Goal: Transaction & Acquisition: Download file/media

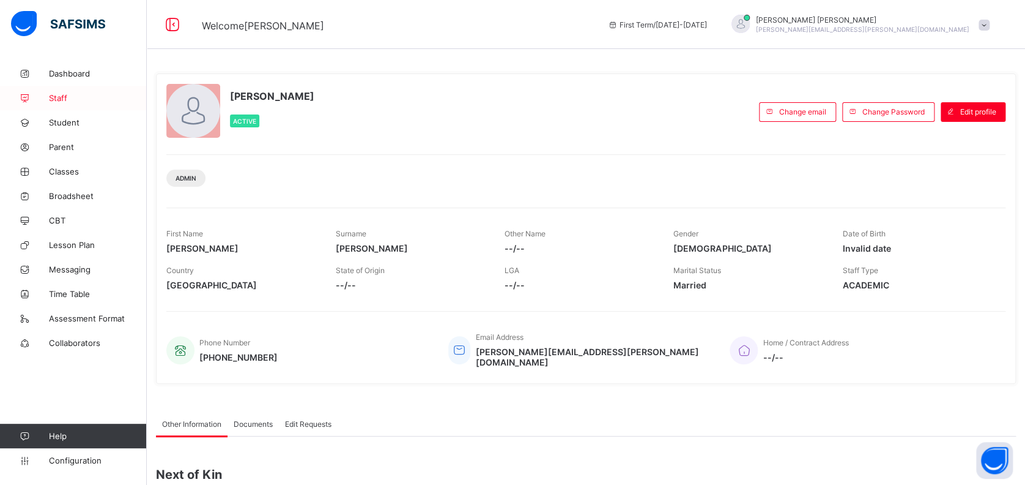
click at [56, 98] on span "Staff" at bounding box center [98, 98] width 98 height 10
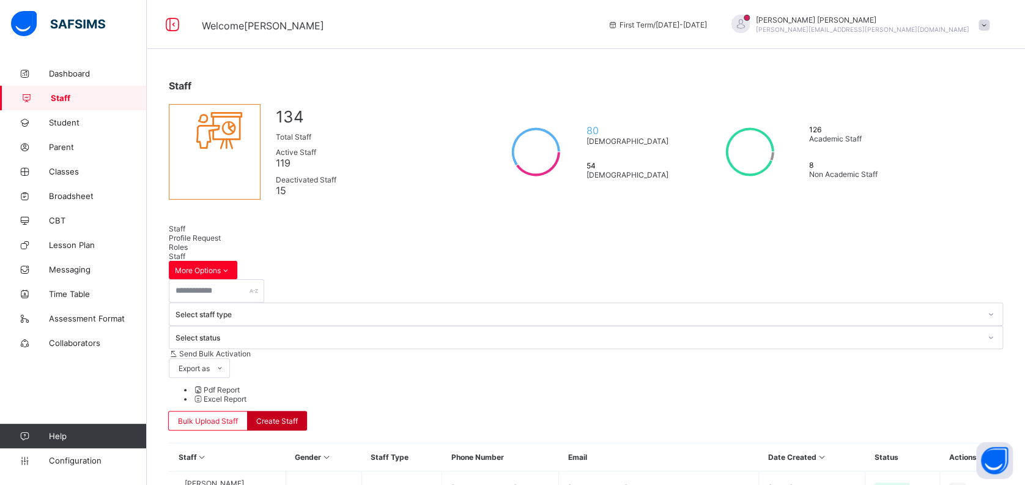
click at [298, 416] on span "Create Staff" at bounding box center [277, 420] width 42 height 9
select select "**"
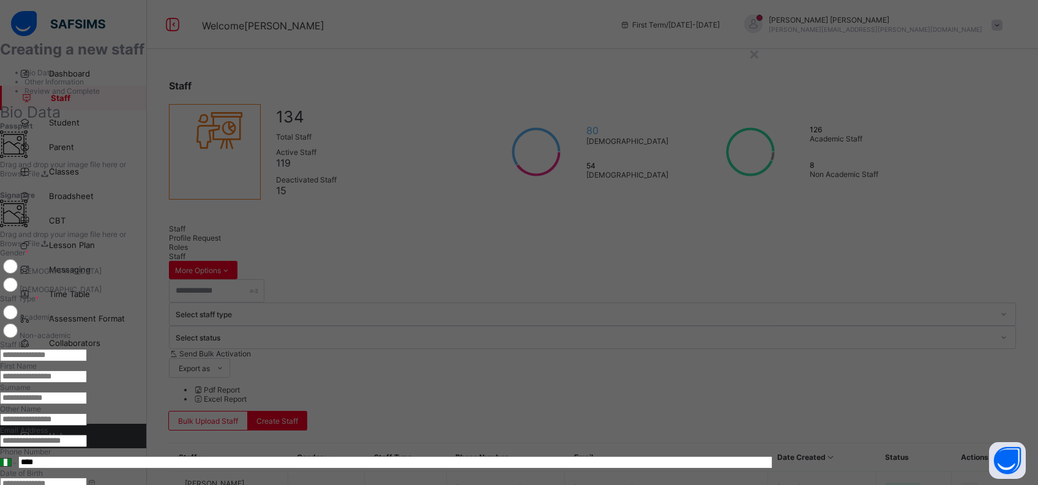
click at [87, 349] on input "text" at bounding box center [43, 355] width 87 height 12
click at [87, 349] on input "*" at bounding box center [43, 355] width 87 height 12
type input "*****"
click at [680, 325] on div "**********" at bounding box center [386, 437] width 772 height 379
click at [87, 370] on input "text" at bounding box center [43, 376] width 87 height 12
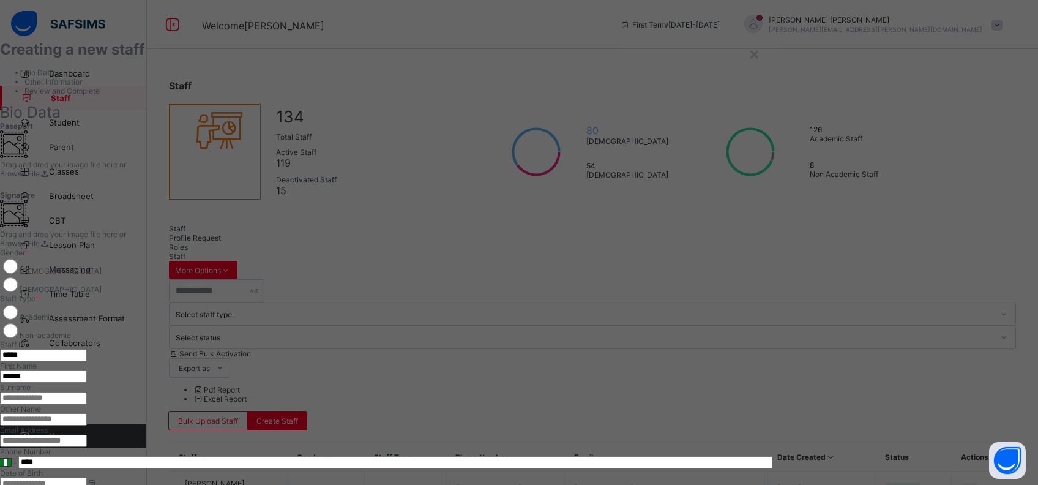
type input "******"
click at [87, 392] on input "text" at bounding box center [43, 398] width 87 height 12
type input "******"
click at [87, 434] on input "email" at bounding box center [43, 440] width 87 height 12
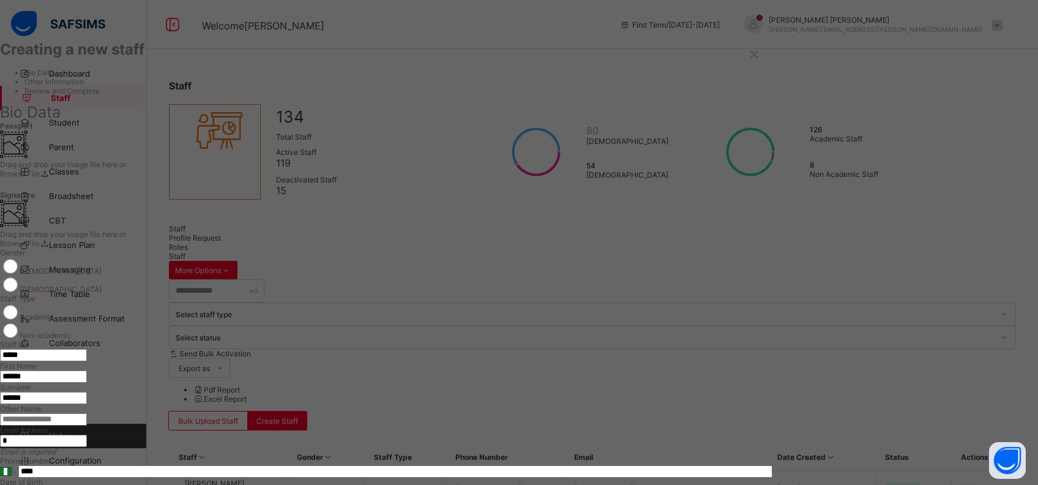
type input "**********"
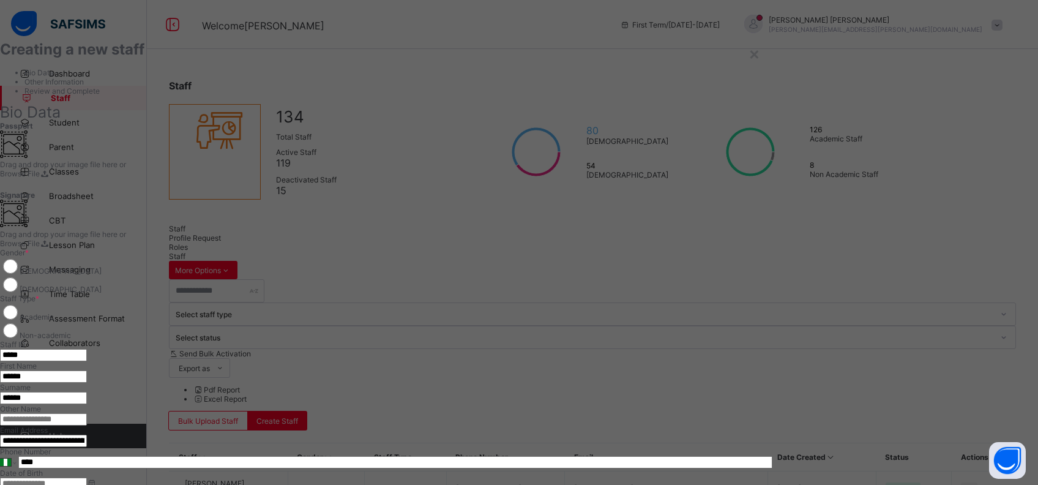
click at [609, 456] on input "****" at bounding box center [395, 462] width 754 height 12
type input "**********"
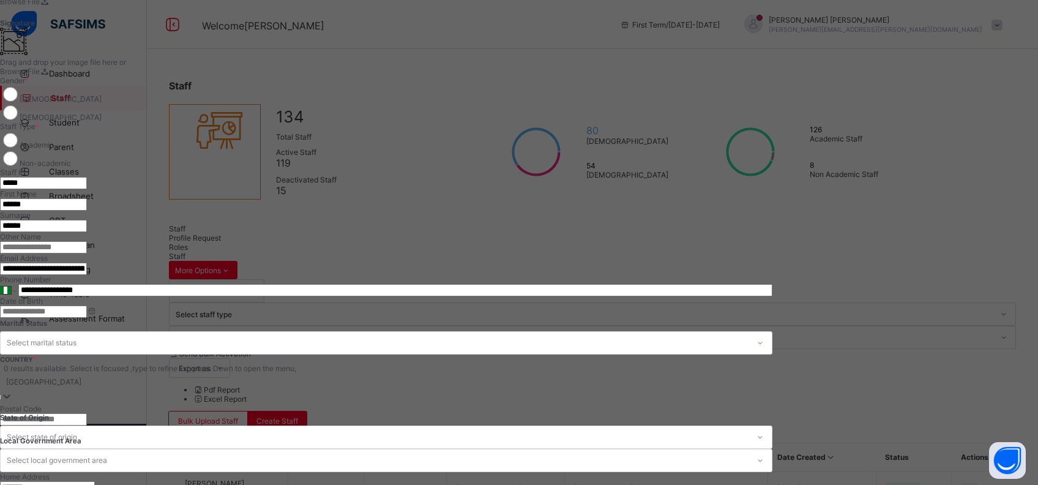
click at [81, 376] on div "Nigeria" at bounding box center [43, 380] width 75 height 9
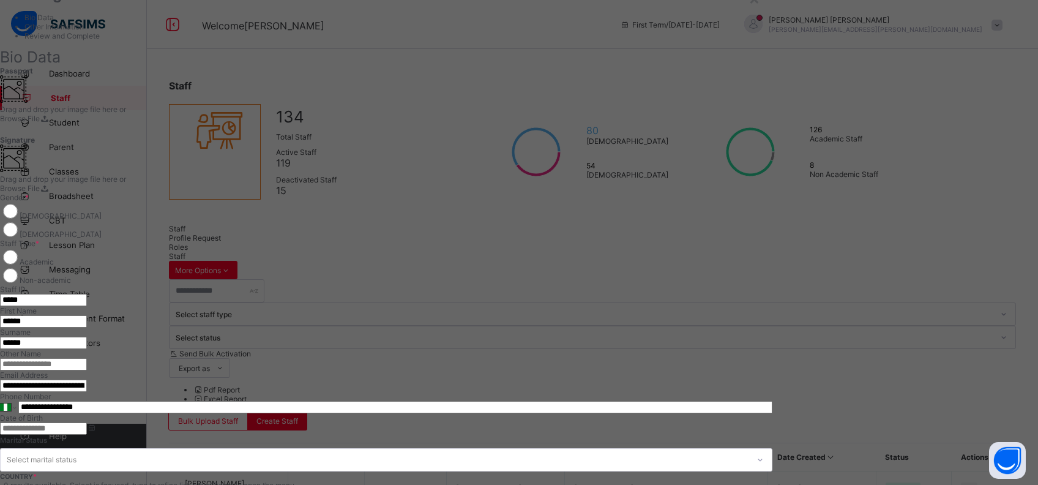
scroll to position [91, 0]
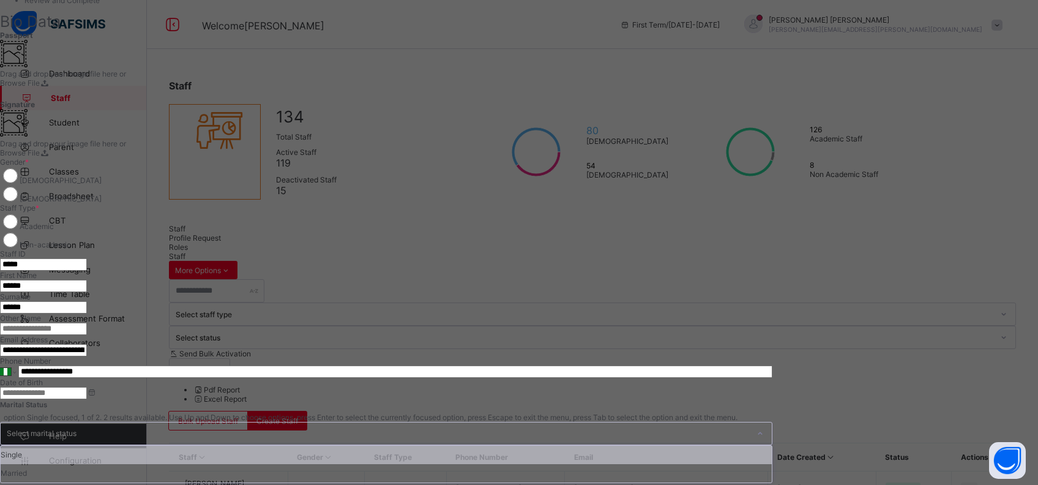
click at [592, 422] on div "Select marital status" at bounding box center [375, 433] width 748 height 22
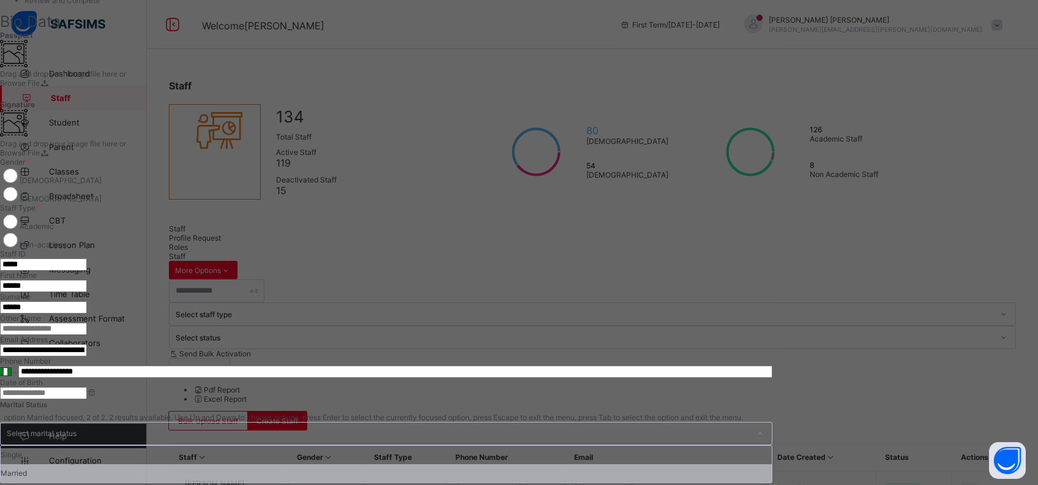
click at [582, 464] on div "Married" at bounding box center [386, 473] width 771 height 18
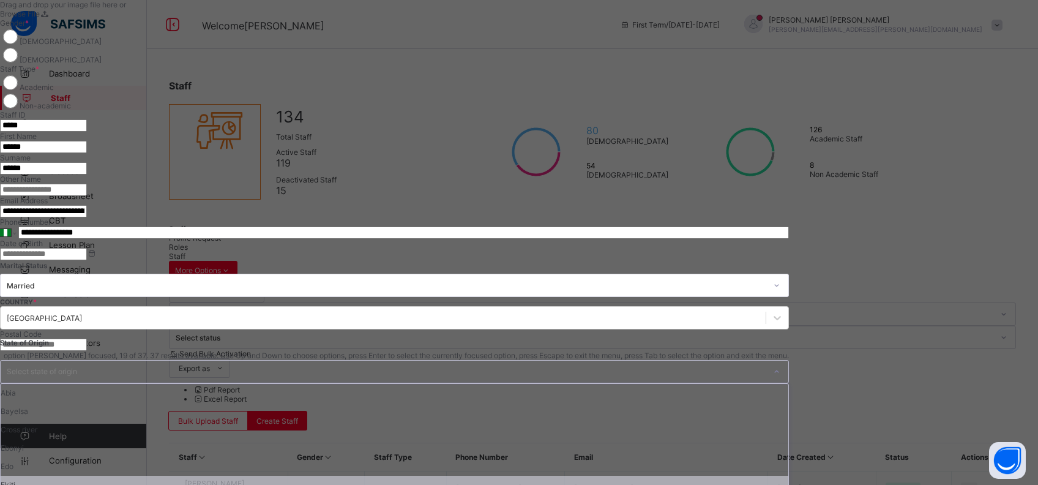
scroll to position [500, 0]
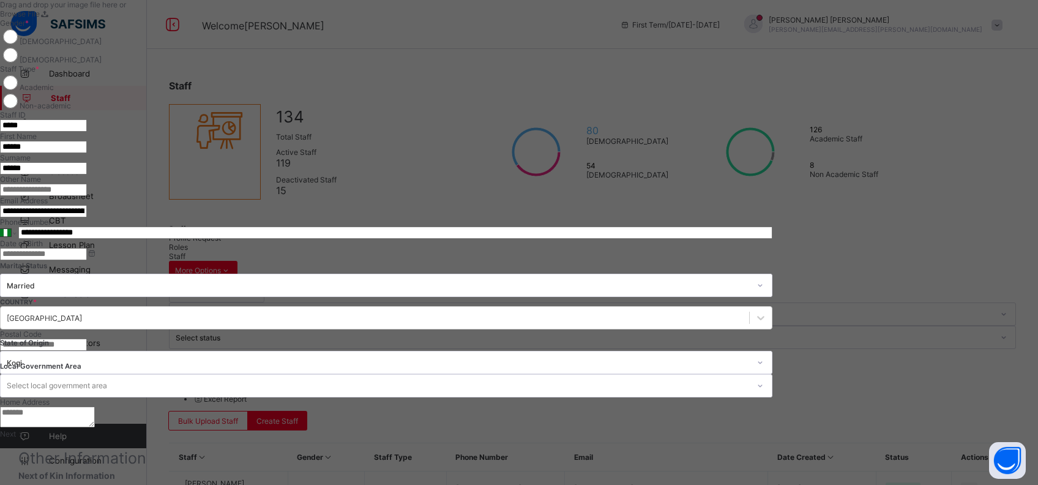
click at [95, 406] on textarea at bounding box center [47, 416] width 95 height 21
type textarea "**********"
type input "***"
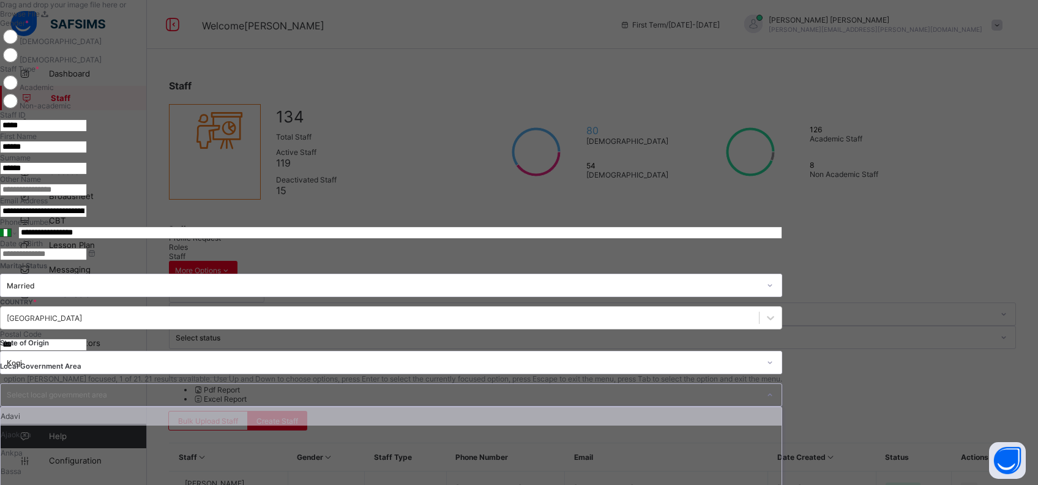
click at [107, 383] on div "Select local government area" at bounding box center [57, 394] width 100 height 23
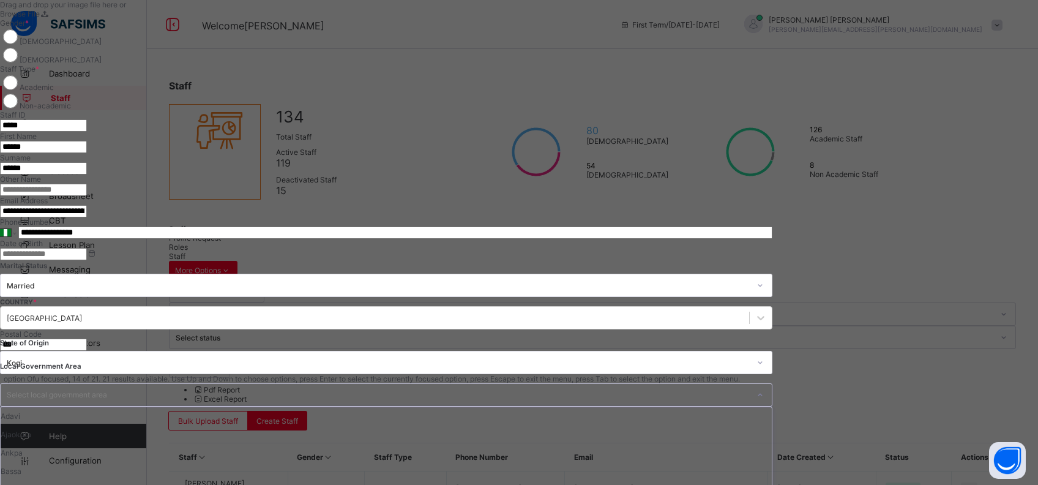
scroll to position [122, 0]
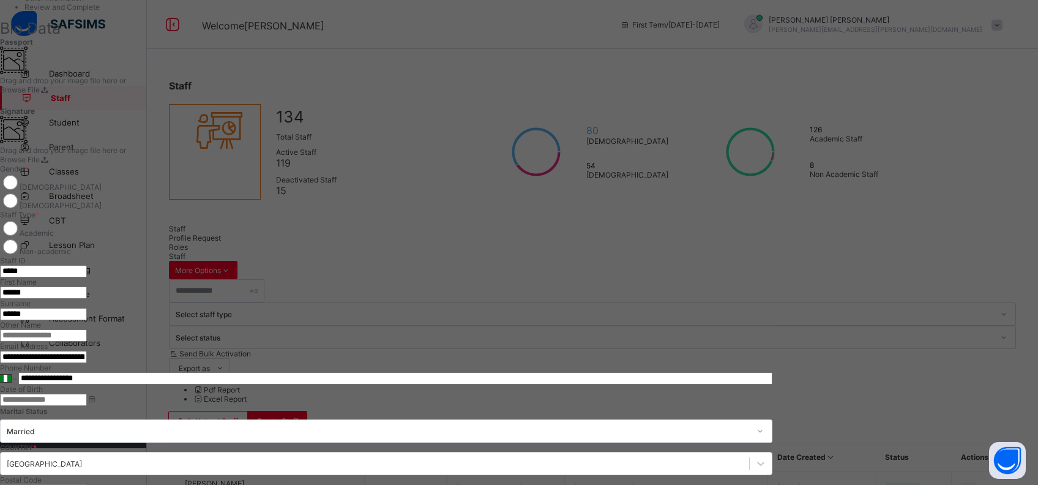
scroll to position [66, 0]
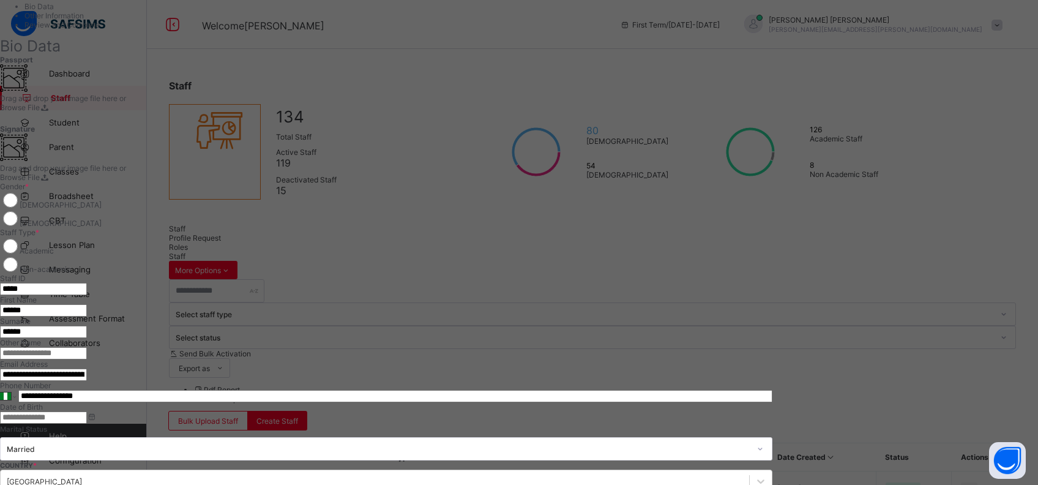
click at [87, 304] on input "******" at bounding box center [43, 310] width 87 height 12
type input "******"
click at [772, 402] on div "Date of Birth" at bounding box center [386, 412] width 772 height 21
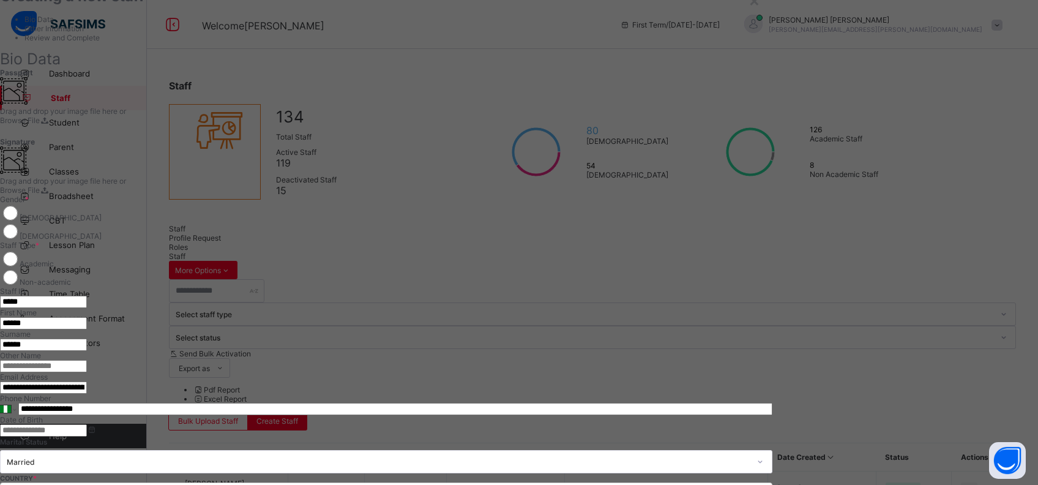
scroll to position [0, 0]
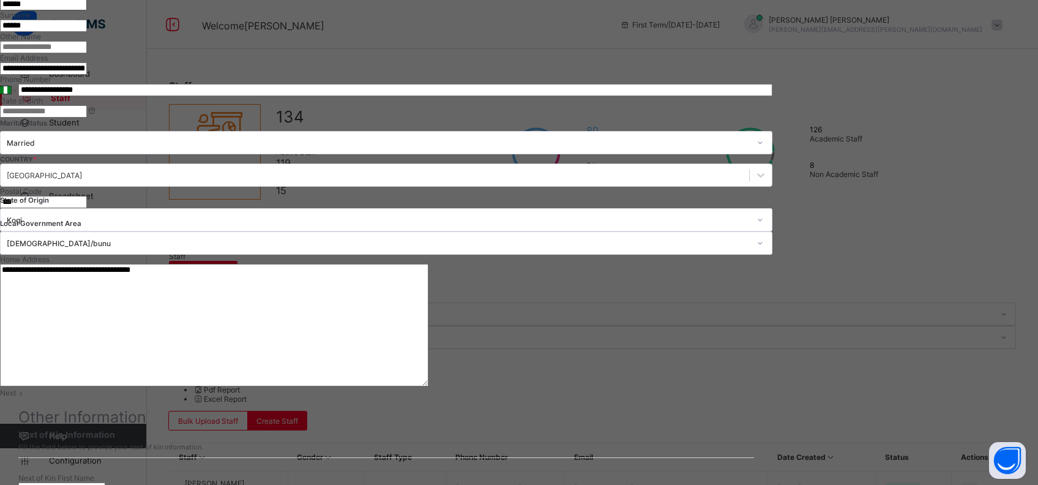
click at [16, 388] on span "Next" at bounding box center [8, 392] width 16 height 9
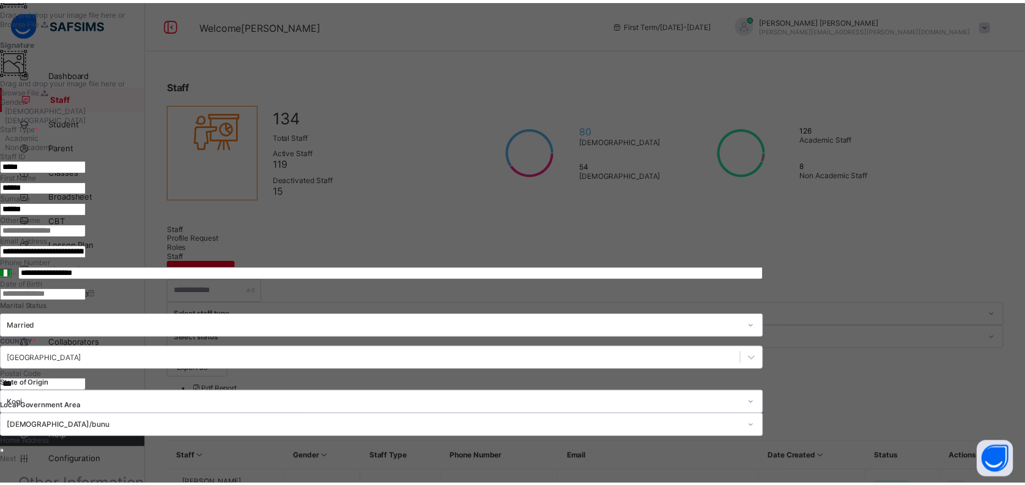
scroll to position [320, 0]
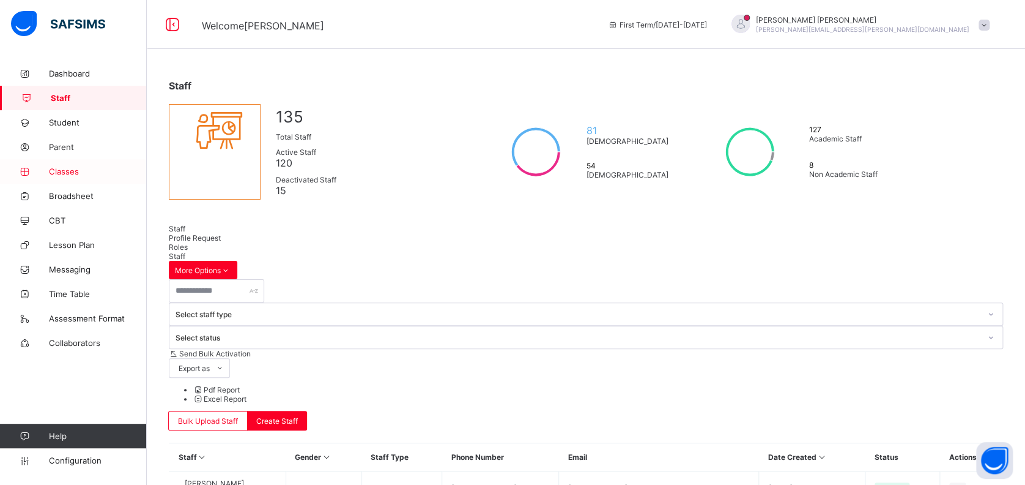
click at [59, 172] on span "Classes" at bounding box center [98, 171] width 98 height 10
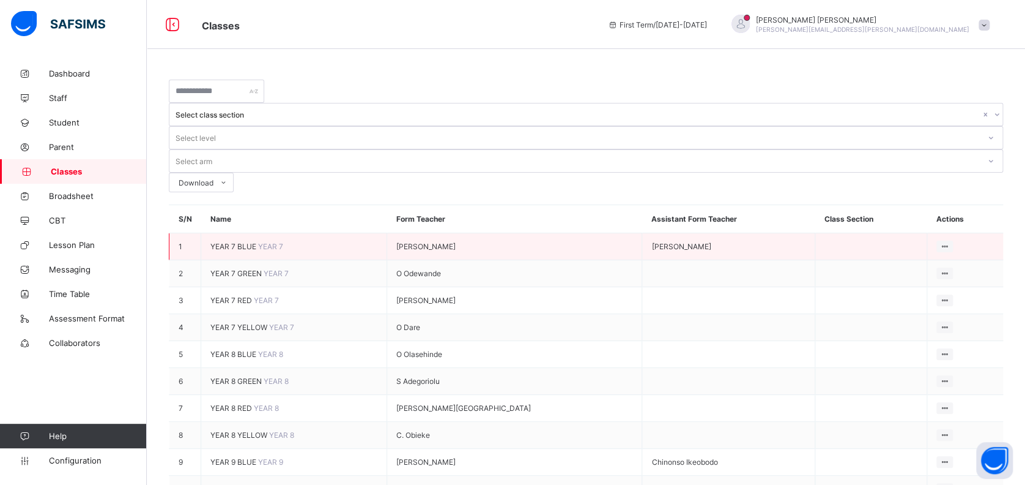
click at [248, 242] on span "YEAR 7 BLUE" at bounding box center [234, 246] width 48 height 9
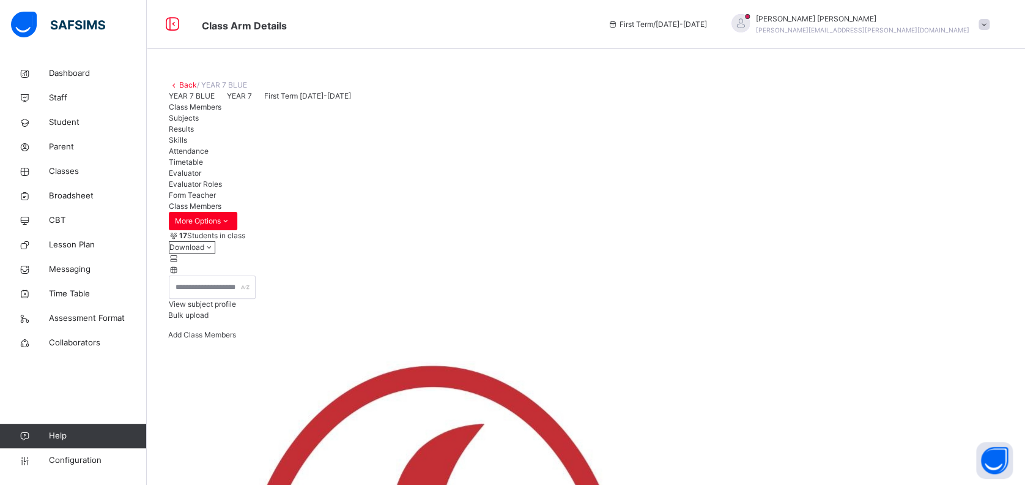
click at [199, 122] on span "Subjects" at bounding box center [184, 117] width 30 height 9
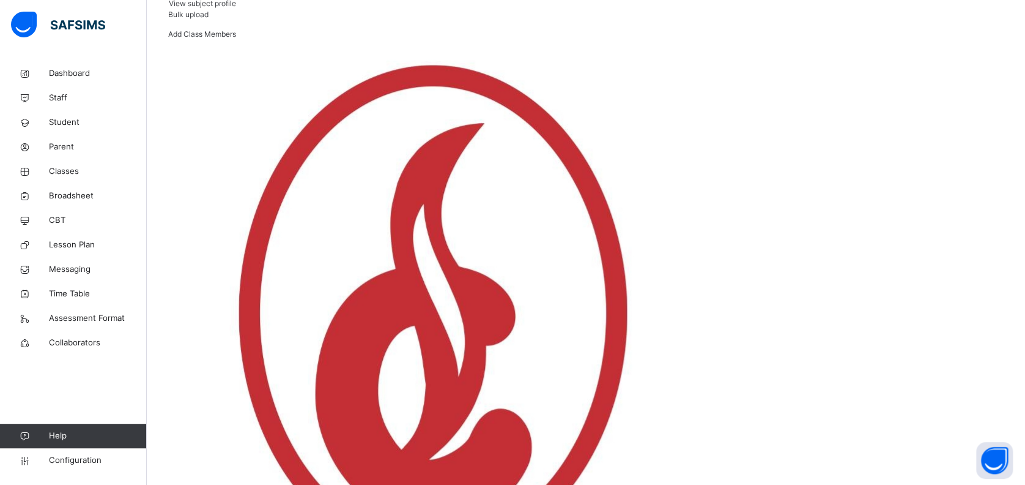
scroll to position [326, 0]
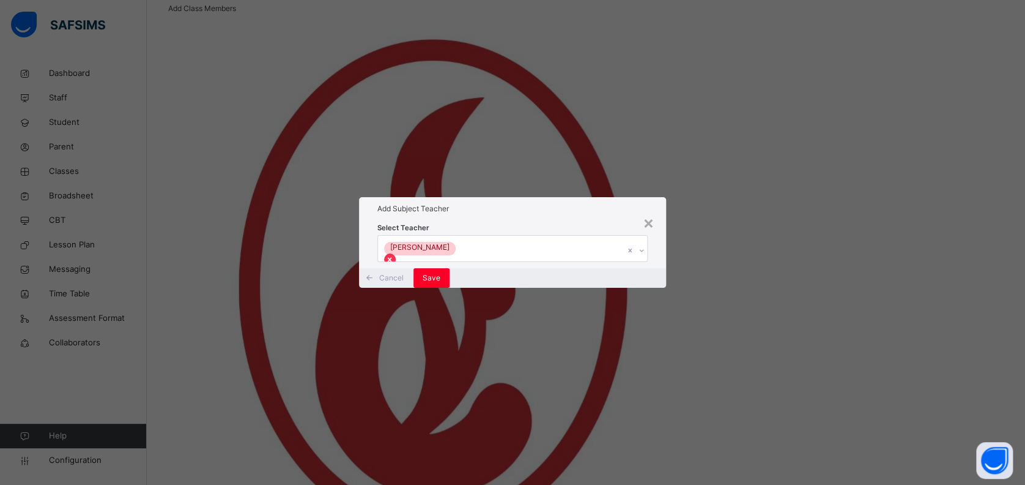
click at [394, 255] on icon at bounding box center [389, 259] width 9 height 9
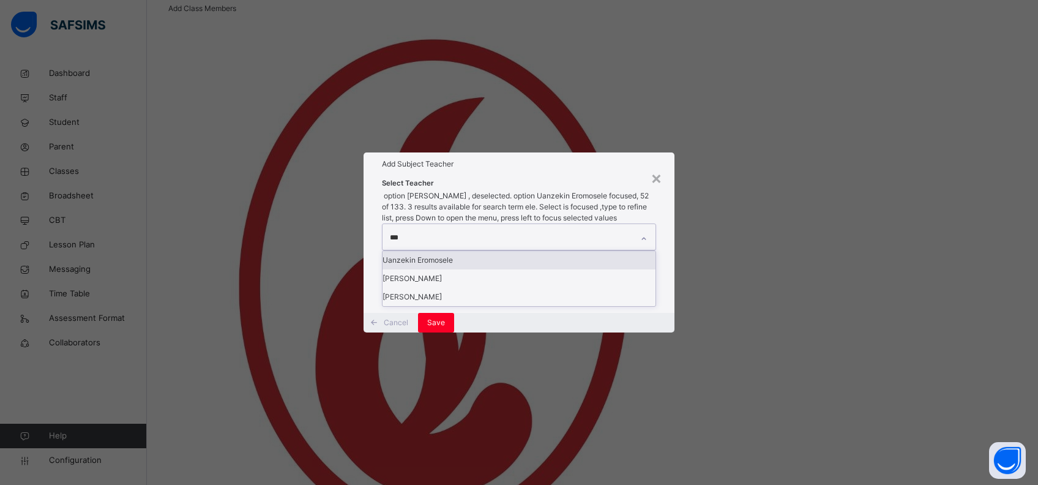
type input "****"
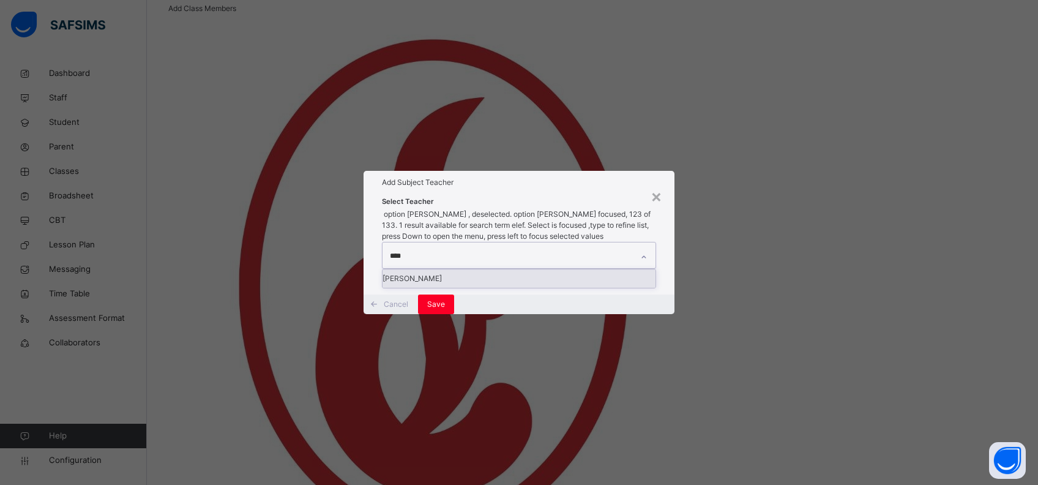
click at [460, 269] on div "joseph Elefin" at bounding box center [518, 278] width 273 height 18
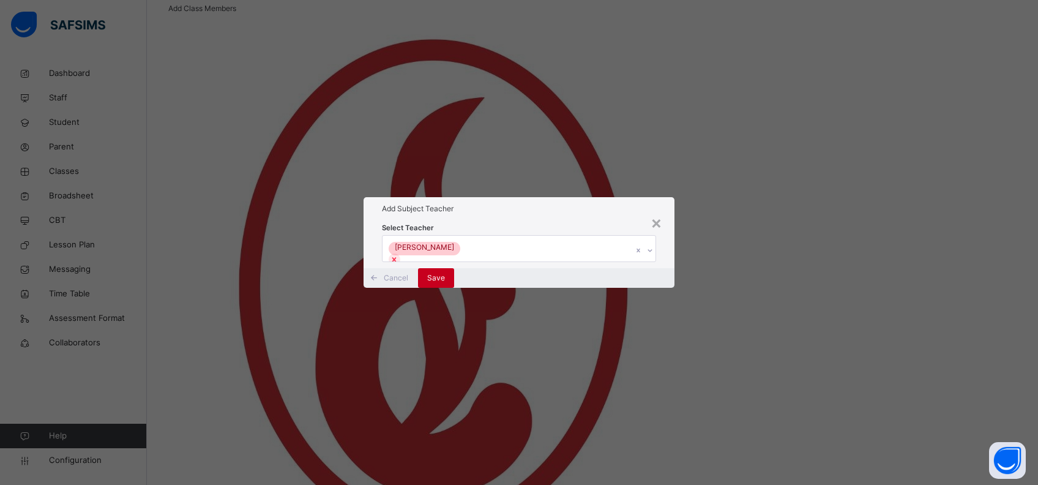
click at [445, 283] on span "Save" at bounding box center [436, 277] width 18 height 11
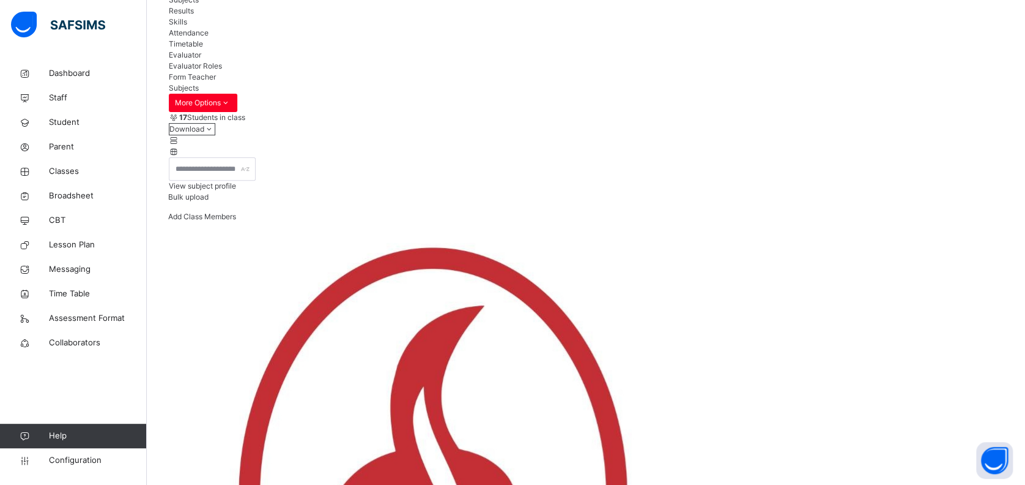
scroll to position [0, 0]
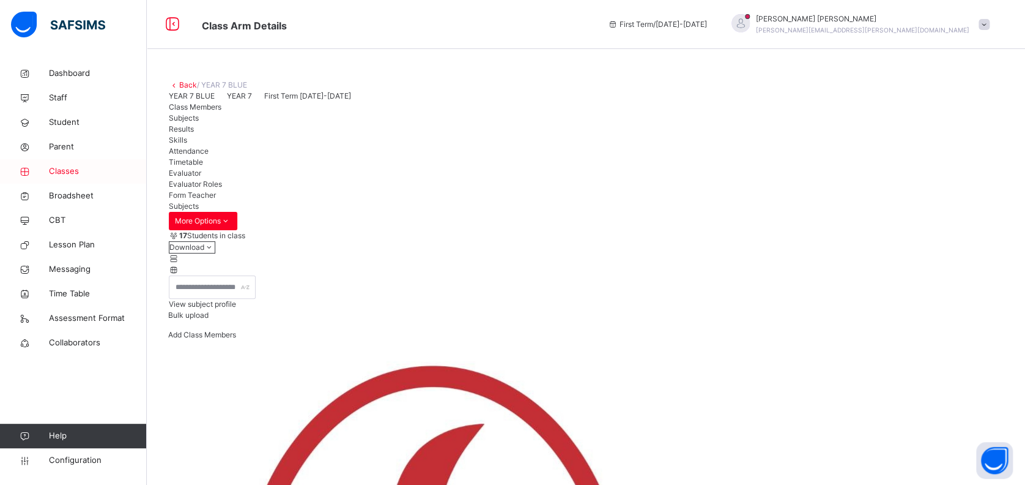
click at [67, 172] on span "Classes" at bounding box center [98, 171] width 98 height 12
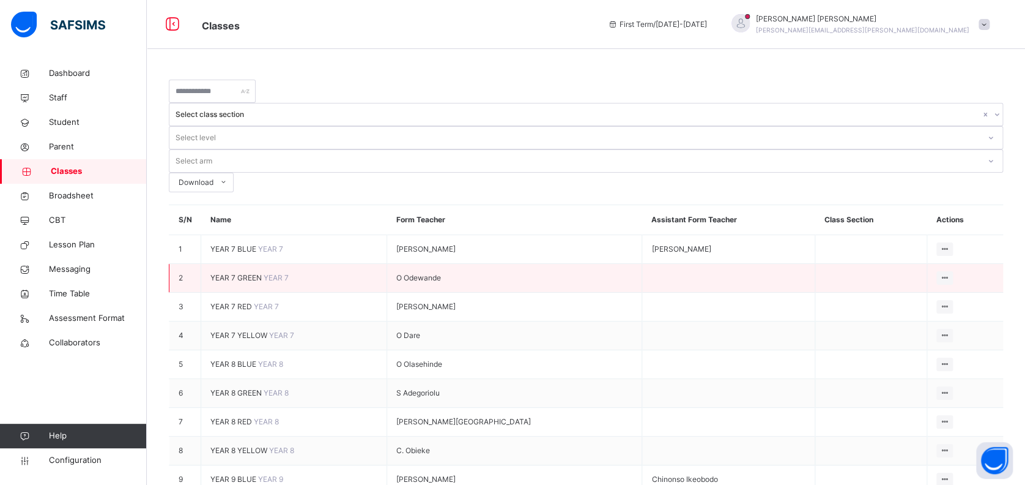
click at [245, 273] on span "YEAR 7 GREEN" at bounding box center [236, 277] width 53 height 9
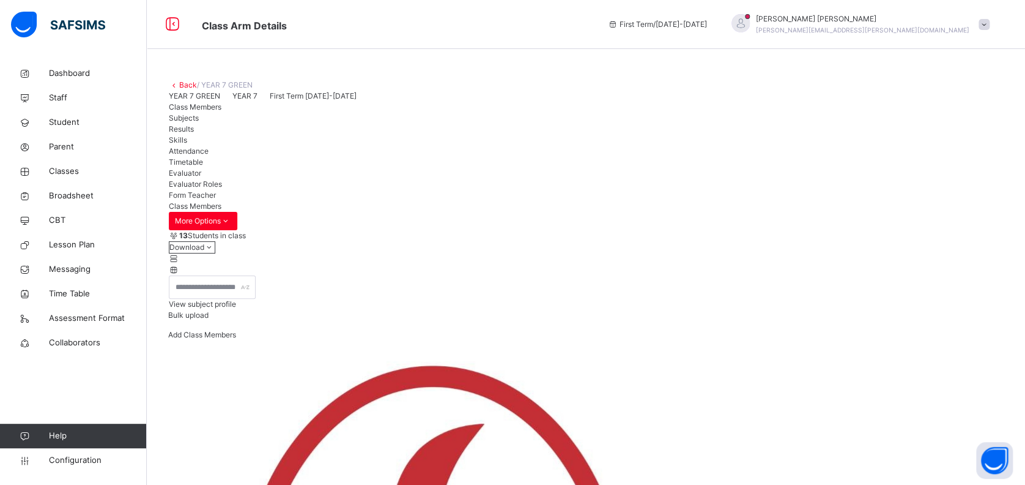
click at [199, 122] on span "Subjects" at bounding box center [184, 117] width 30 height 9
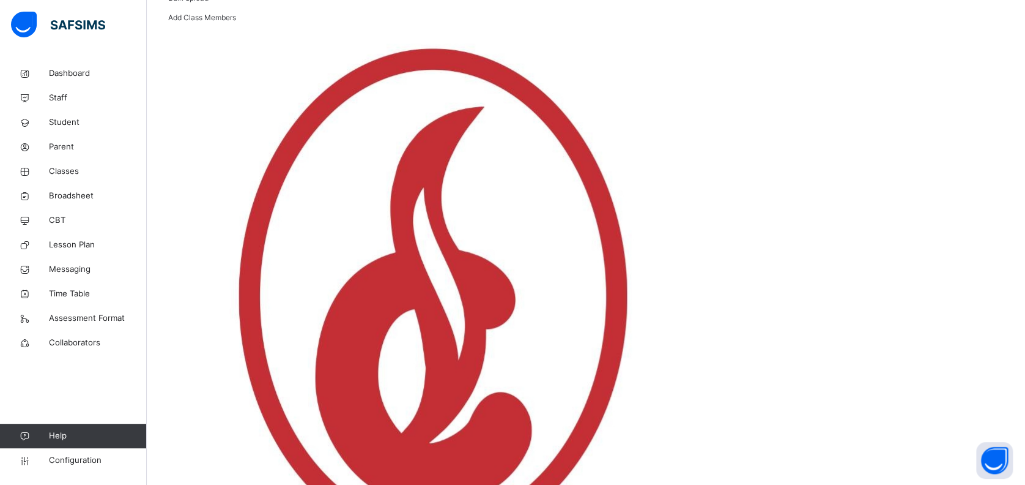
scroll to position [326, 0]
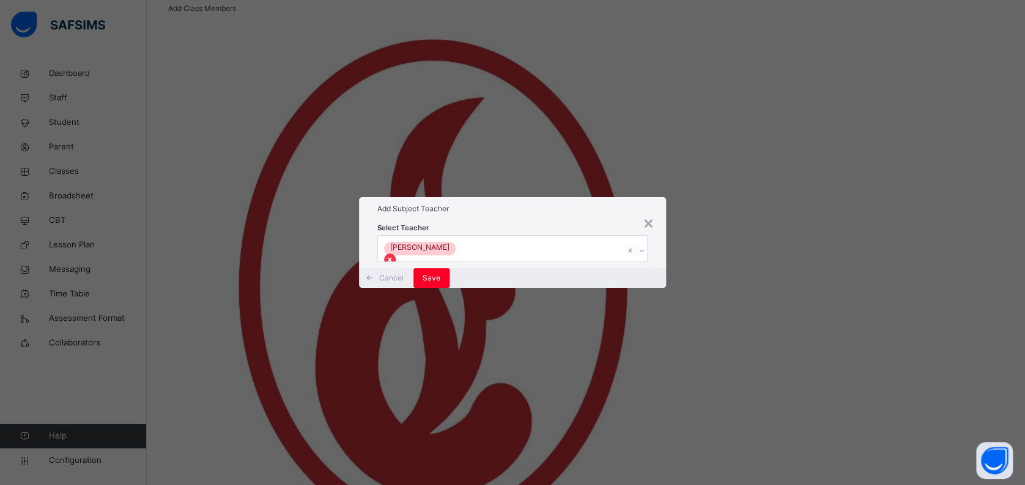
click at [392, 257] on icon at bounding box center [390, 259] width 4 height 4
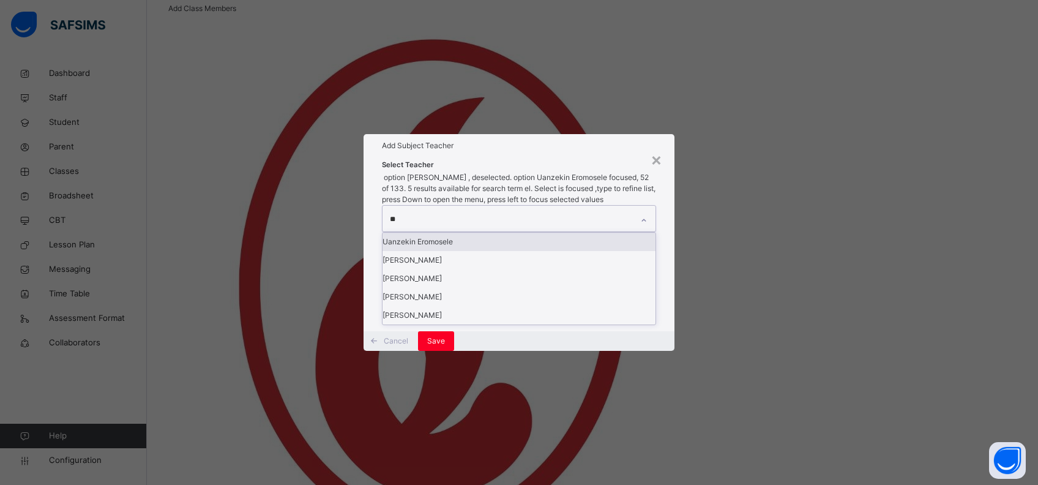
type input "***"
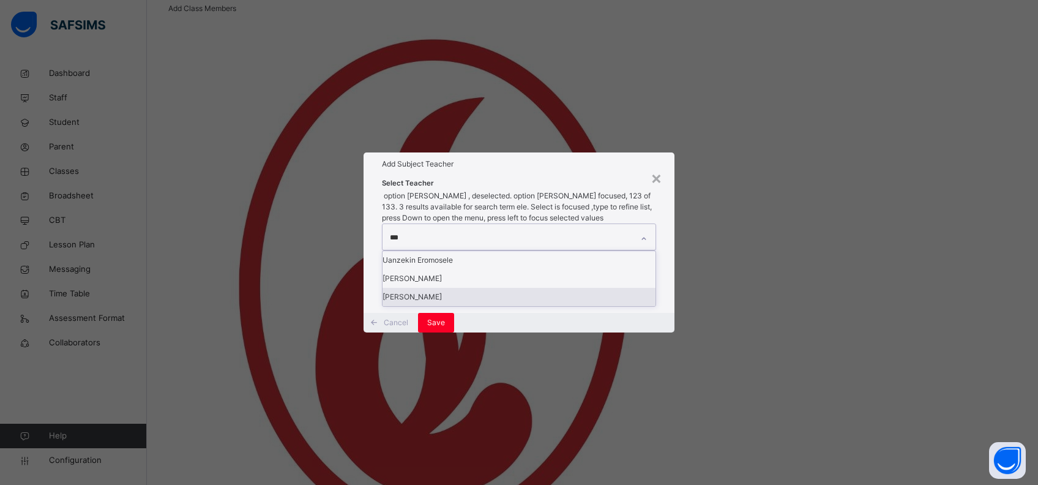
click at [463, 291] on div "joseph Elefin" at bounding box center [518, 297] width 273 height 18
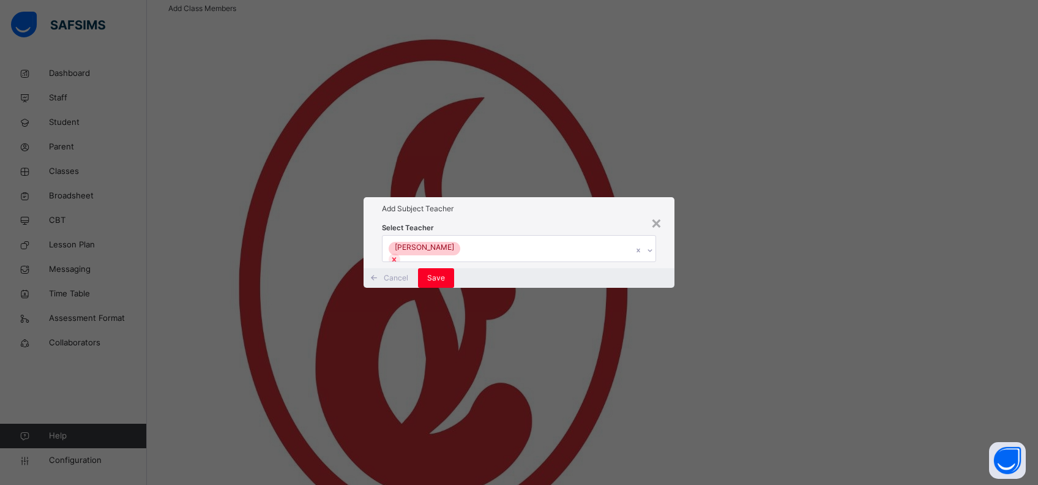
click at [663, 288] on div "Cancel Save" at bounding box center [518, 278] width 311 height 20
click at [445, 283] on span "Save" at bounding box center [436, 277] width 18 height 11
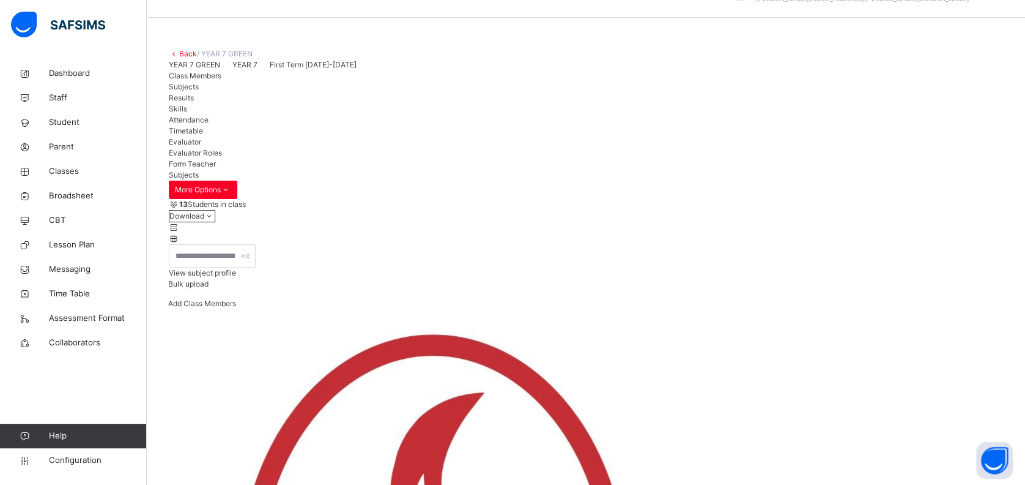
scroll to position [0, 0]
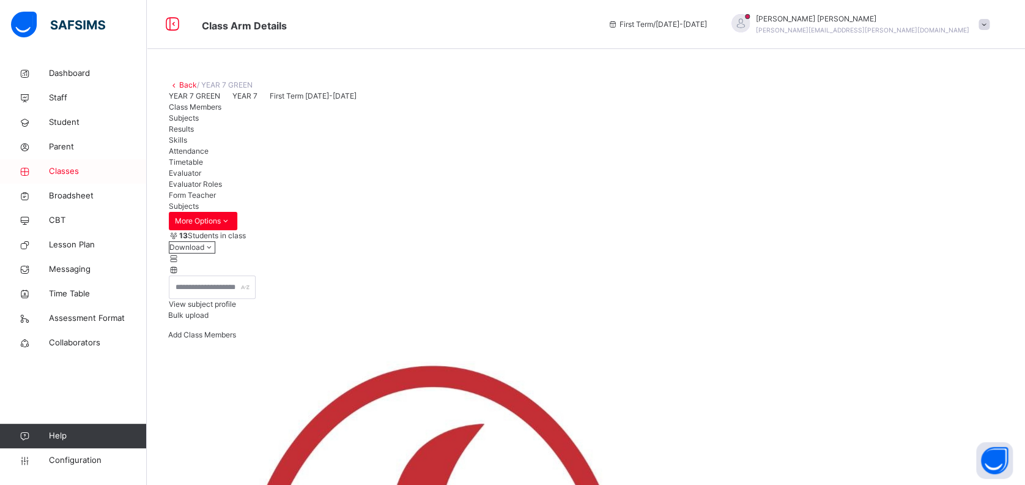
click at [62, 173] on span "Classes" at bounding box center [98, 171] width 98 height 12
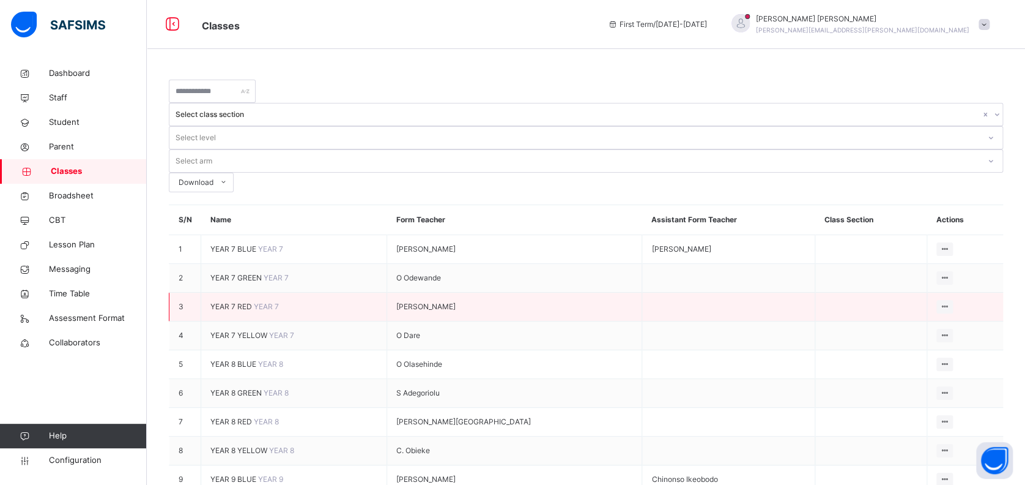
click at [236, 292] on td "YEAR 7 RED YEAR 7" at bounding box center [294, 306] width 186 height 29
click at [251, 302] on span "YEAR 7 RED" at bounding box center [231, 306] width 43 height 9
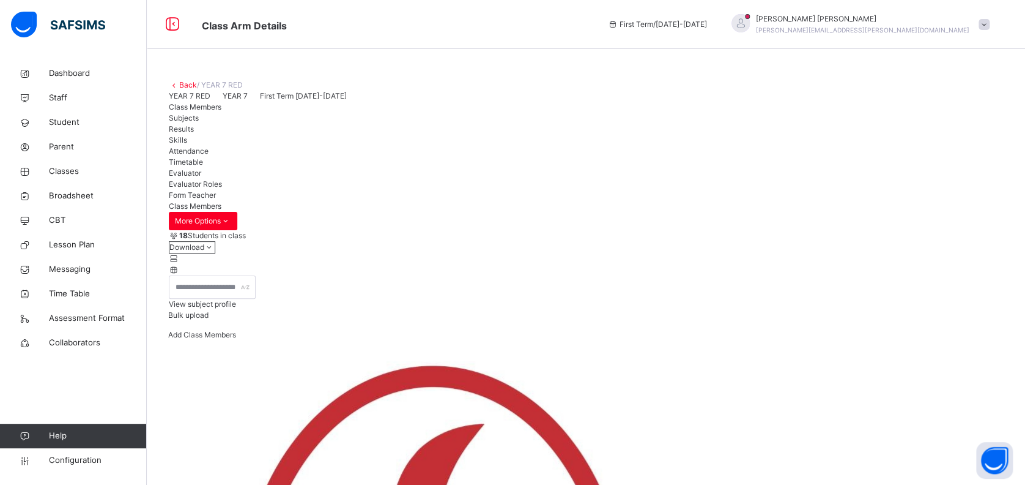
click at [199, 122] on span "Subjects" at bounding box center [184, 117] width 30 height 9
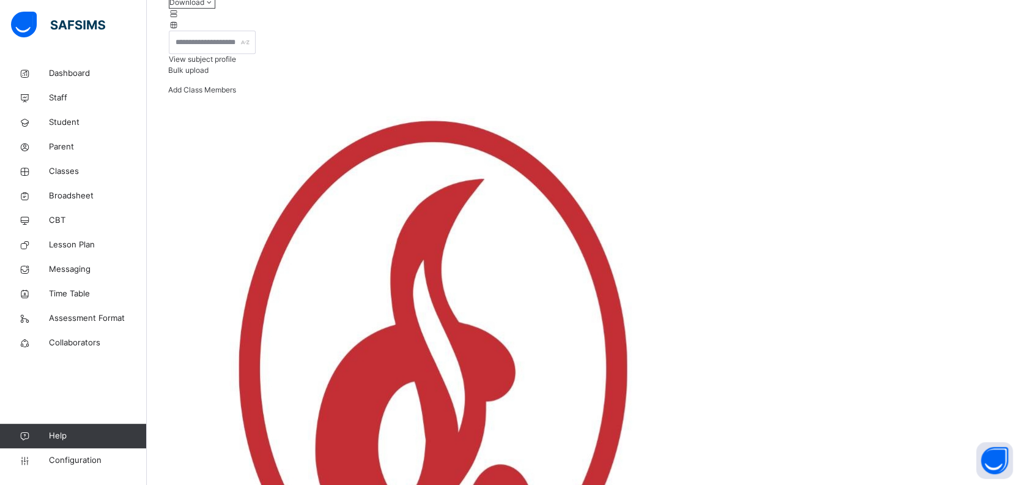
scroll to position [326, 0]
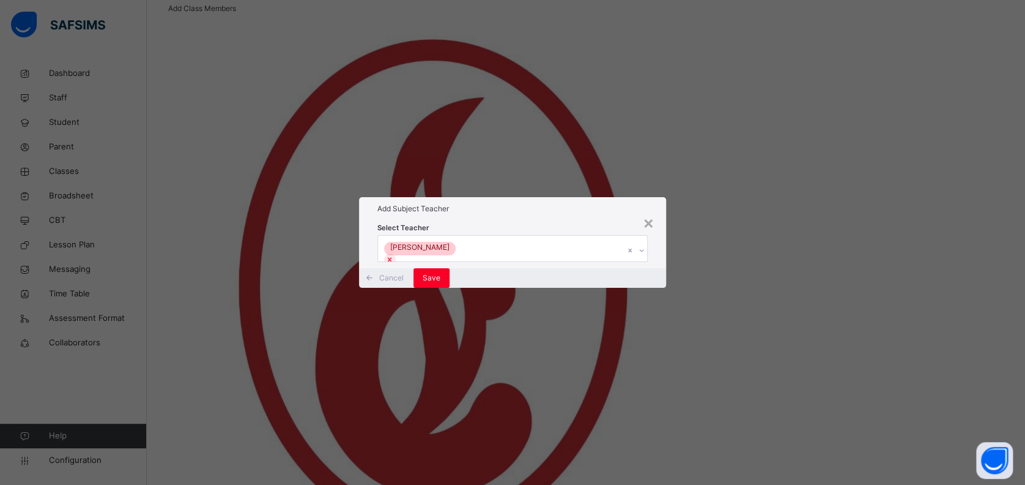
click at [535, 236] on div "John Olayioye" at bounding box center [501, 249] width 247 height 26
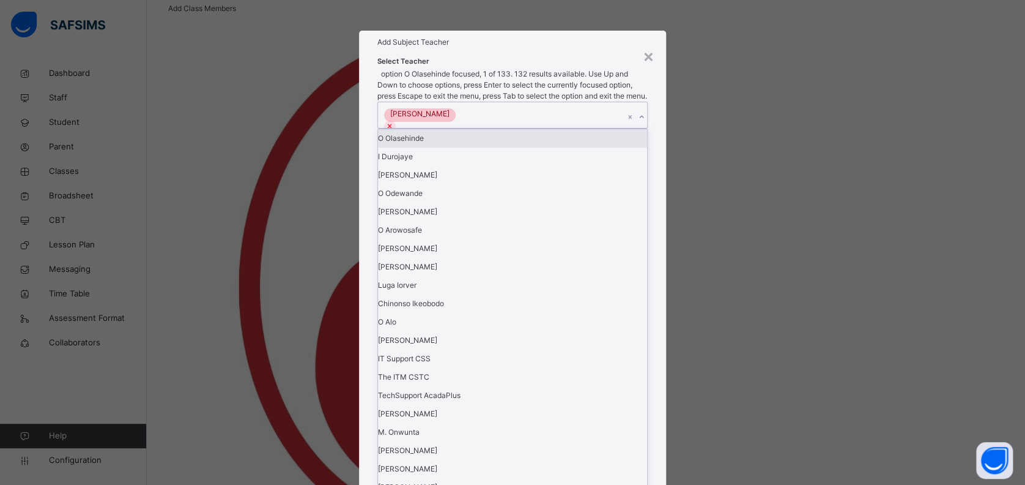
type input "*"
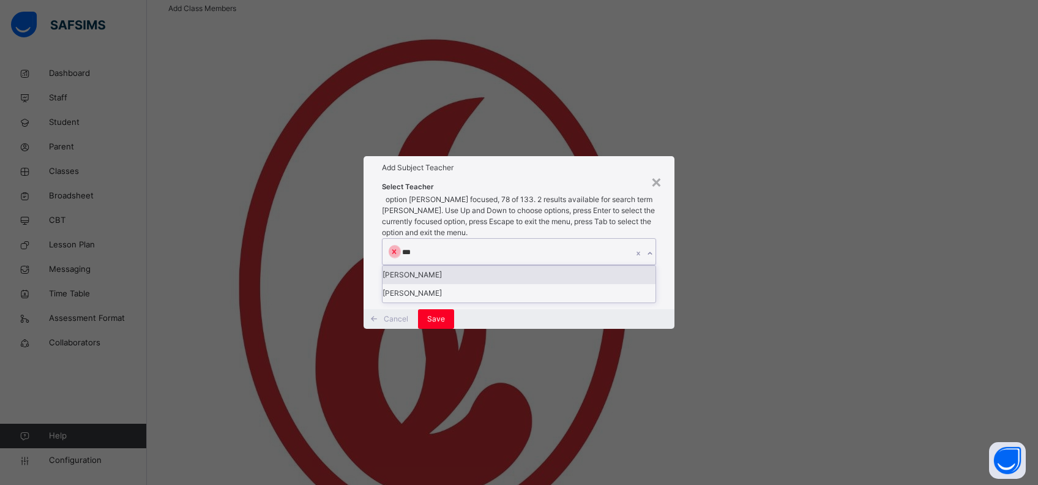
type input "****"
click at [449, 284] on div "joseph Elefin" at bounding box center [518, 293] width 273 height 18
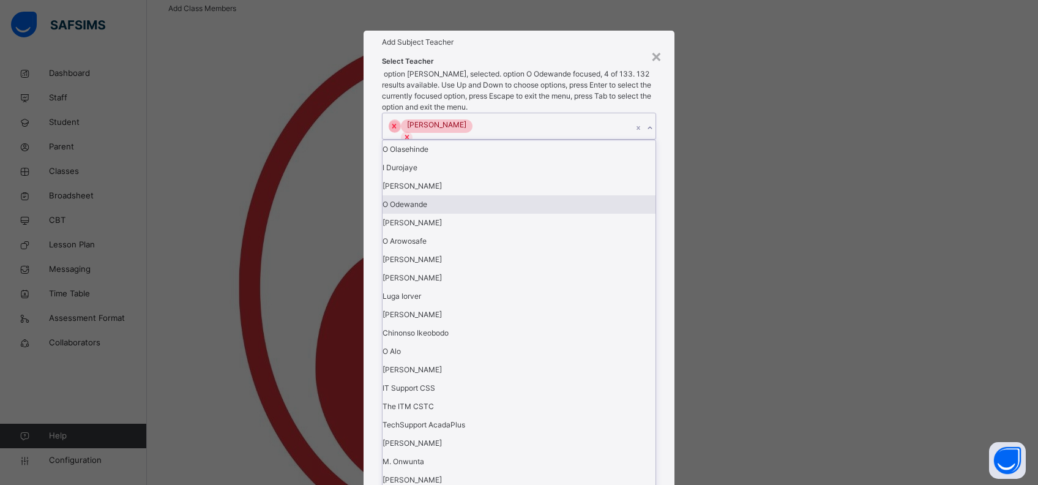
click at [688, 323] on div "× Add Subject Teacher Select Teacher option joseph Elefin, selected. option O O…" at bounding box center [519, 242] width 1038 height 485
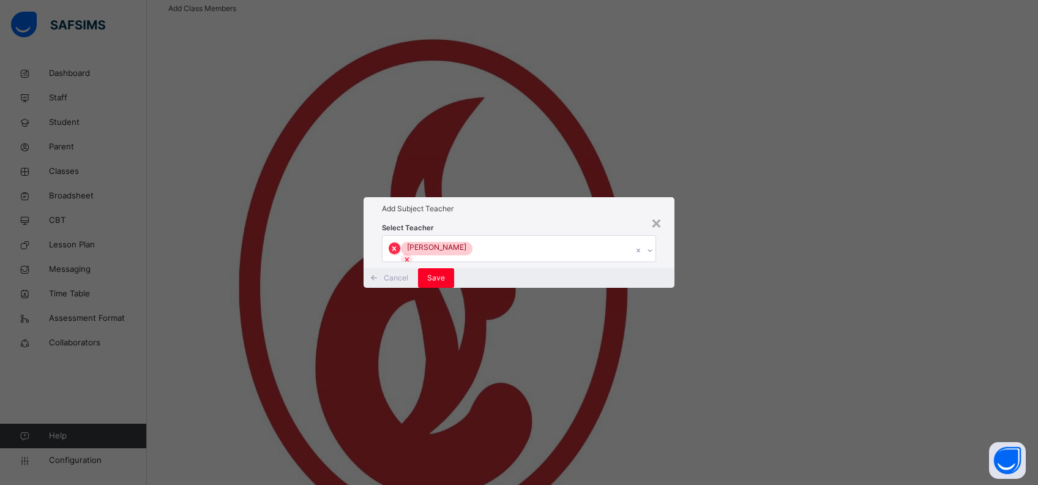
click at [398, 244] on icon at bounding box center [394, 248] width 9 height 9
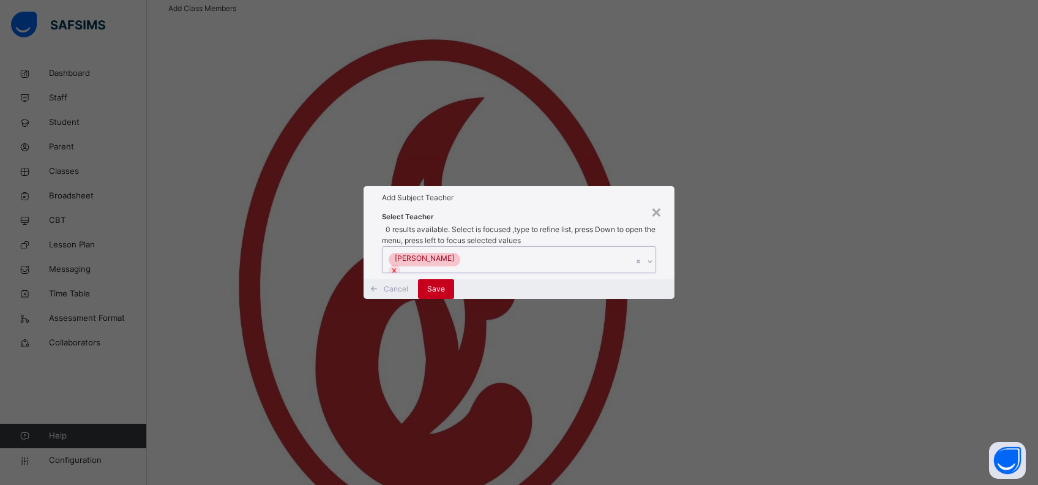
click at [445, 294] on span "Save" at bounding box center [436, 288] width 18 height 11
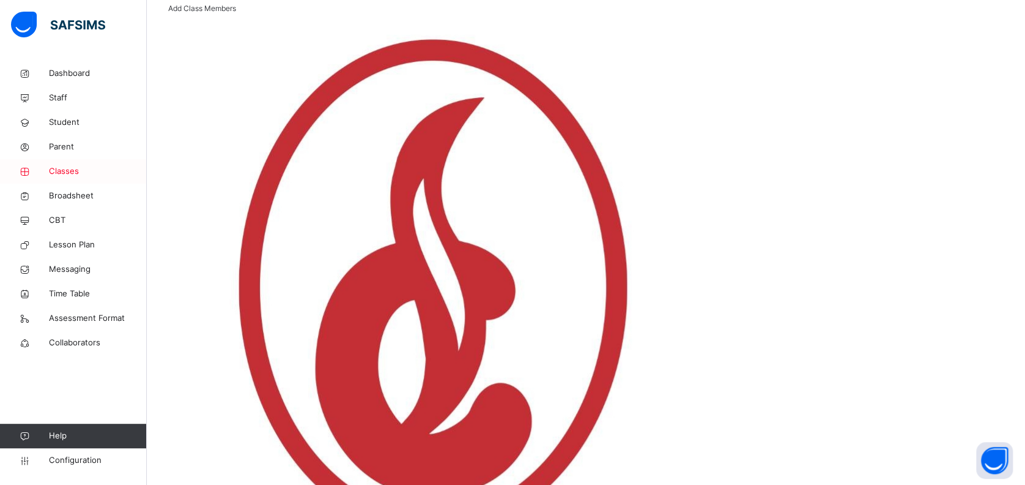
click at [69, 165] on span "Classes" at bounding box center [98, 171] width 98 height 12
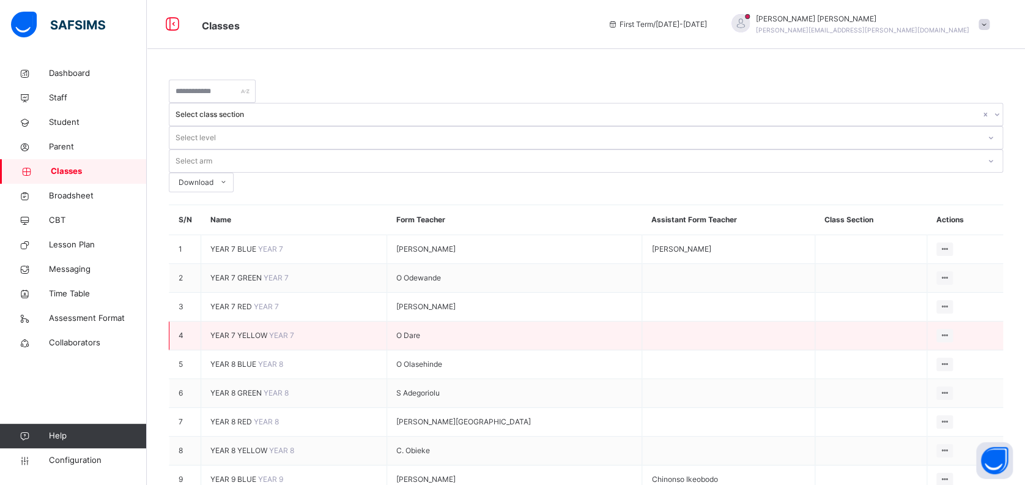
click at [253, 330] on span "YEAR 7 YELLOW" at bounding box center [239, 334] width 59 height 9
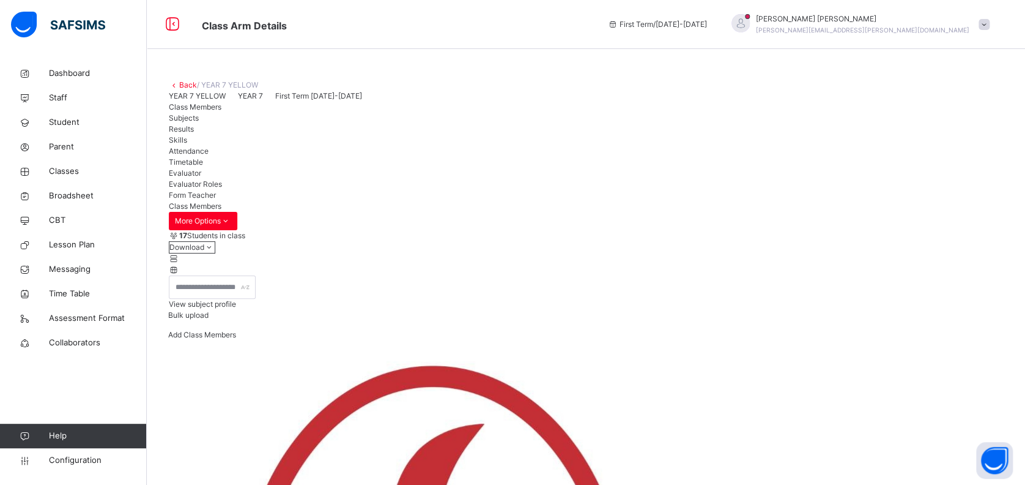
click at [199, 122] on span "Subjects" at bounding box center [184, 117] width 30 height 9
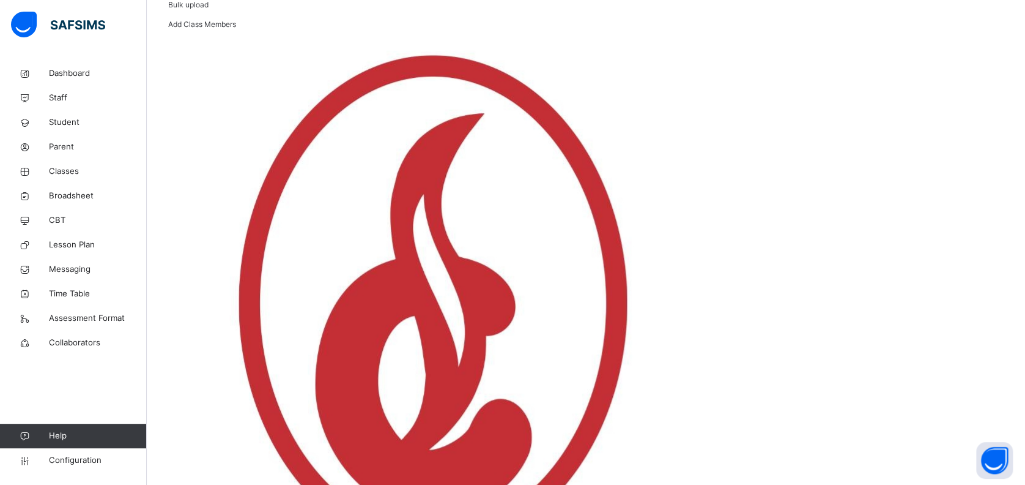
scroll to position [326, 0]
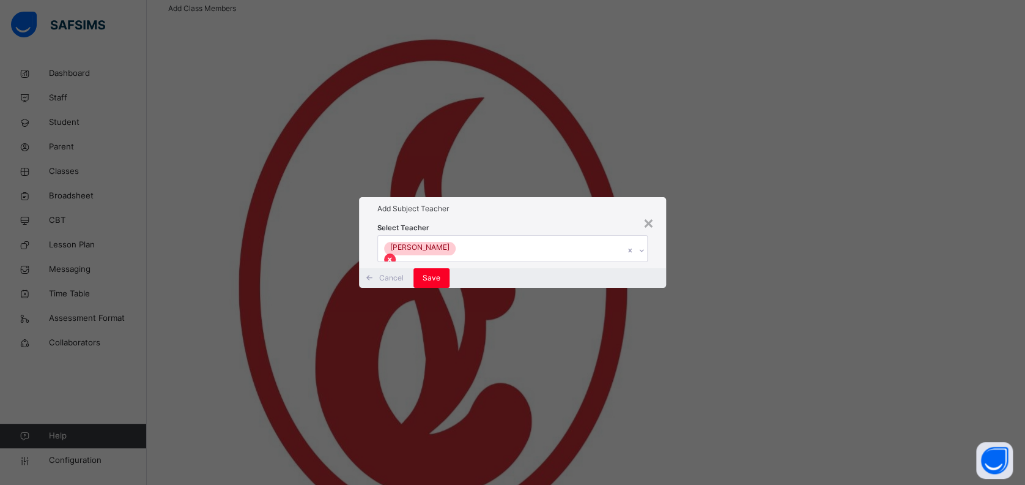
click at [394, 255] on icon at bounding box center [389, 259] width 9 height 9
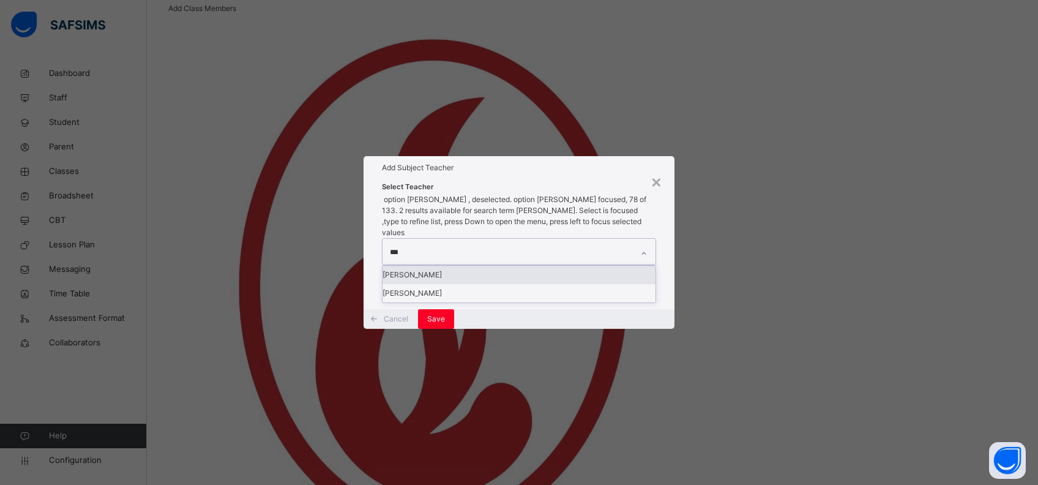
type input "****"
click at [455, 284] on div "joseph Elefin" at bounding box center [518, 293] width 273 height 18
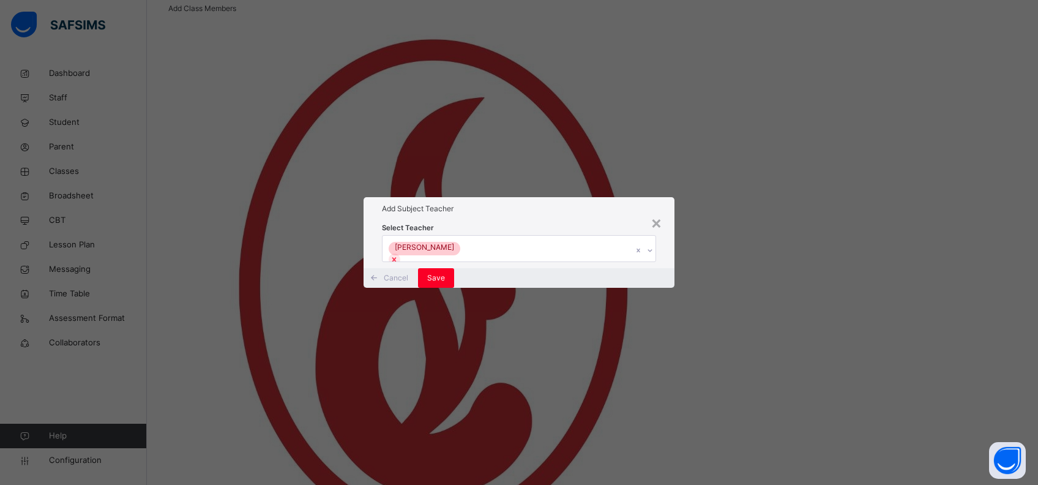
click at [679, 387] on div "× Add Subject Teacher Select Teacher joseph Elefin Cancel Save" at bounding box center [519, 242] width 1038 height 485
click at [445, 283] on span "Save" at bounding box center [436, 277] width 18 height 11
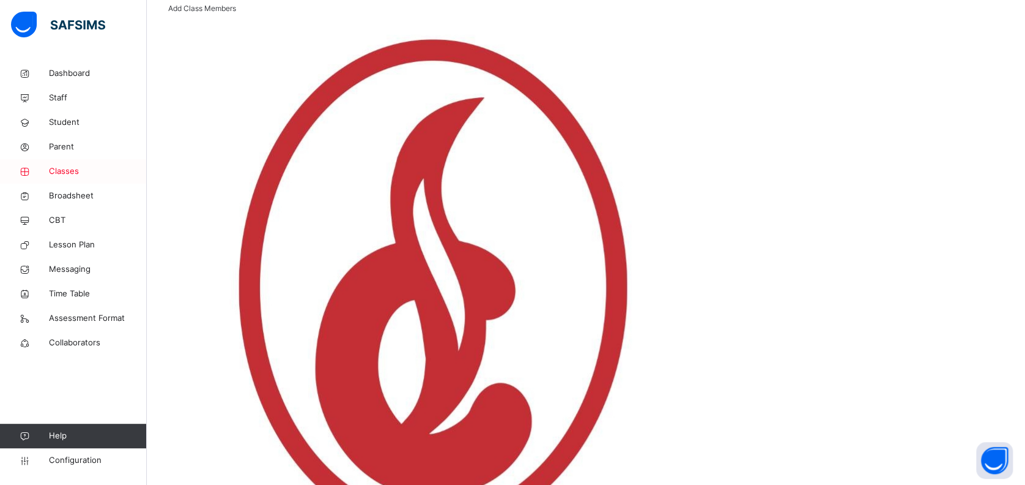
click at [75, 164] on link "Classes" at bounding box center [73, 171] width 147 height 24
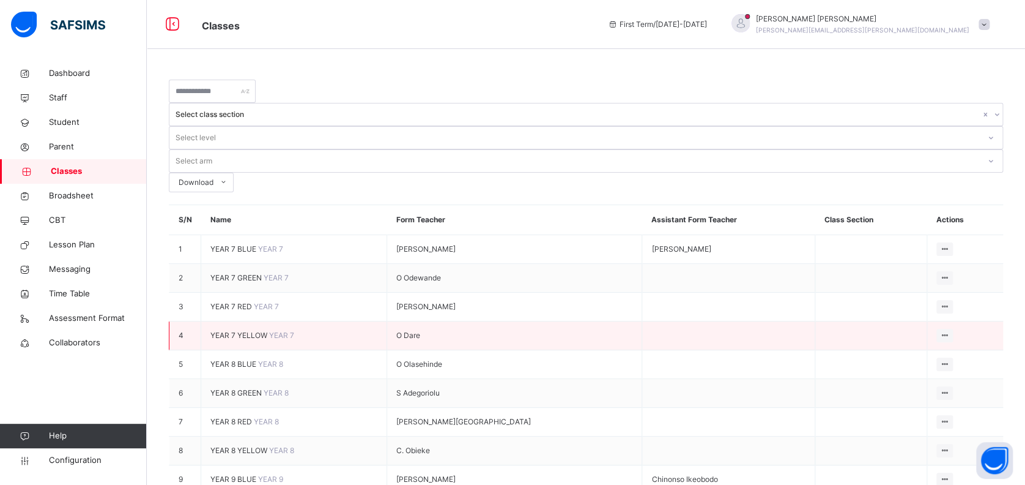
click at [244, 330] on span "YEAR 7 YELLOW" at bounding box center [239, 334] width 59 height 9
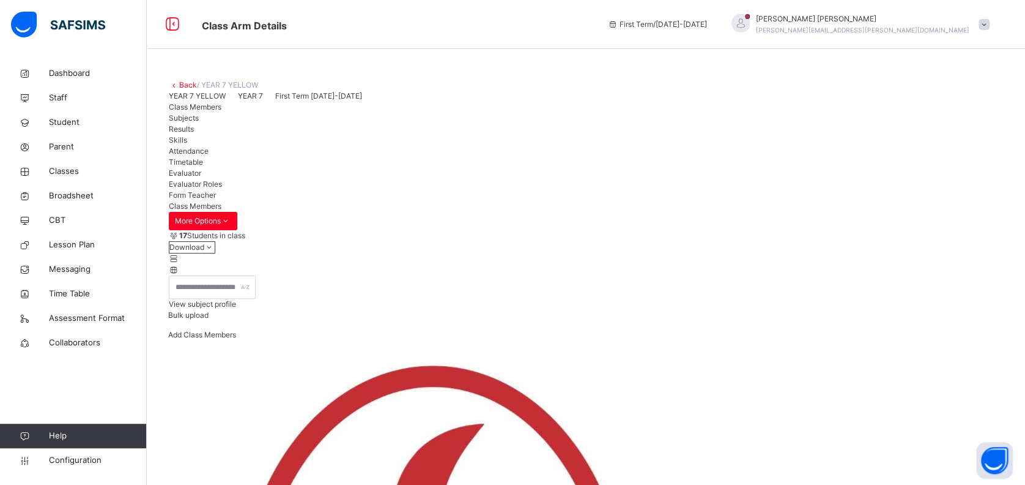
click at [199, 122] on span "Subjects" at bounding box center [184, 117] width 30 height 9
click at [81, 174] on span "Classes" at bounding box center [98, 171] width 98 height 12
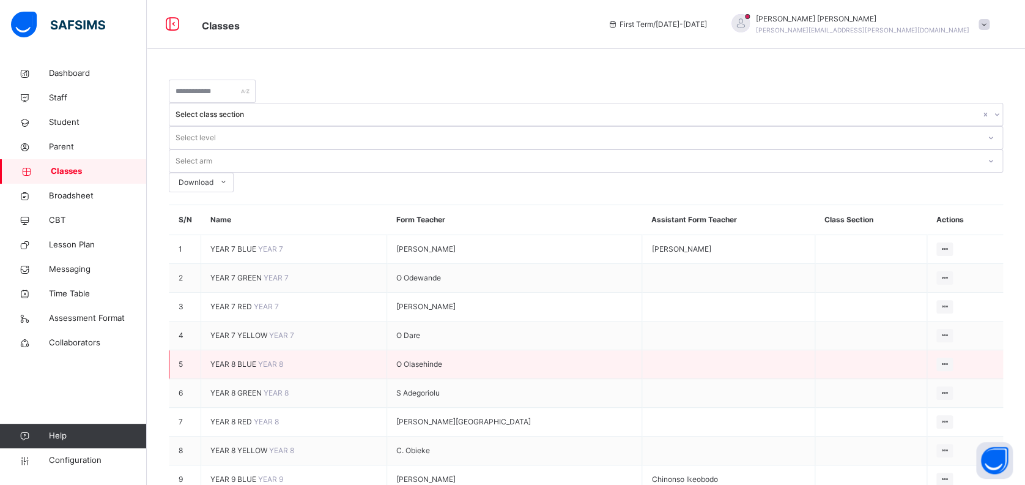
click at [249, 359] on span "YEAR 8 BLUE" at bounding box center [234, 363] width 48 height 9
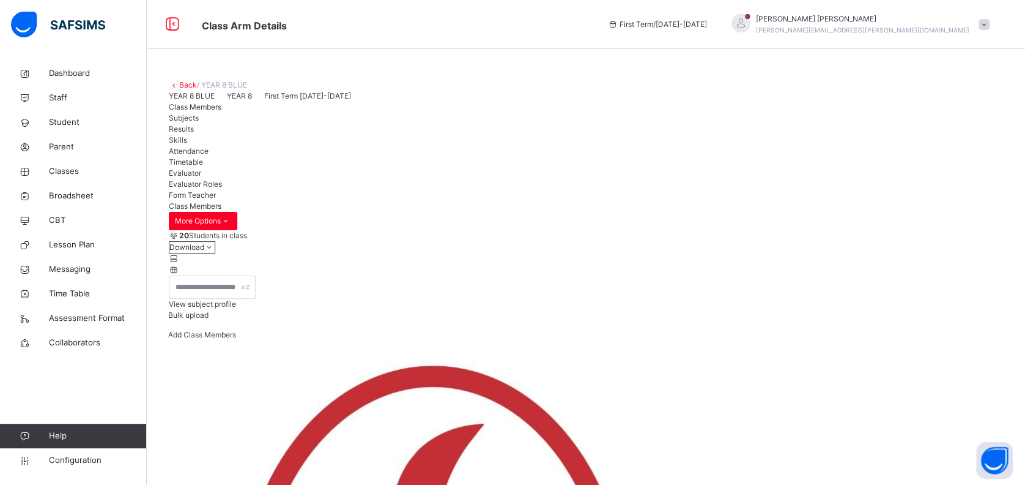
click at [253, 124] on div "Subjects" at bounding box center [586, 118] width 834 height 11
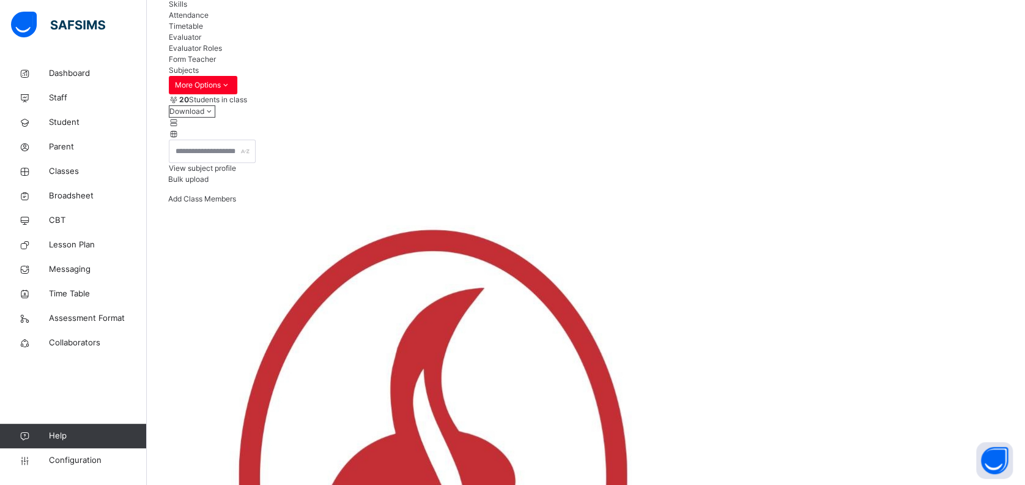
scroll to position [326, 0]
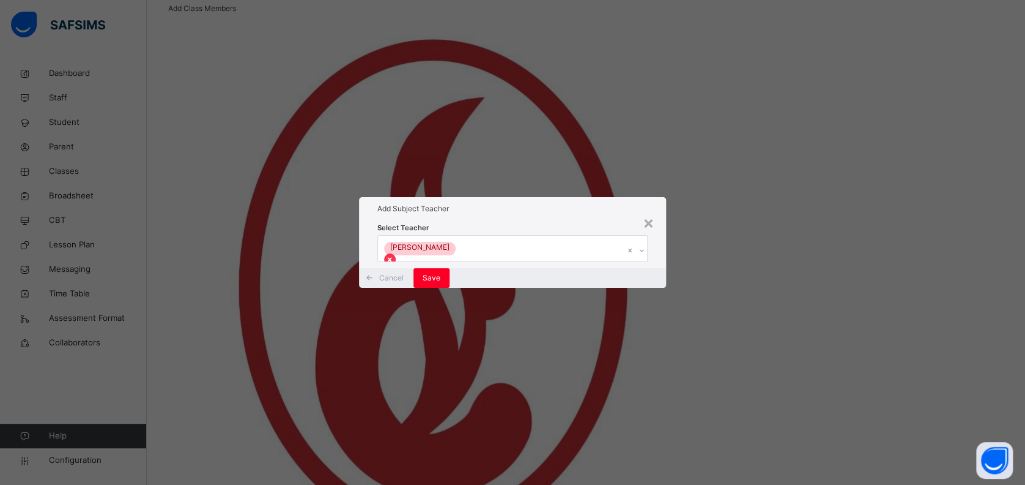
click at [392, 257] on icon at bounding box center [390, 259] width 4 height 4
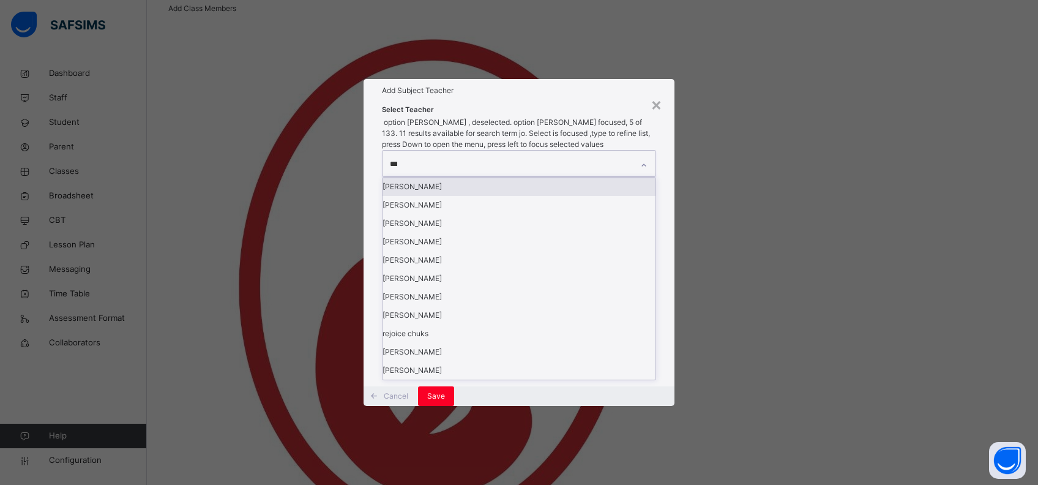
type input "****"
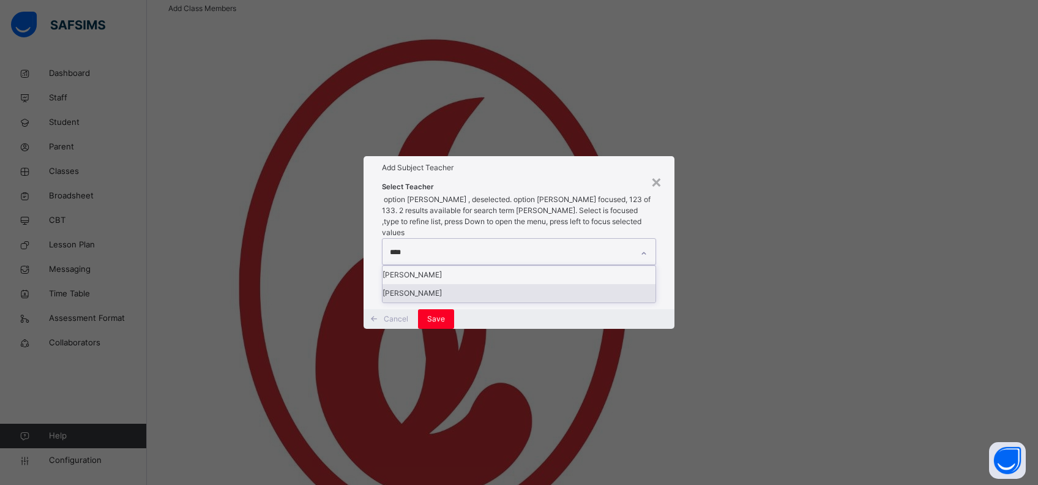
click at [474, 284] on div "joseph Elefin" at bounding box center [518, 293] width 273 height 18
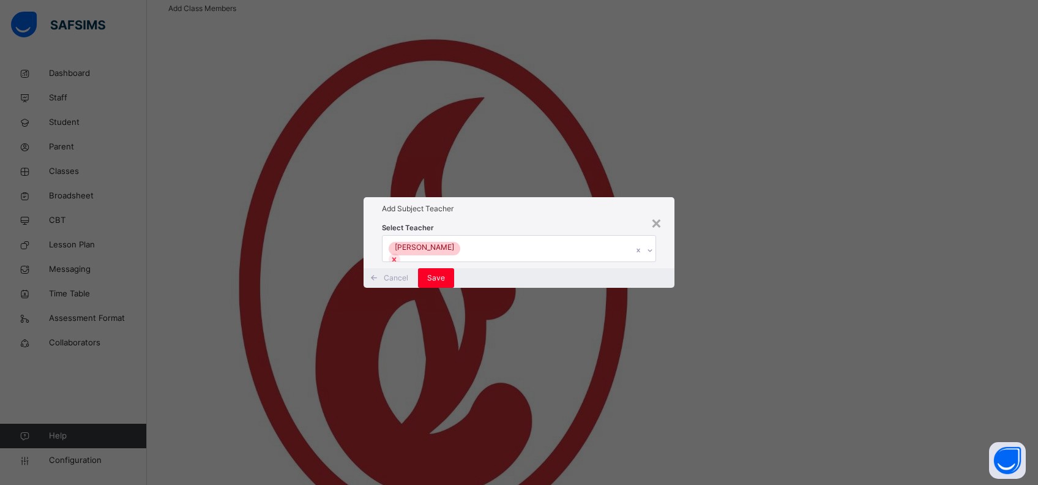
click at [706, 318] on div "× Add Subject Teacher Select Teacher joseph Elefin Cancel Save" at bounding box center [519, 242] width 1038 height 485
click at [445, 283] on span "Save" at bounding box center [436, 277] width 18 height 11
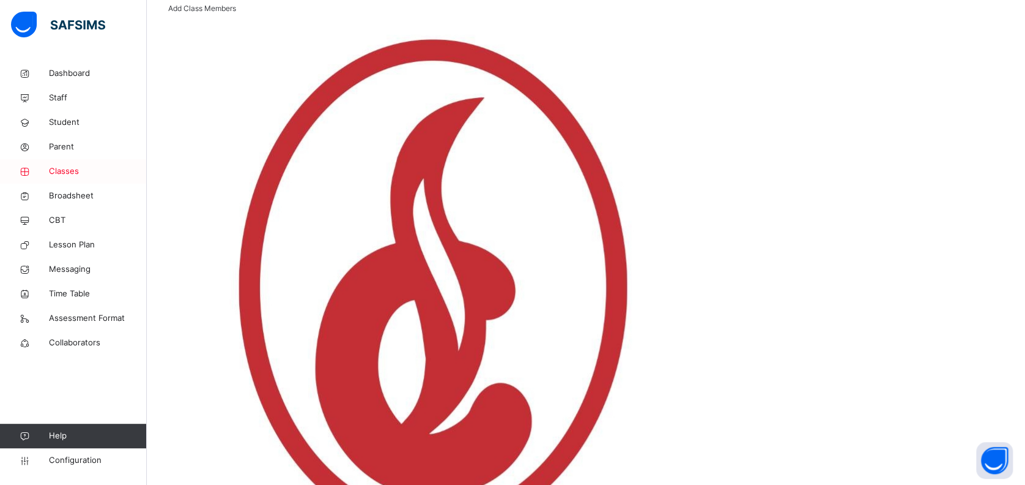
click at [72, 166] on span "Classes" at bounding box center [98, 171] width 98 height 12
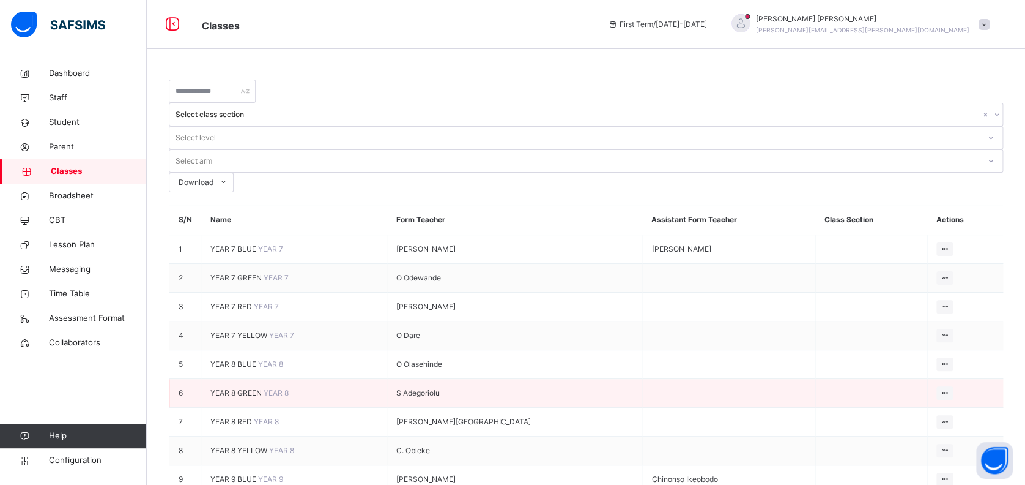
click at [257, 388] on span "YEAR 8 GREEN" at bounding box center [236, 392] width 53 height 9
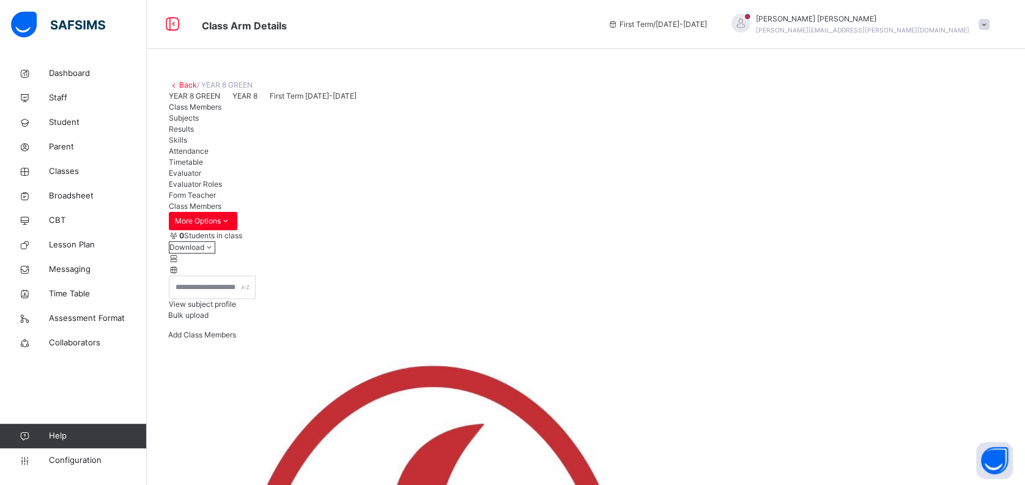
click at [199, 122] on span "Subjects" at bounding box center [184, 117] width 30 height 9
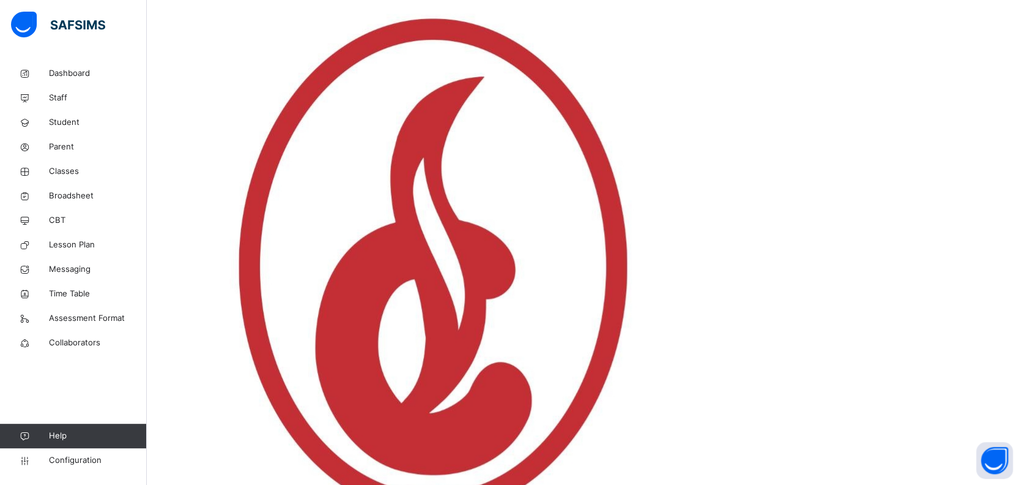
scroll to position [407, 0]
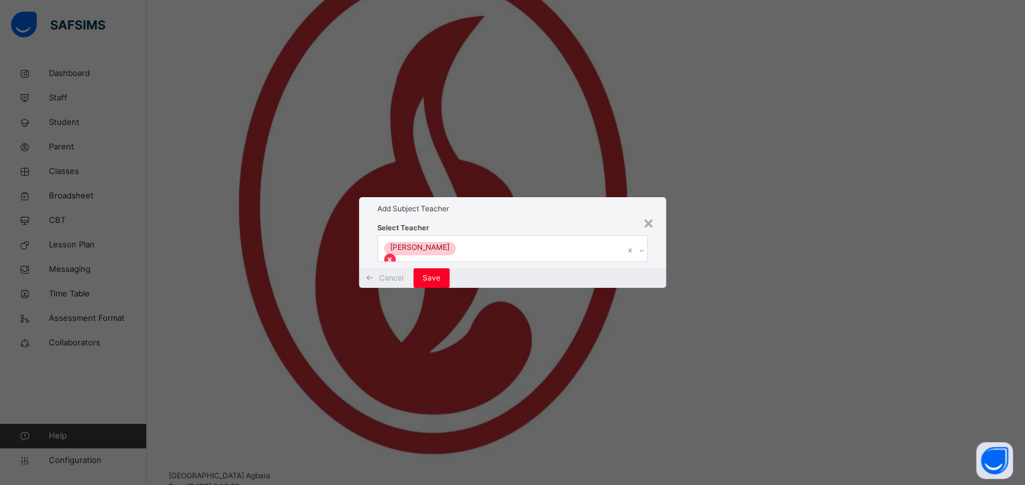
click at [394, 255] on icon at bounding box center [389, 259] width 9 height 9
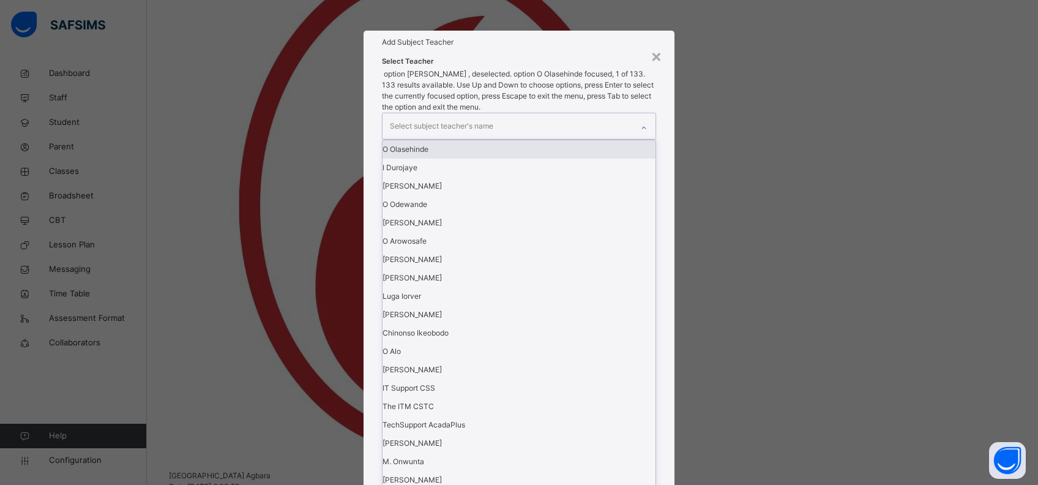
click at [470, 138] on div "Select subject teacher's name" at bounding box center [441, 125] width 103 height 23
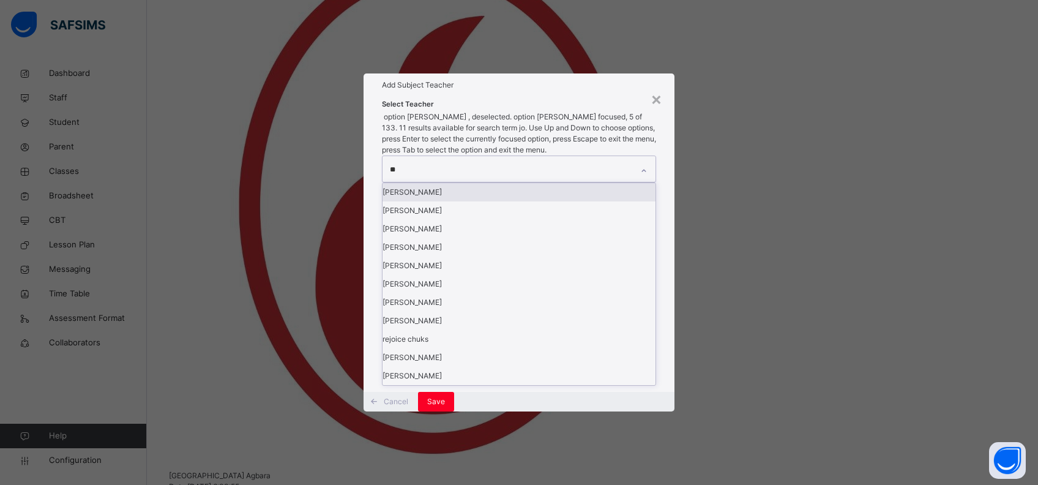
type input "***"
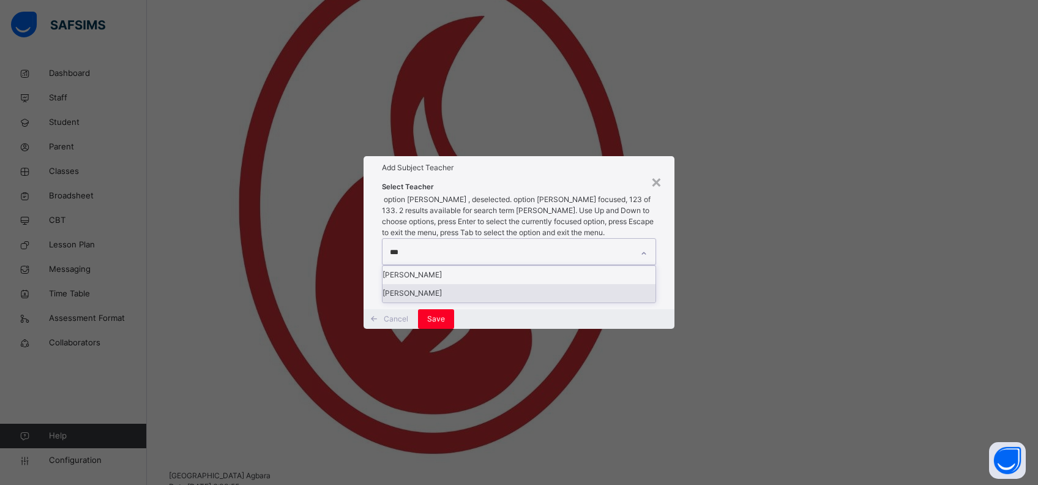
click at [454, 284] on div "joseph Elefin" at bounding box center [518, 293] width 273 height 18
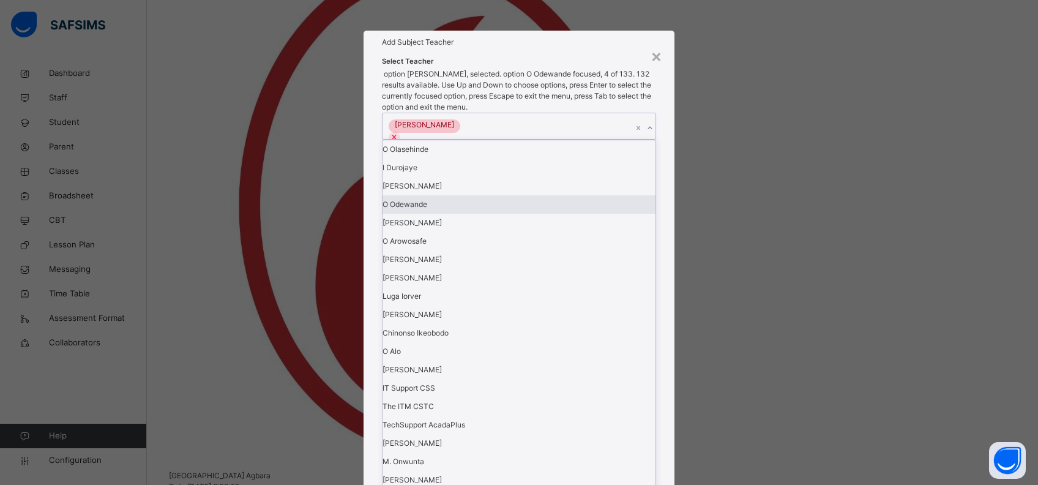
click at [715, 286] on div "× Add Subject Teacher Select Teacher option joseph Elefin, selected. option O O…" at bounding box center [519, 242] width 1038 height 485
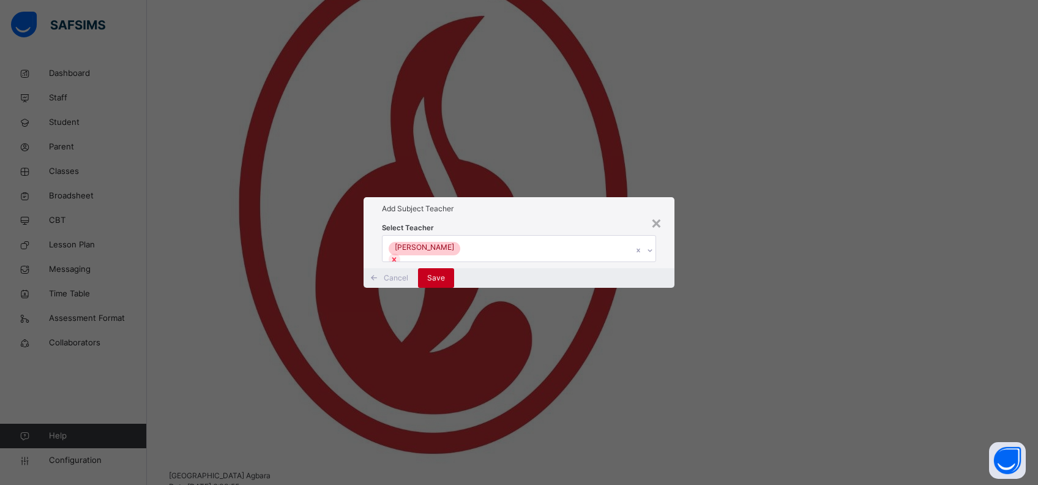
click at [445, 283] on span "Save" at bounding box center [436, 277] width 18 height 11
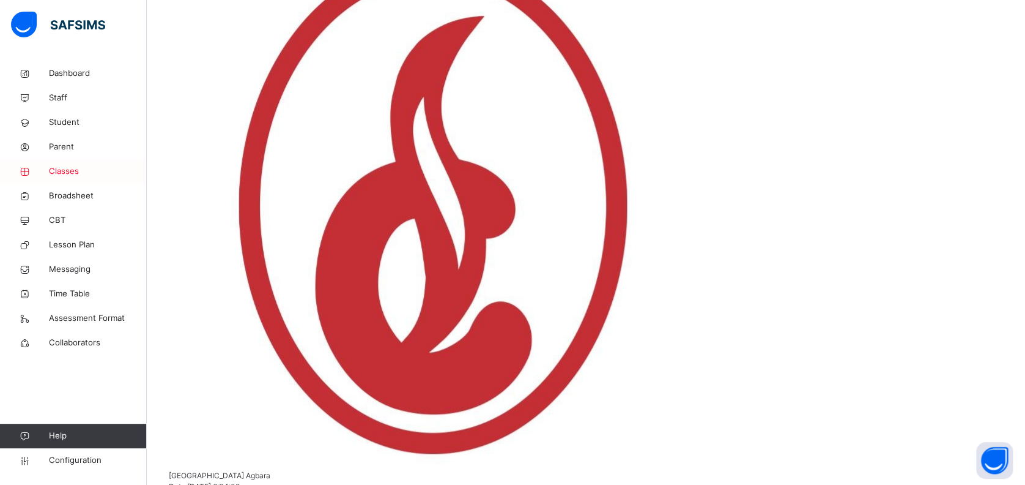
click at [83, 172] on span "Classes" at bounding box center [98, 171] width 98 height 12
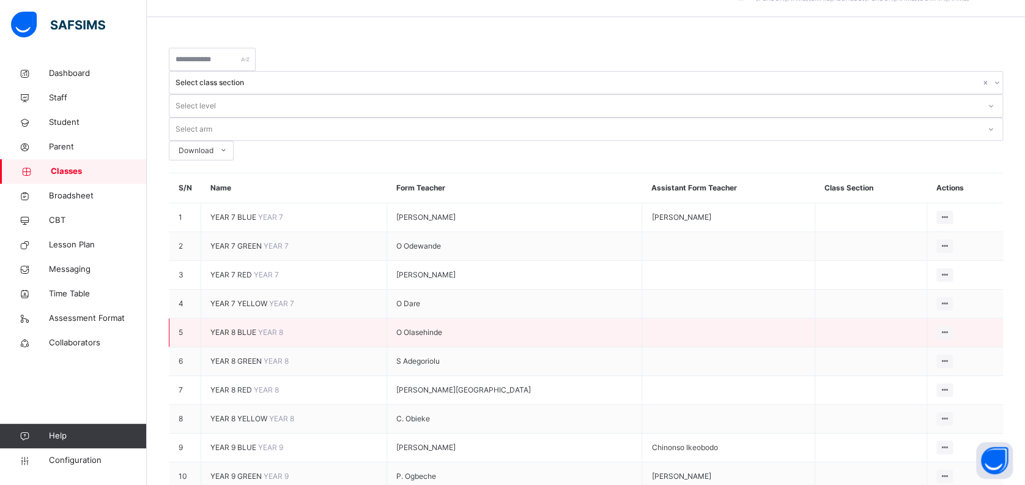
scroll to position [81, 0]
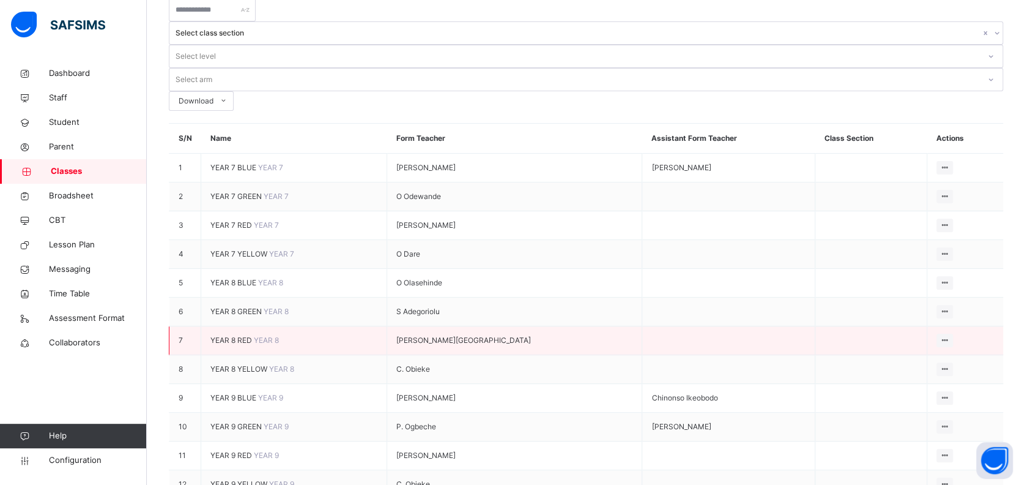
click at [252, 335] on span "YEAR 8 RED" at bounding box center [231, 339] width 43 height 9
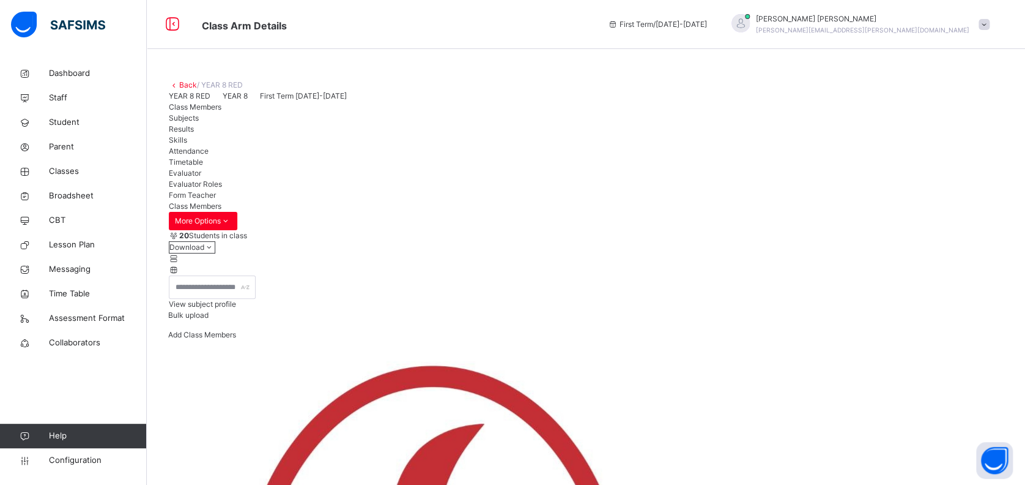
click at [199, 122] on span "Subjects" at bounding box center [184, 117] width 30 height 9
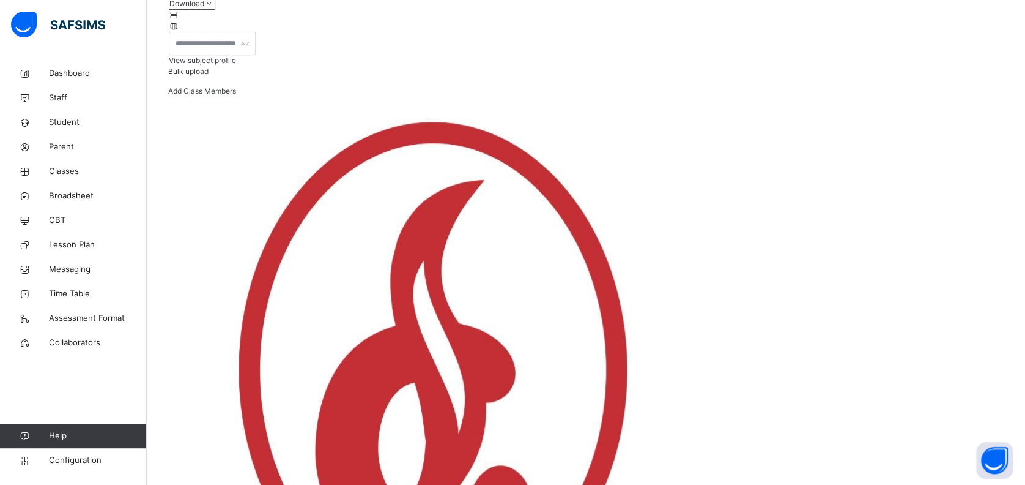
scroll to position [245, 0]
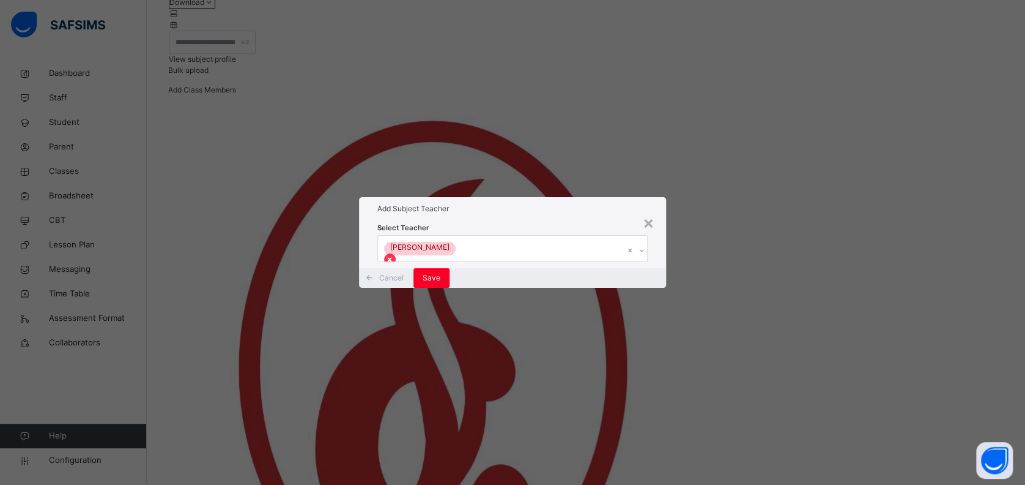
click at [394, 255] on icon at bounding box center [389, 259] width 9 height 9
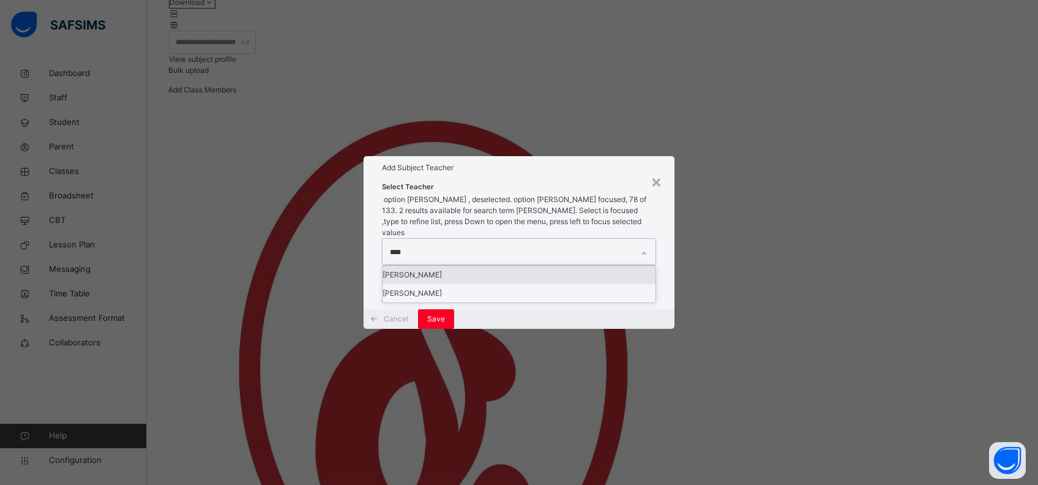
type input "*****"
click at [460, 284] on div "joseph Elefin" at bounding box center [518, 293] width 273 height 18
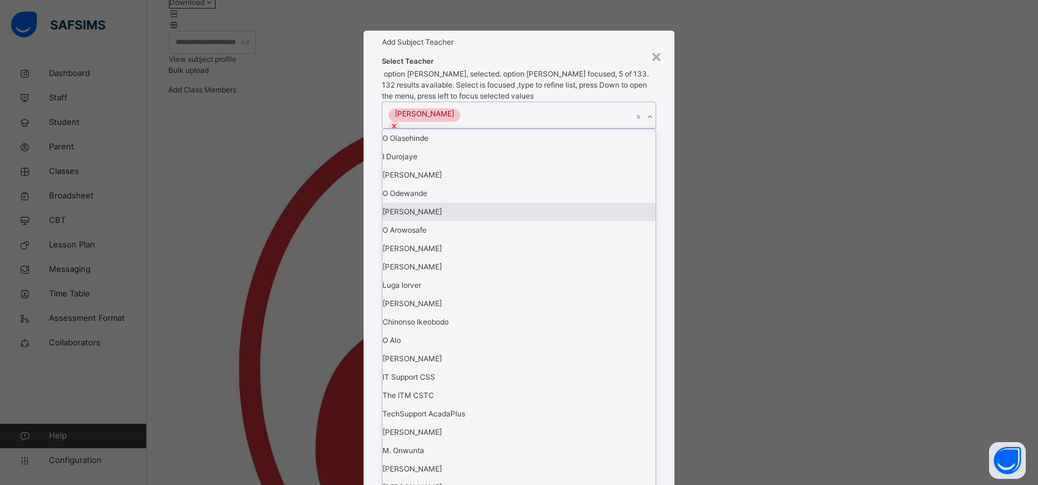
click at [693, 332] on div "× Add Subject Teacher Select Teacher option joseph Elefin, selected. option B. …" at bounding box center [519, 242] width 1038 height 485
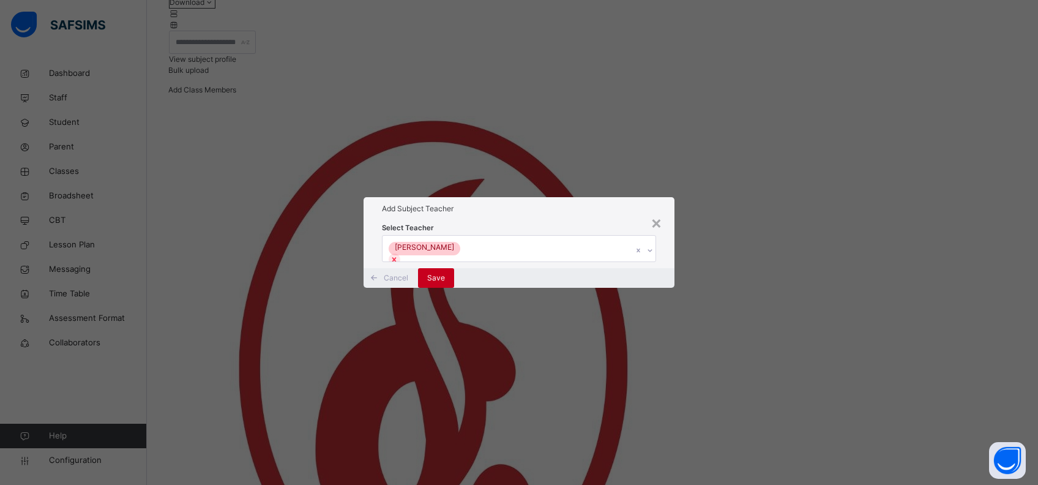
click at [445, 283] on span "Save" at bounding box center [436, 277] width 18 height 11
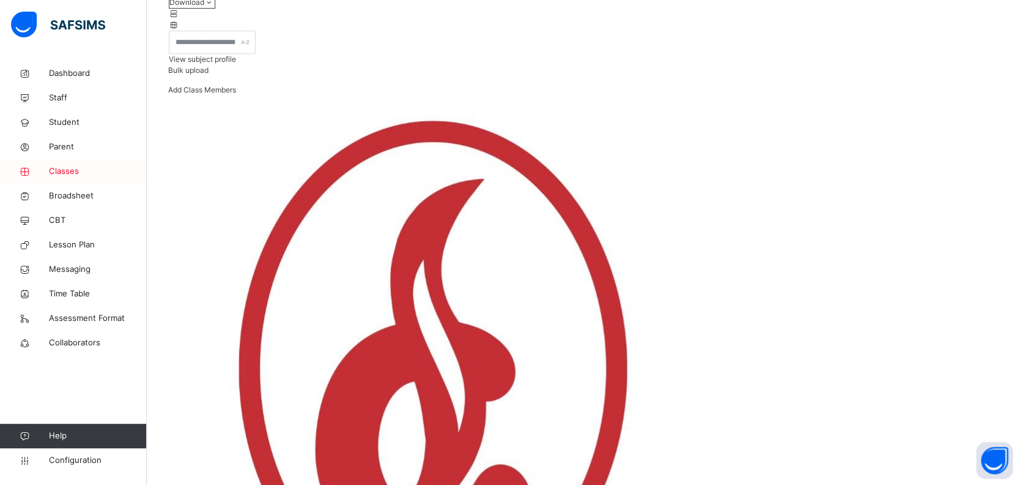
click at [65, 166] on span "Classes" at bounding box center [98, 171] width 98 height 12
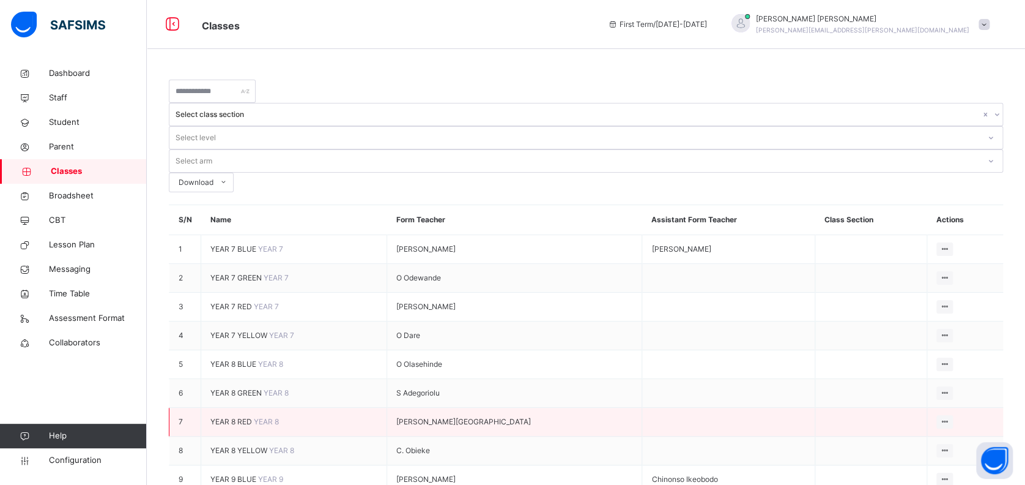
click at [254, 417] on span "YEAR 8 RED" at bounding box center [231, 421] width 43 height 9
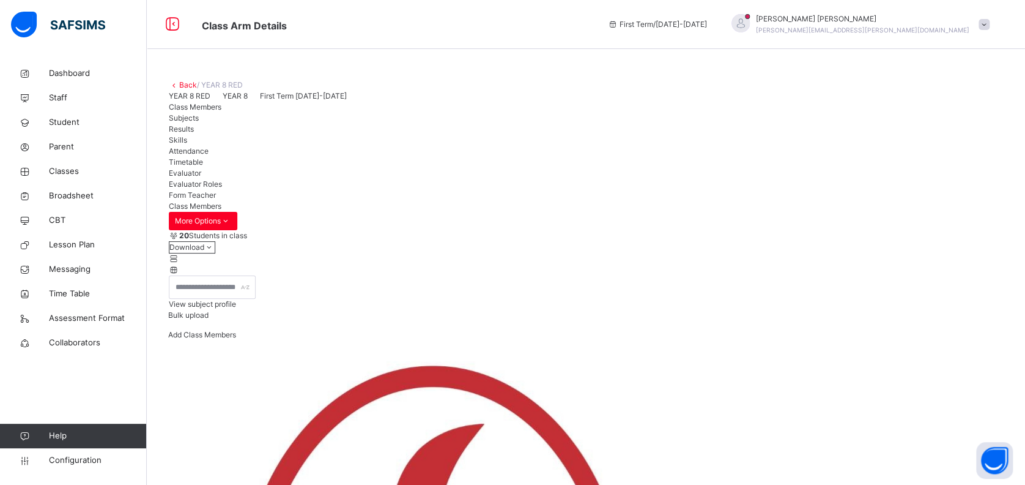
click at [199, 122] on span "Subjects" at bounding box center [184, 117] width 30 height 9
click at [80, 169] on span "Classes" at bounding box center [98, 171] width 98 height 12
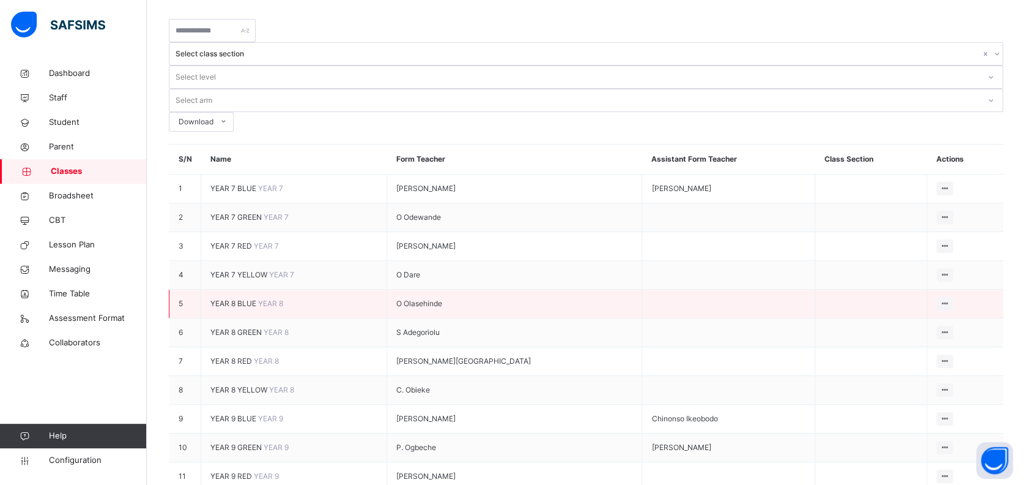
scroll to position [81, 0]
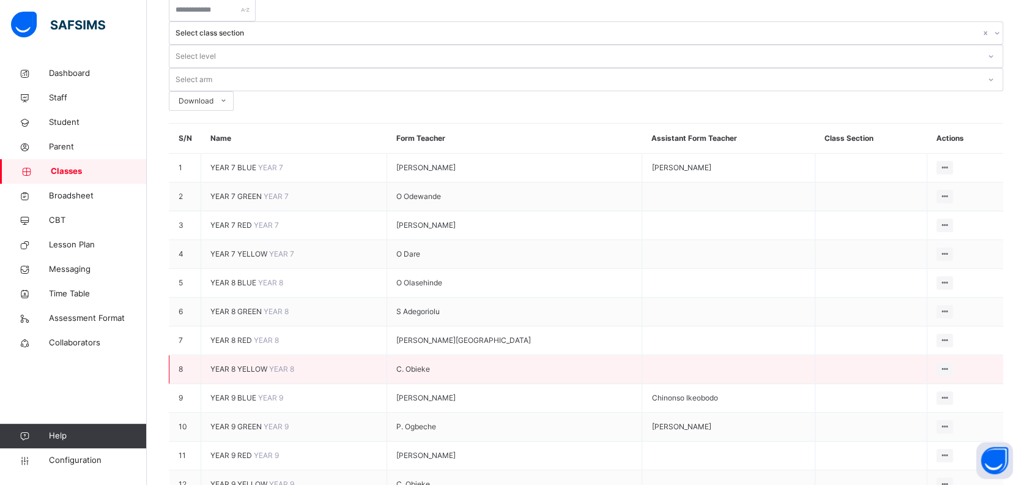
click at [269, 364] on span "YEAR 8 YELLOW" at bounding box center [239, 368] width 59 height 9
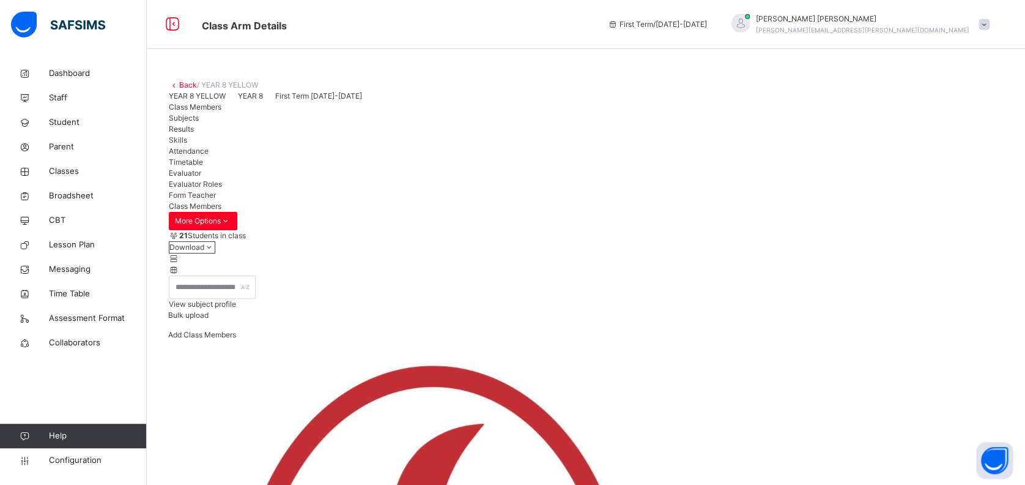
click at [199, 122] on span "Subjects" at bounding box center [184, 117] width 30 height 9
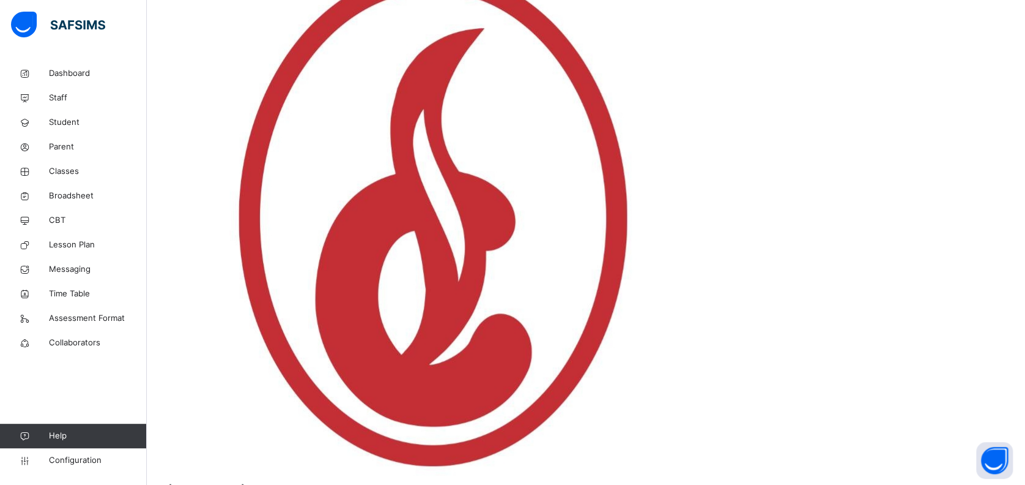
scroll to position [407, 0]
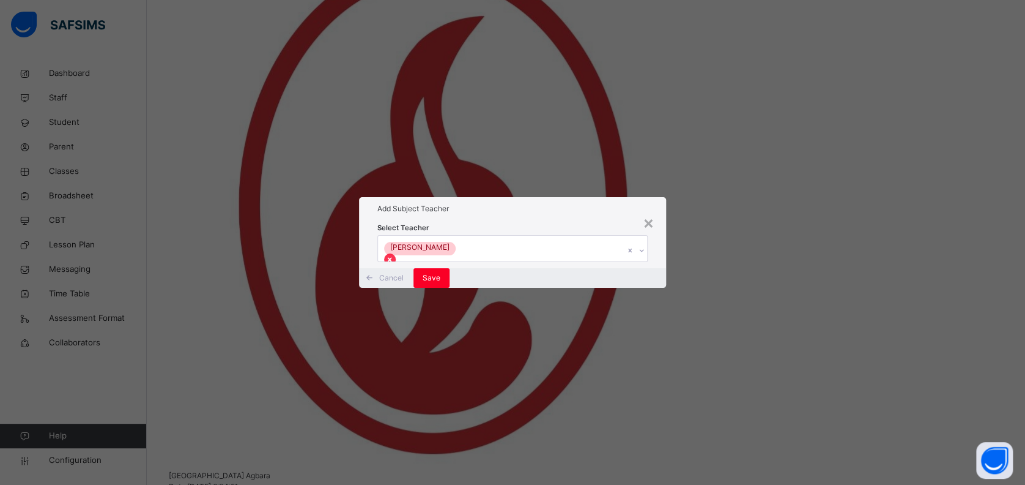
click at [394, 255] on icon at bounding box center [389, 259] width 9 height 9
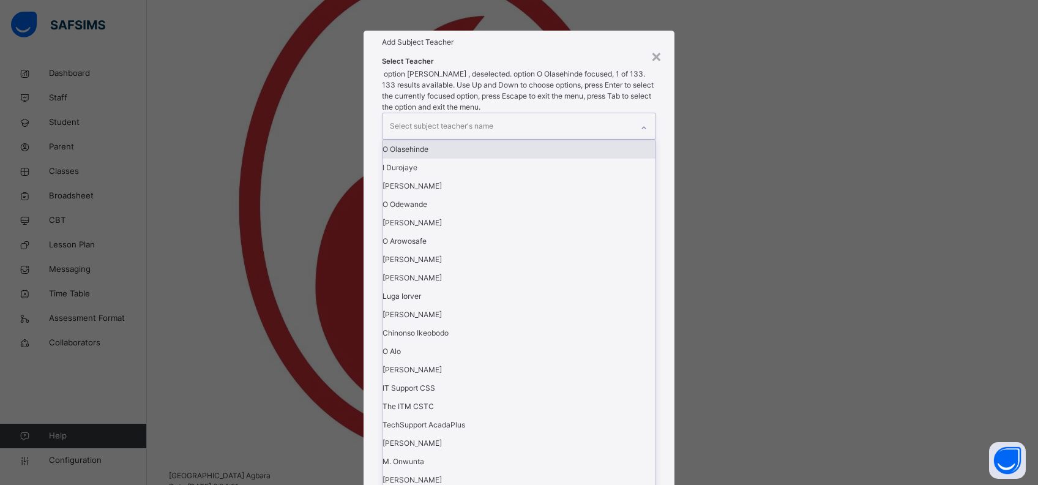
click at [464, 138] on div "Select subject teacher's name" at bounding box center [441, 125] width 103 height 23
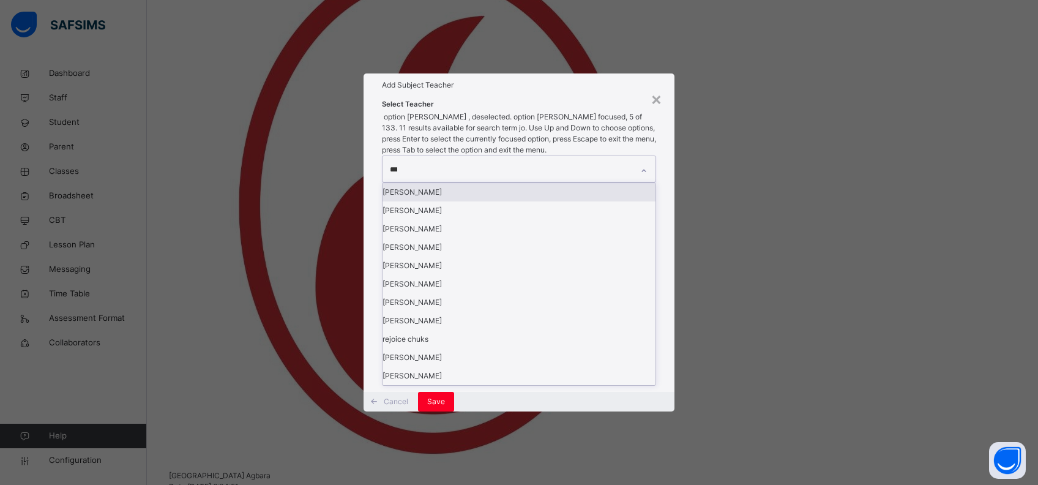
type input "****"
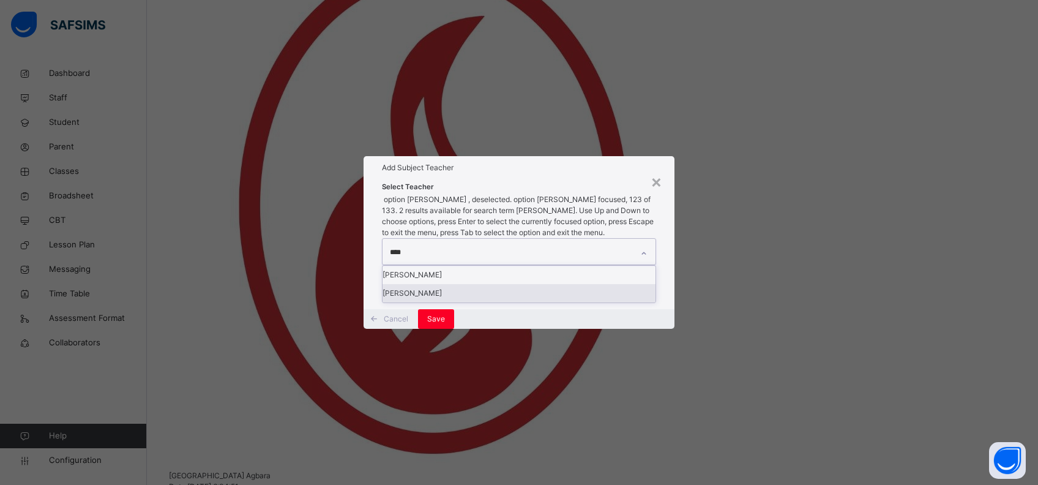
drag, startPoint x: 479, startPoint y: 273, endPoint x: 485, endPoint y: 274, distance: 6.2
click at [485, 284] on div "joseph Elefin" at bounding box center [518, 293] width 273 height 18
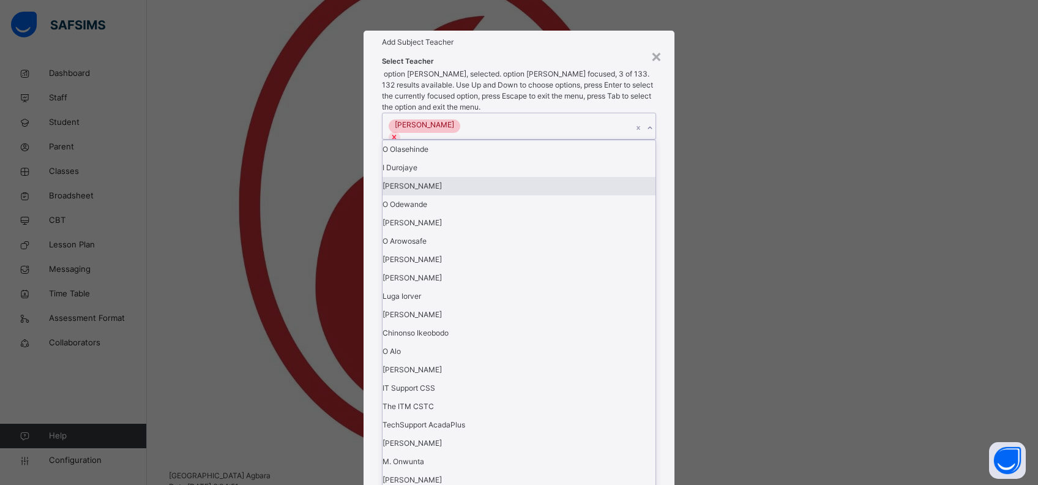
drag, startPoint x: 711, startPoint y: 302, endPoint x: 702, endPoint y: 306, distance: 9.6
click at [713, 303] on div "× Add Subject Teacher Select Teacher option joseph Elefin, selected. option Ife…" at bounding box center [519, 242] width 1038 height 485
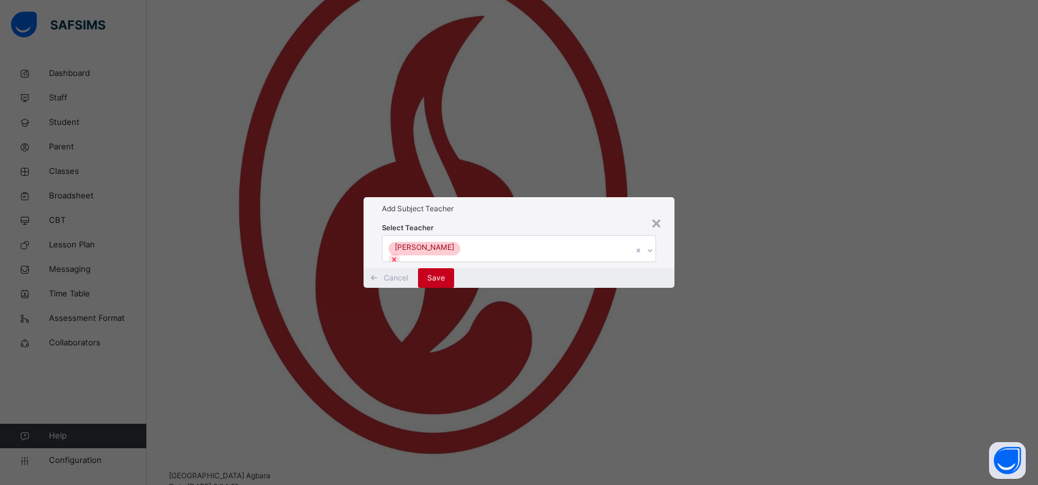
click at [445, 283] on span "Save" at bounding box center [436, 277] width 18 height 11
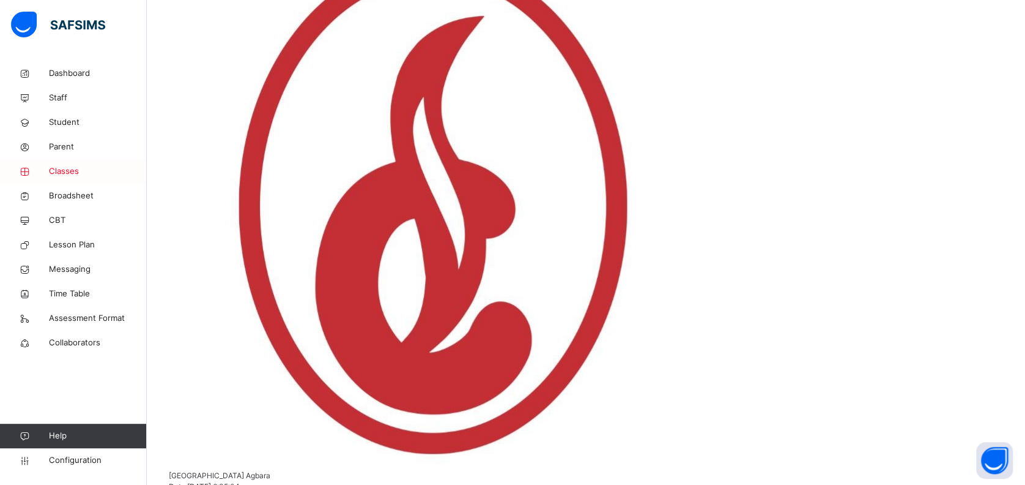
click at [65, 165] on span "Classes" at bounding box center [98, 171] width 98 height 12
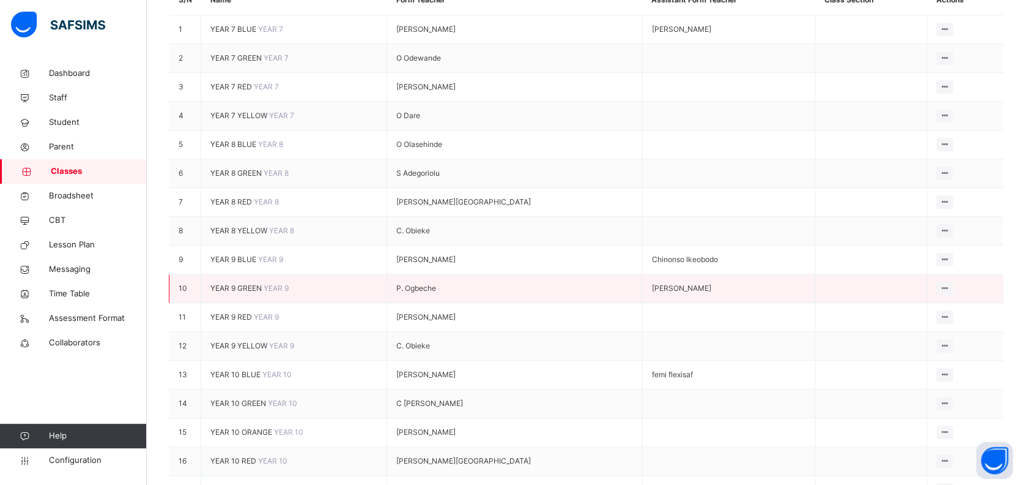
scroll to position [245, 0]
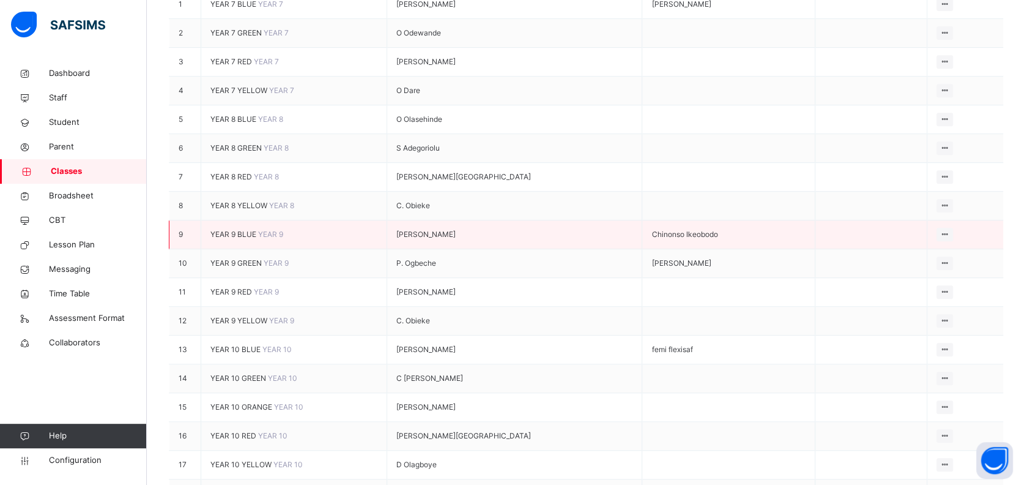
click at [299, 220] on td "YEAR 9 BLUE YEAR 9" at bounding box center [294, 234] width 186 height 29
click at [304, 220] on td "YEAR 9 BLUE YEAR 9" at bounding box center [294, 234] width 186 height 29
click at [258, 229] on span "YEAR 9 BLUE" at bounding box center [234, 233] width 48 height 9
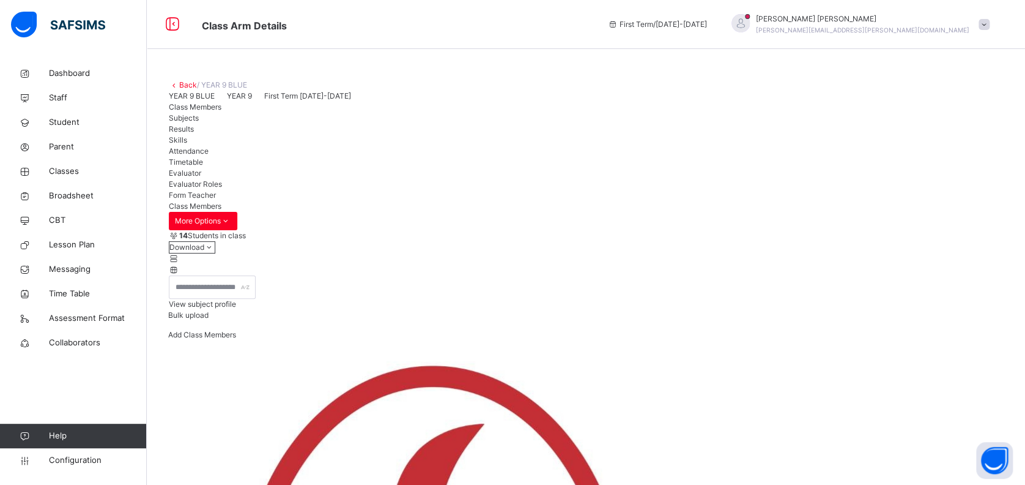
click at [199, 122] on span "Subjects" at bounding box center [184, 117] width 30 height 9
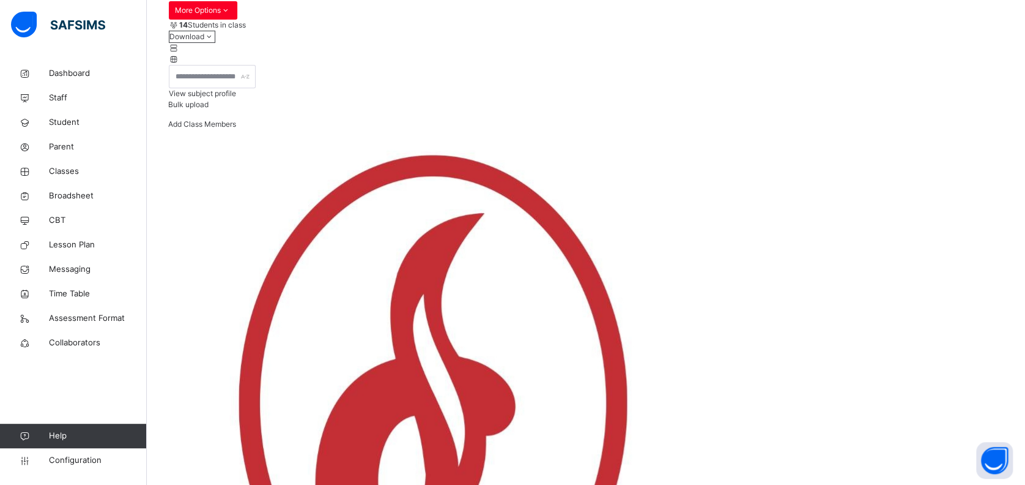
scroll to position [245, 0]
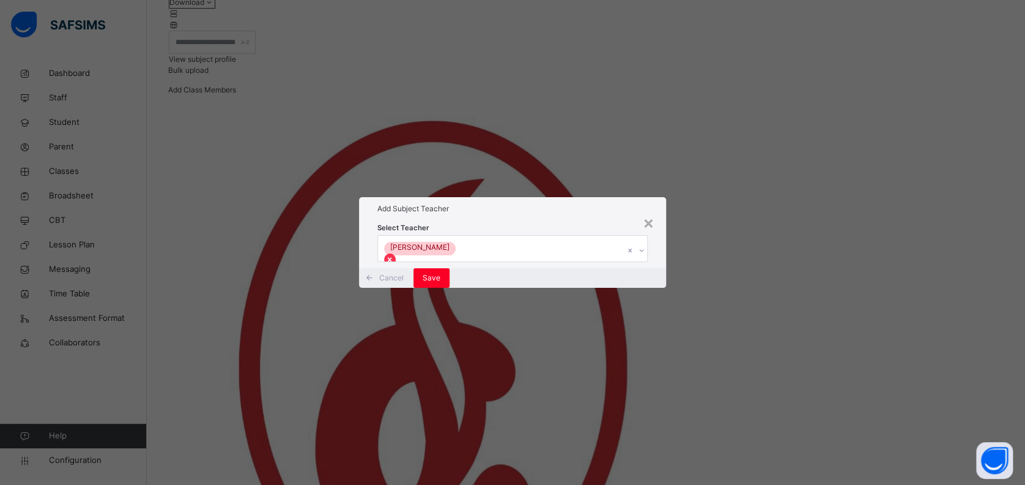
click at [392, 257] on icon at bounding box center [390, 259] width 4 height 4
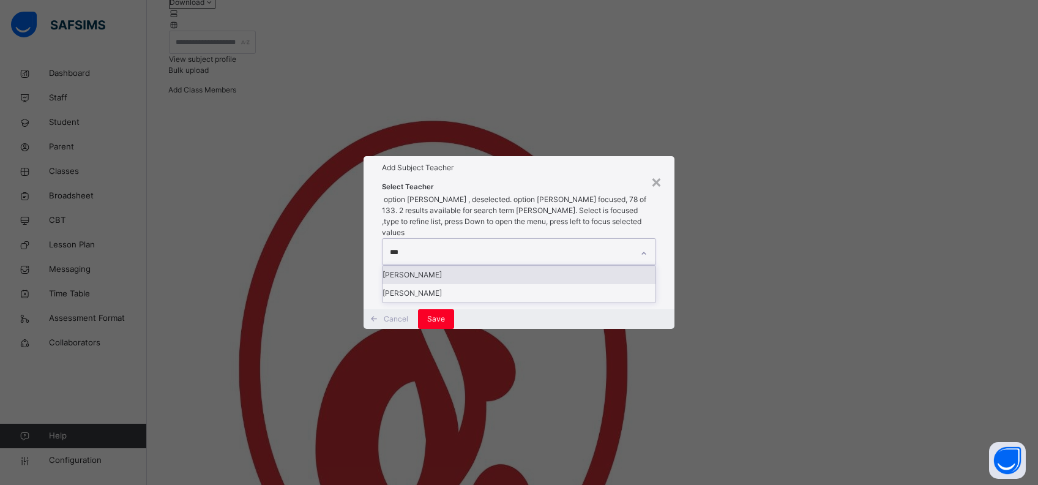
type input "****"
click at [448, 284] on div "joseph Elefin" at bounding box center [518, 293] width 273 height 18
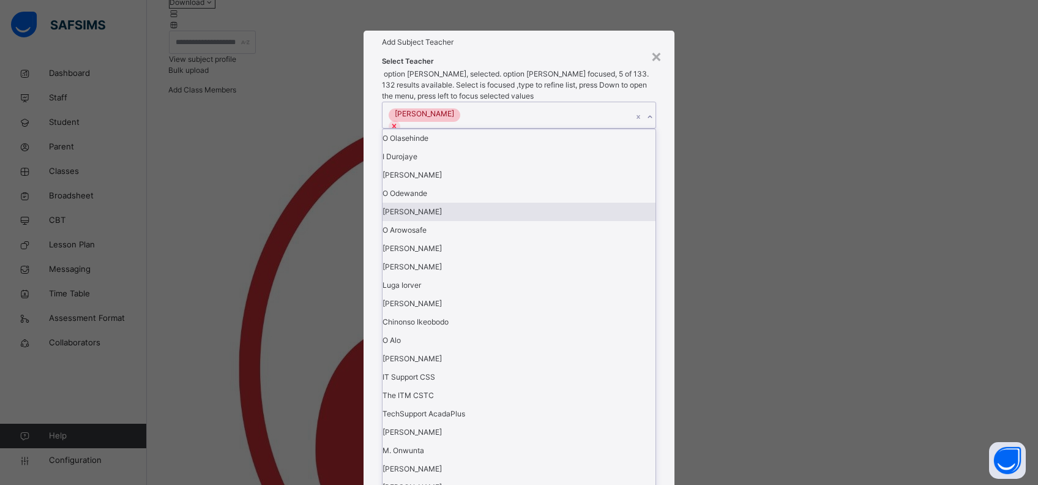
drag, startPoint x: 719, startPoint y: 315, endPoint x: 712, endPoint y: 324, distance: 11.8
click at [719, 319] on div "× Add Subject Teacher Select Teacher option joseph Elefin, selected. option B. …" at bounding box center [519, 242] width 1038 height 485
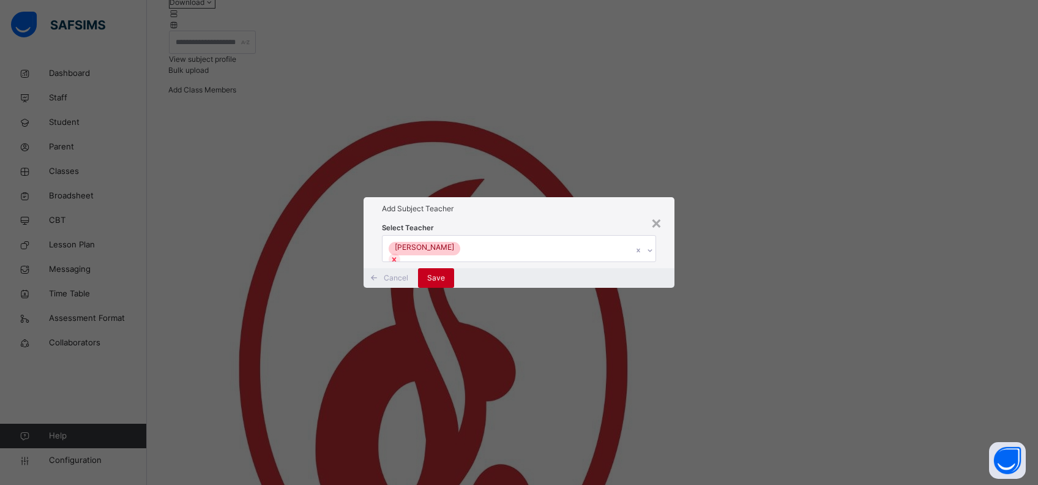
click at [445, 283] on span "Save" at bounding box center [436, 277] width 18 height 11
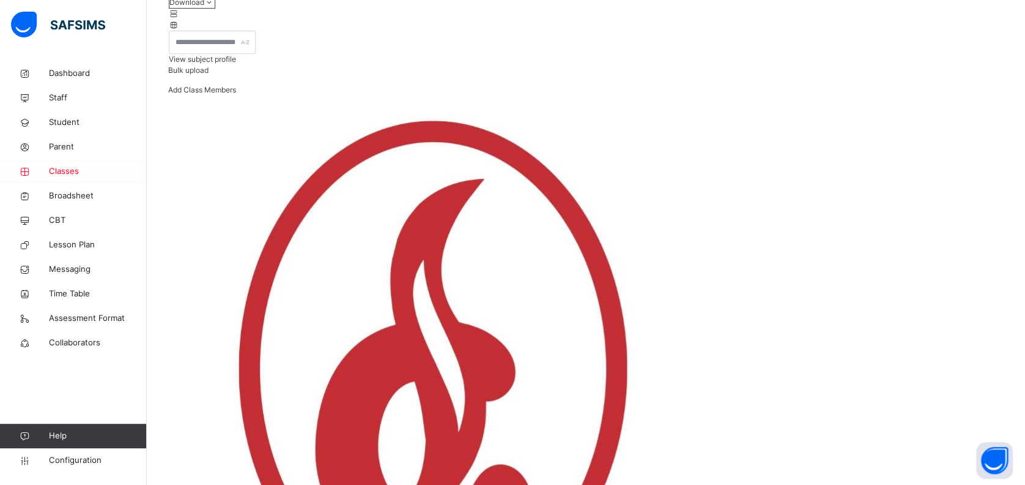
click at [70, 163] on link "Classes" at bounding box center [73, 171] width 147 height 24
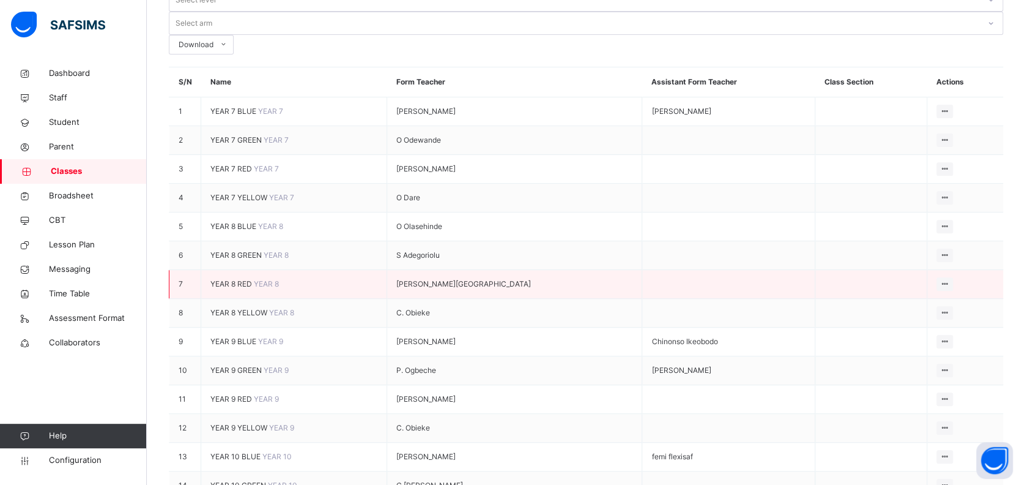
scroll to position [163, 0]
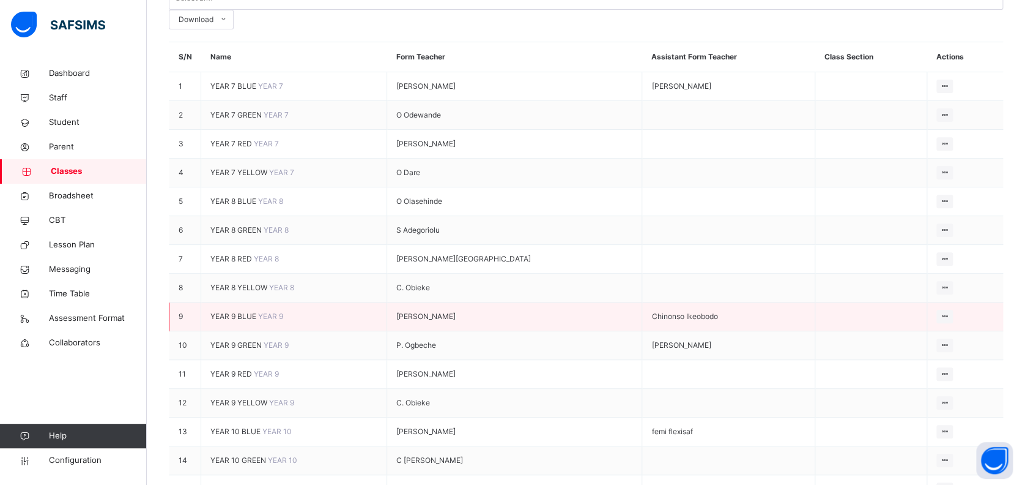
click at [258, 311] on span "YEAR 9 BLUE" at bounding box center [234, 315] width 48 height 9
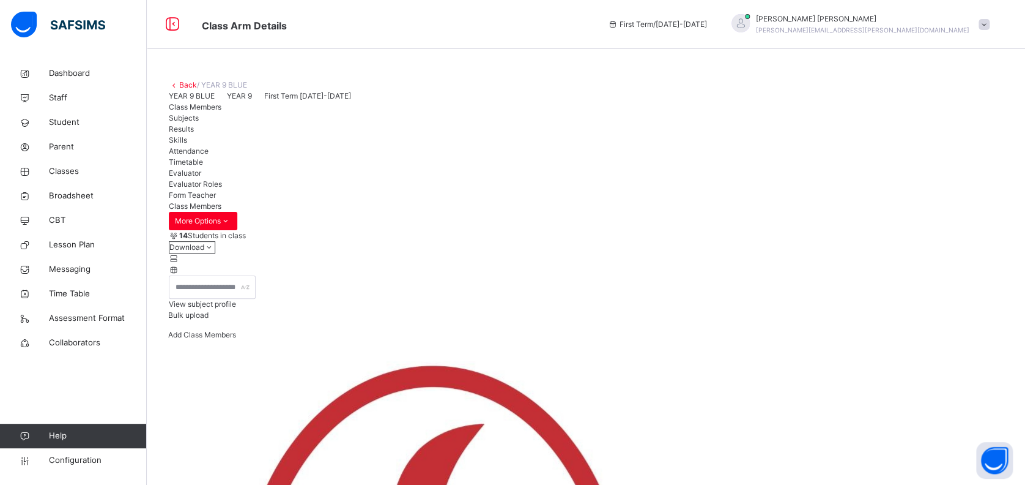
click at [199, 122] on span "Subjects" at bounding box center [184, 117] width 30 height 9
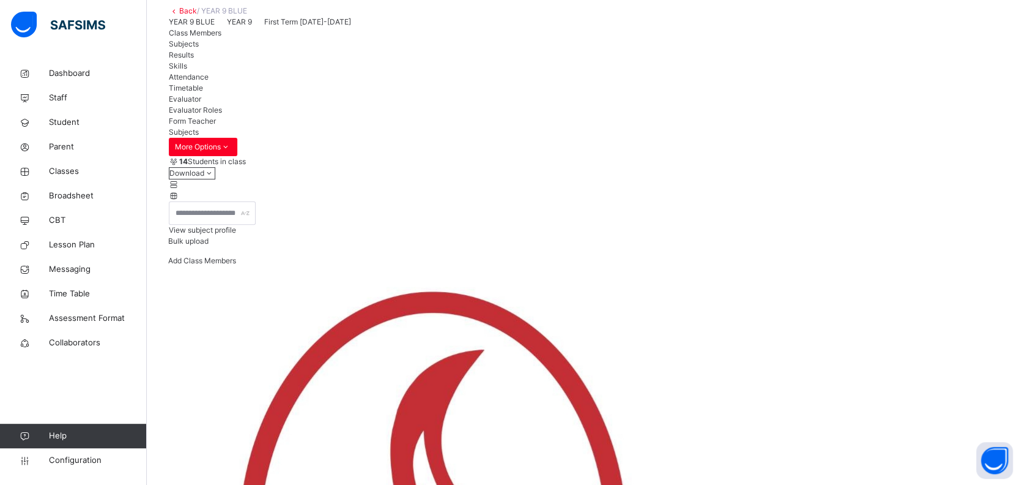
scroll to position [245, 0]
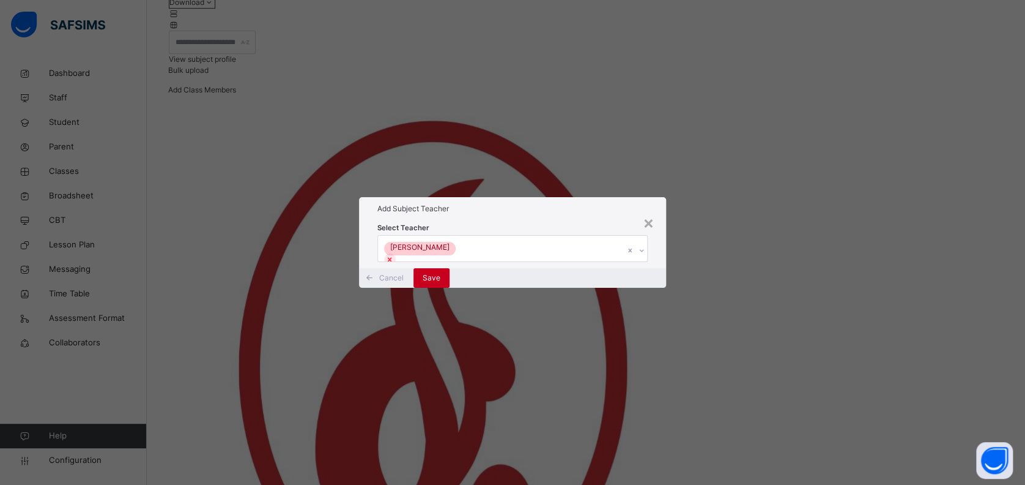
click at [440, 283] on span "Save" at bounding box center [432, 277] width 18 height 11
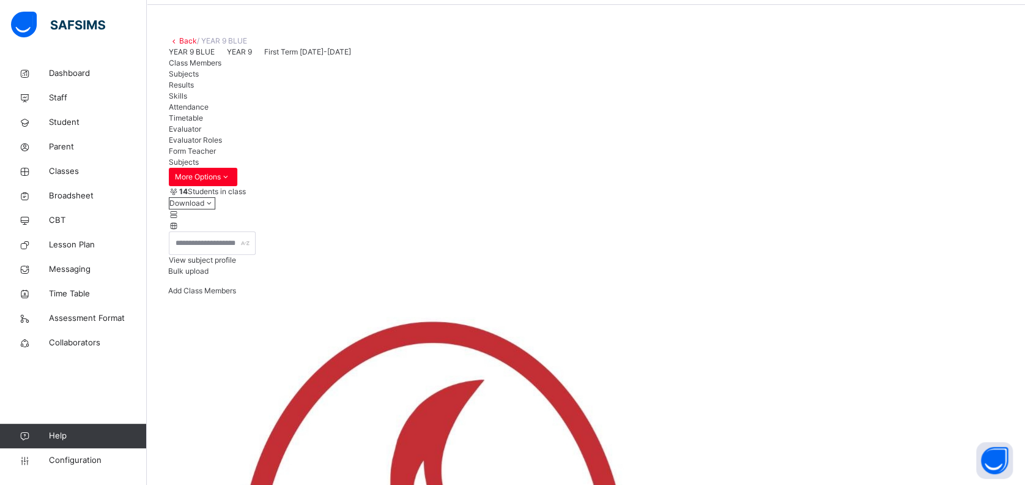
scroll to position [81, 0]
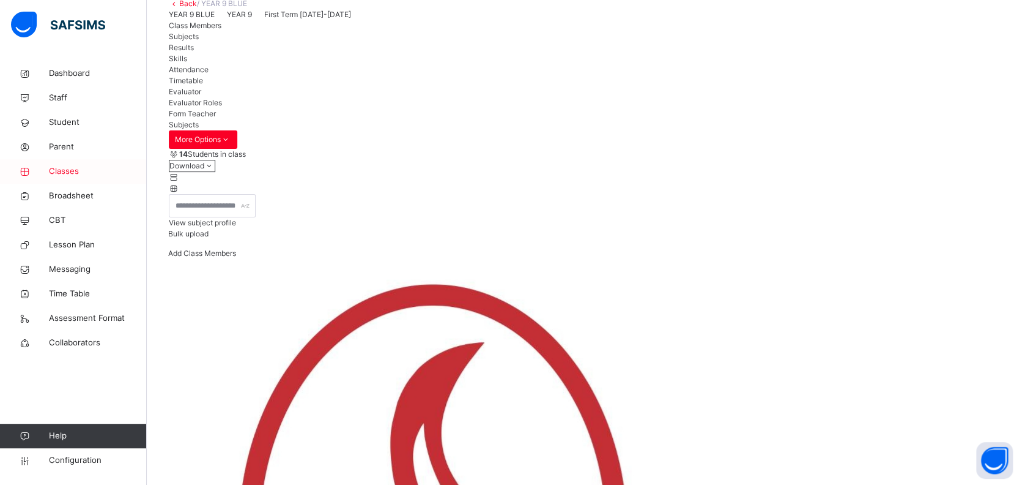
click at [72, 168] on span "Classes" at bounding box center [98, 171] width 98 height 12
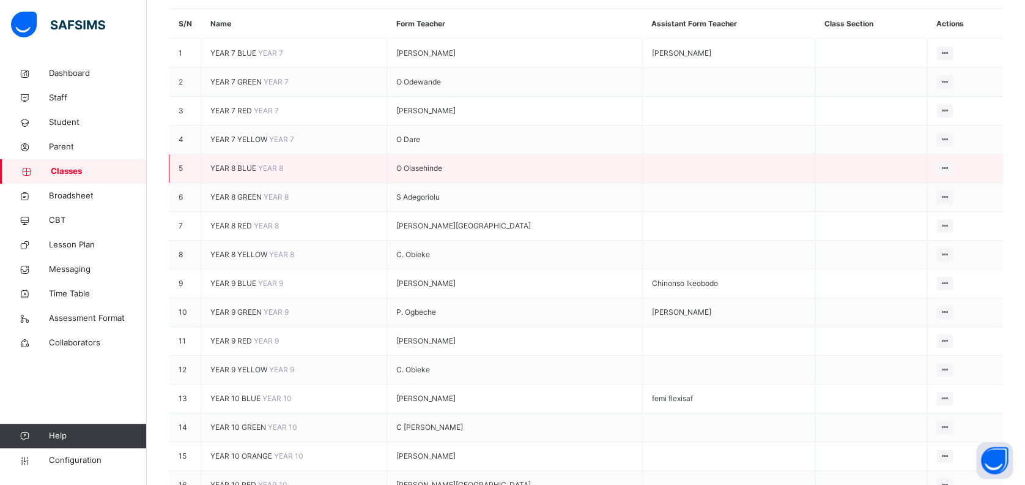
scroll to position [245, 0]
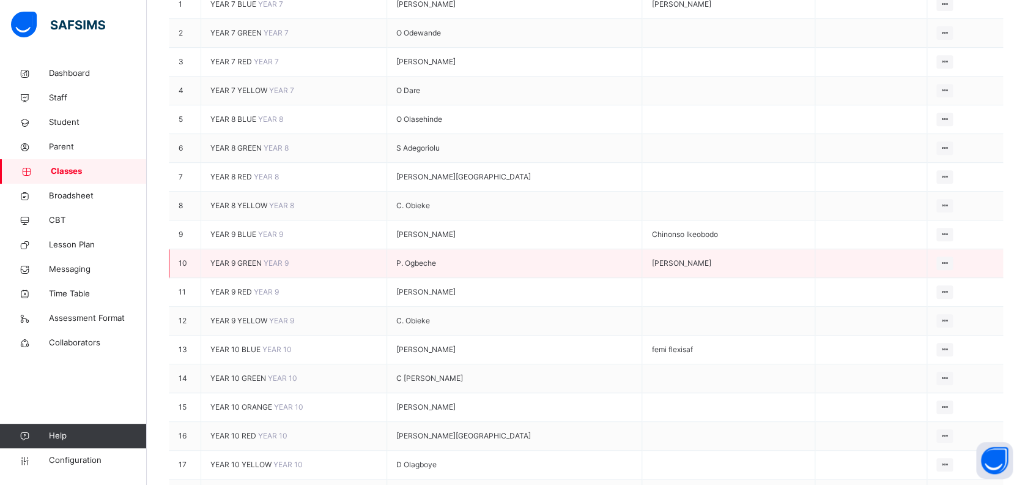
click at [264, 258] on span "YEAR 9 GREEN" at bounding box center [236, 262] width 53 height 9
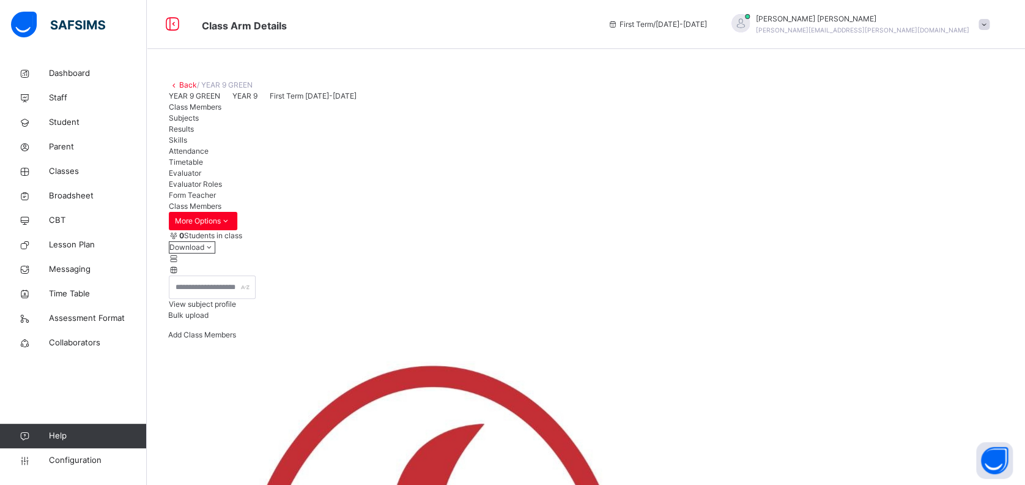
click at [199, 122] on span "Subjects" at bounding box center [184, 117] width 30 height 9
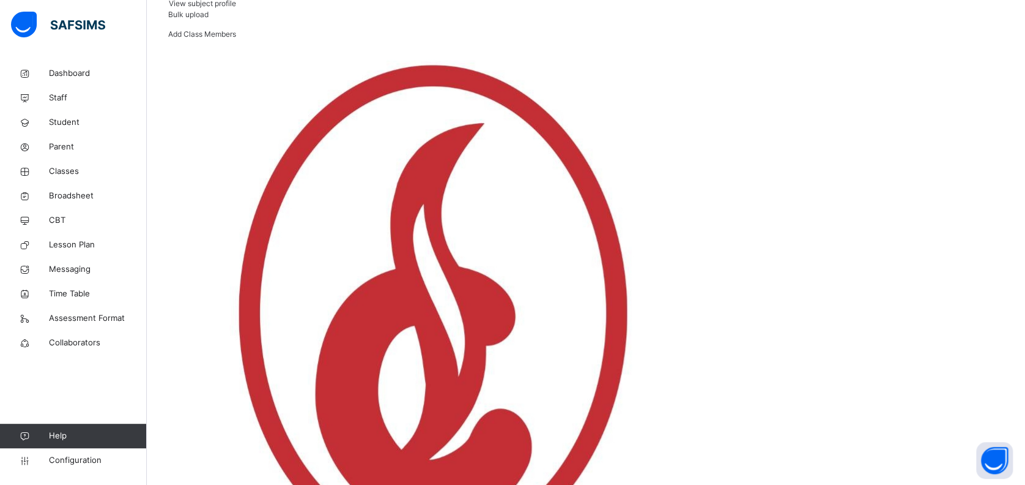
scroll to position [326, 0]
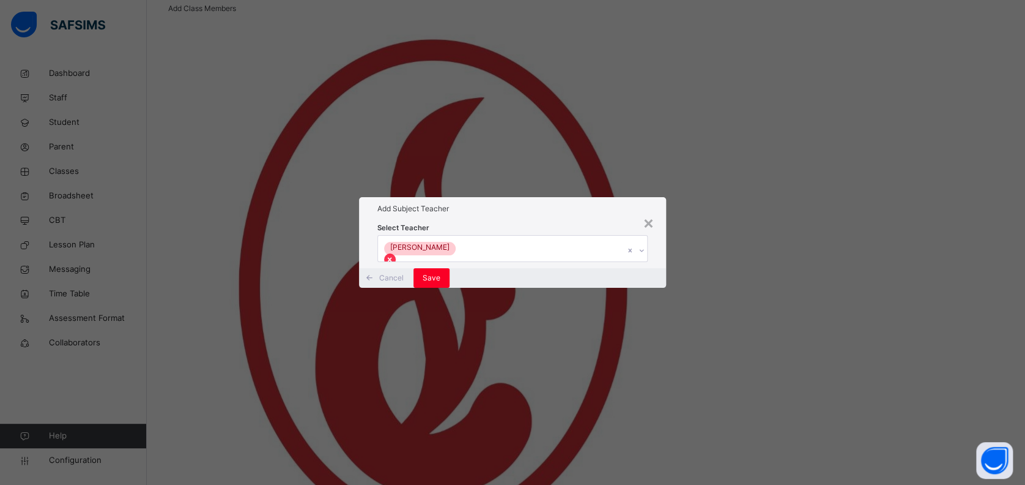
click at [394, 255] on icon at bounding box center [389, 259] width 9 height 9
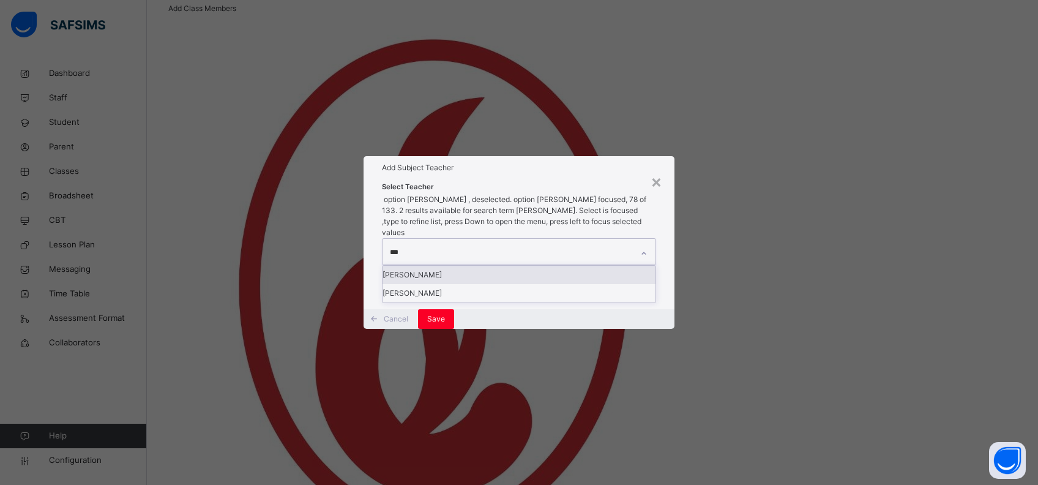
type input "****"
click at [448, 284] on div "joseph Elefin" at bounding box center [518, 293] width 273 height 18
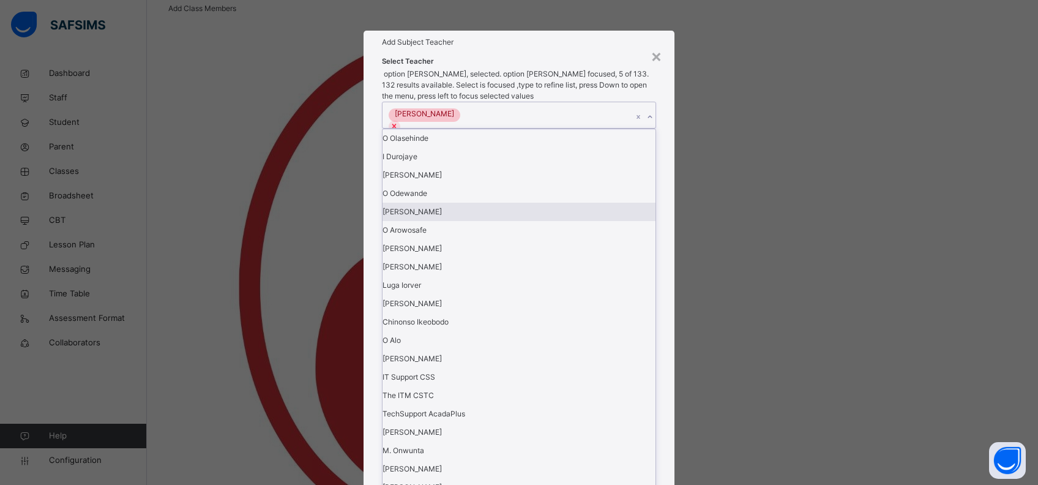
drag, startPoint x: 704, startPoint y: 325, endPoint x: 698, endPoint y: 328, distance: 6.6
click at [704, 327] on div "× Add Subject Teacher Select Teacher option joseph Elefin, selected. option B. …" at bounding box center [519, 242] width 1038 height 485
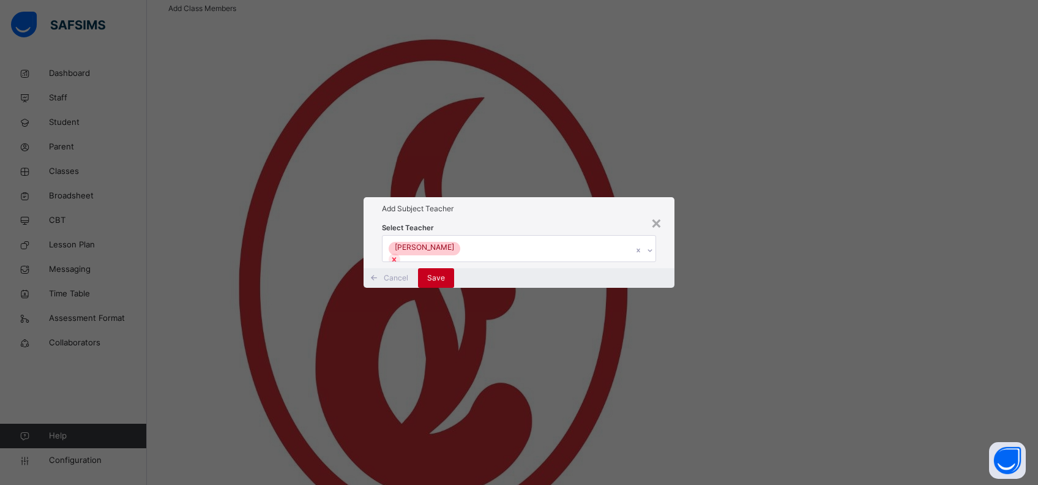
click at [445, 283] on span "Save" at bounding box center [436, 277] width 18 height 11
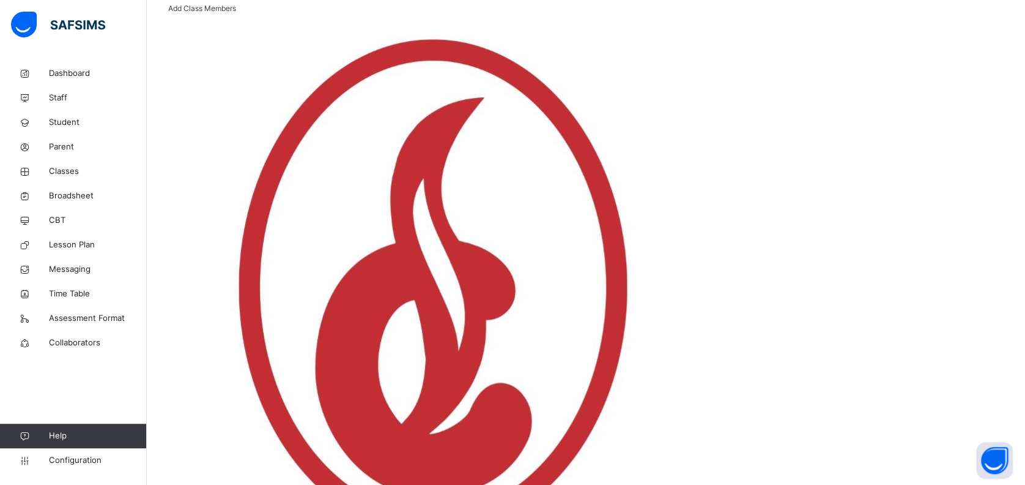
scroll to position [0, 0]
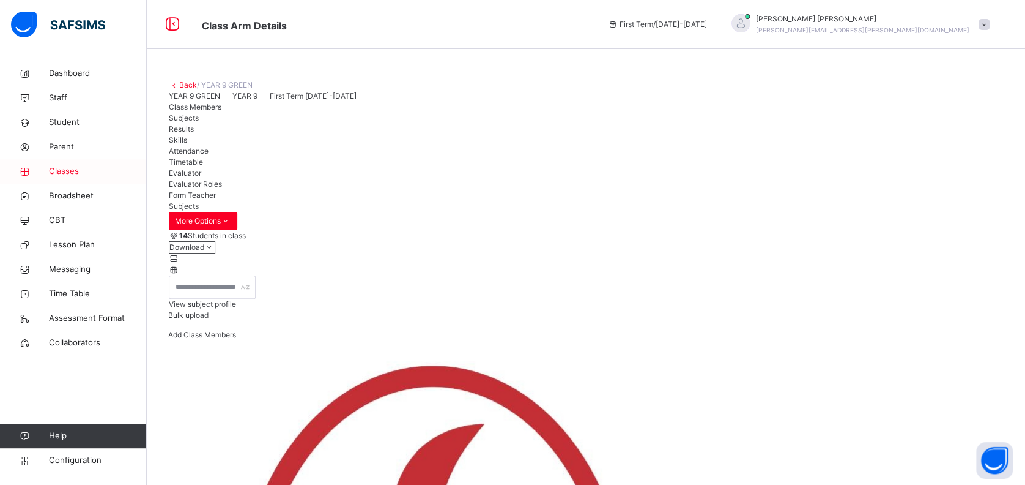
click at [69, 166] on span "Classes" at bounding box center [98, 171] width 98 height 12
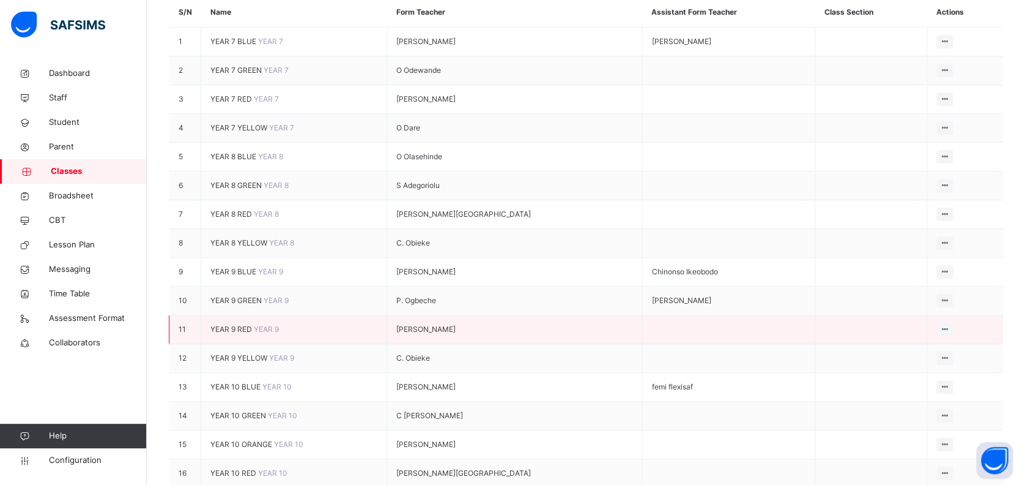
scroll to position [245, 0]
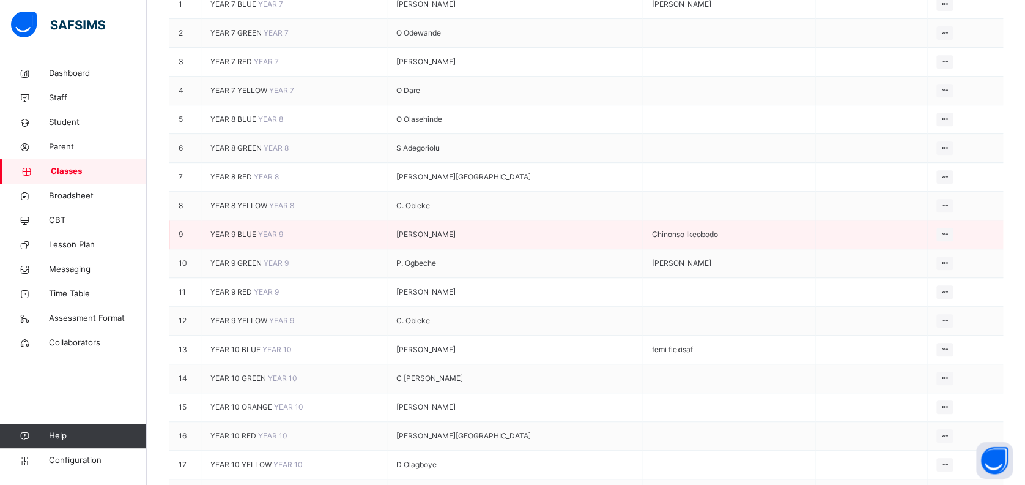
click at [844, 231] on td at bounding box center [871, 234] width 112 height 29
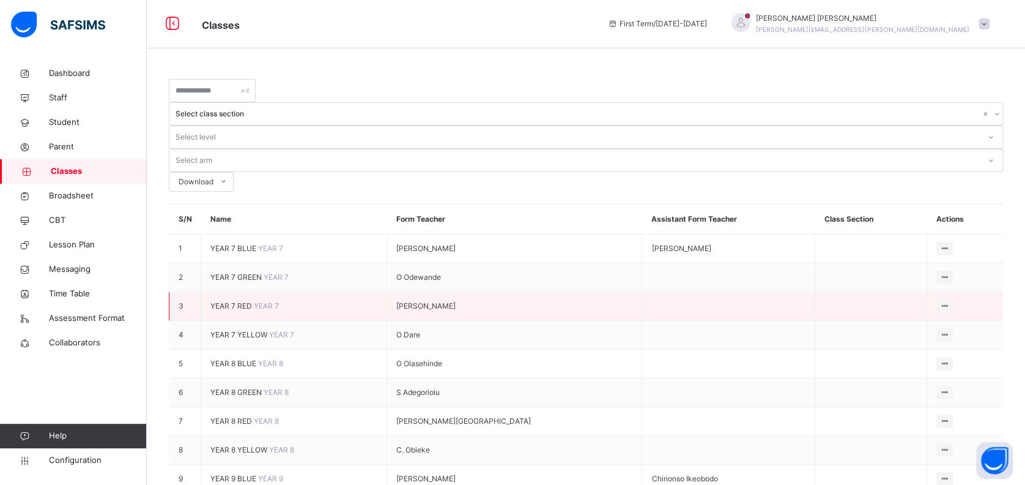
scroll to position [0, 0]
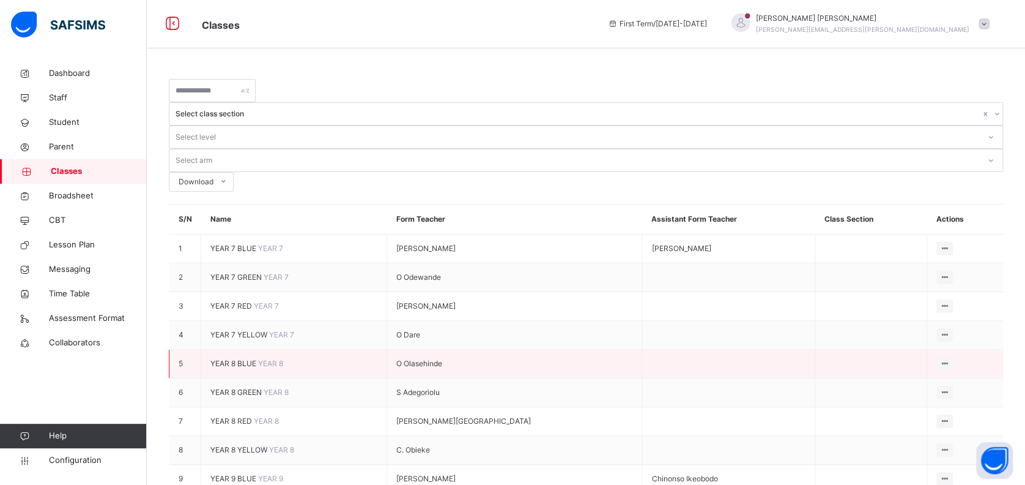
click at [486, 349] on td "O Olasehinde" at bounding box center [514, 363] width 255 height 29
click at [489, 349] on td "O Olasehinde" at bounding box center [514, 363] width 255 height 29
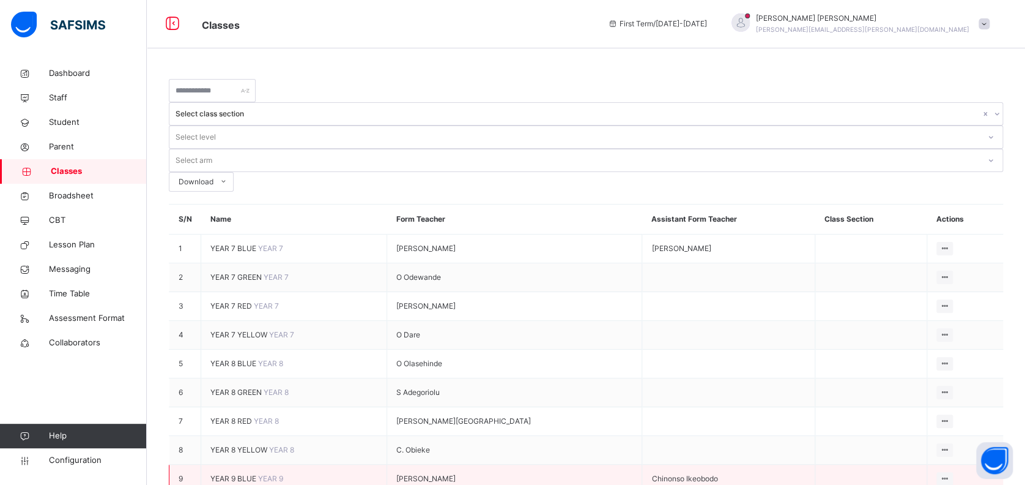
click at [666, 464] on td "Chinonso Ikeobodo" at bounding box center [728, 478] width 173 height 29
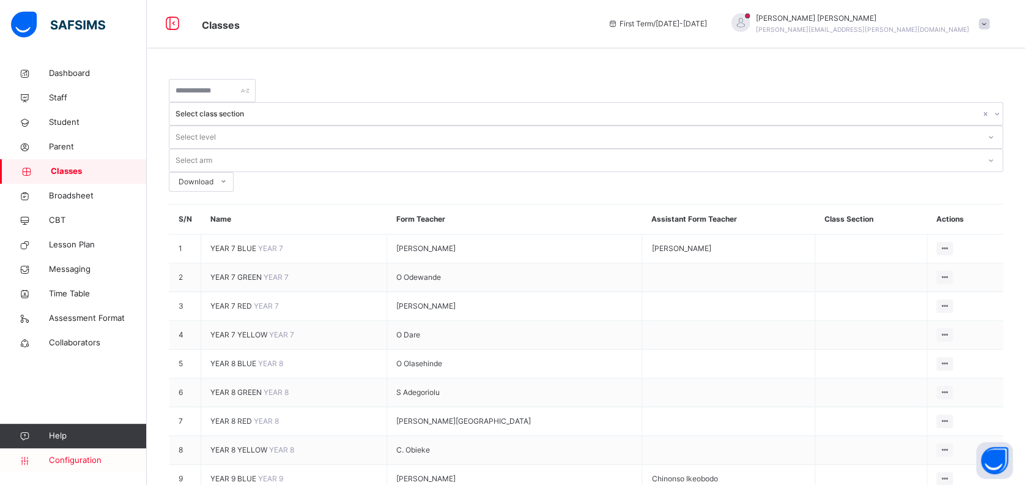
click at [81, 463] on span "Configuration" at bounding box center [97, 460] width 97 height 12
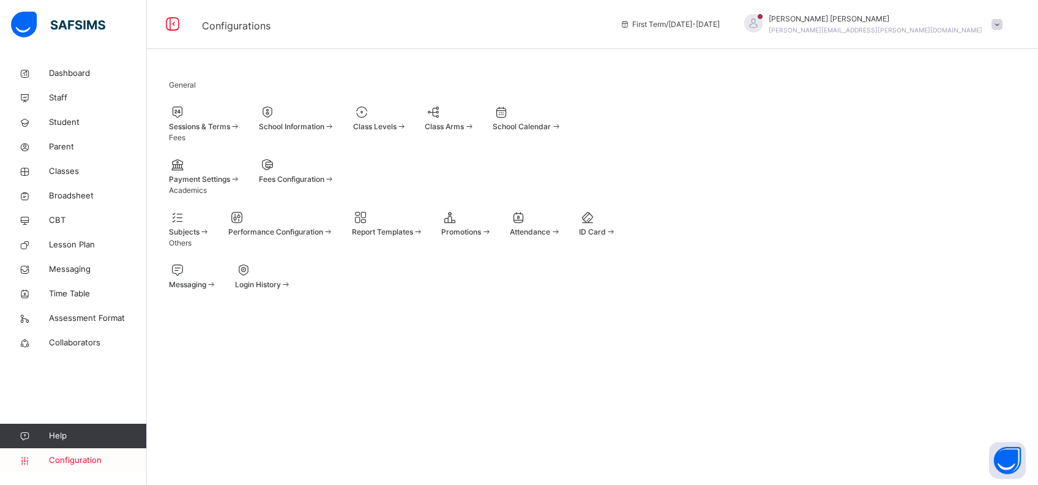
click at [68, 456] on span "Configuration" at bounding box center [97, 460] width 97 height 12
click at [67, 463] on span "Configuration" at bounding box center [97, 460] width 97 height 12
click at [169, 121] on span at bounding box center [169, 121] width 0 height 0
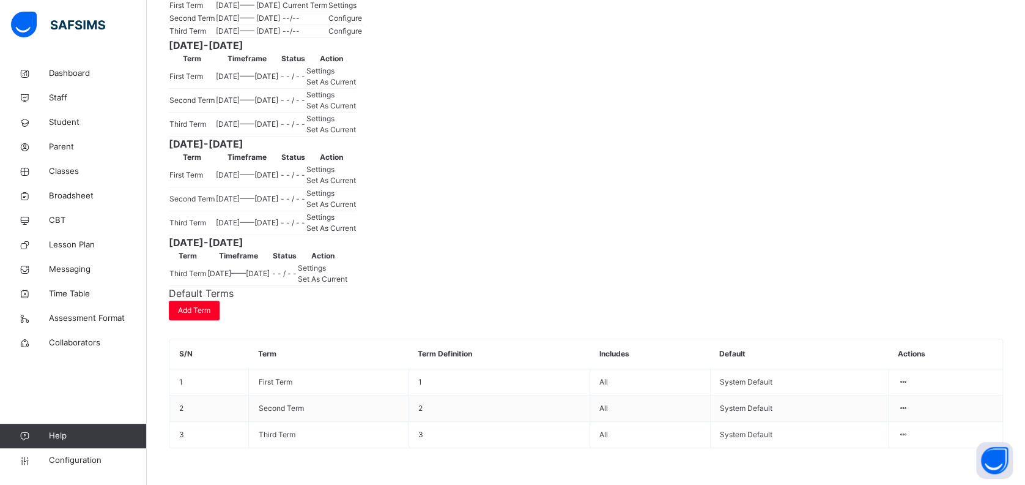
scroll to position [407, 0]
click at [356, 185] on span "Set As Current" at bounding box center [332, 180] width 50 height 9
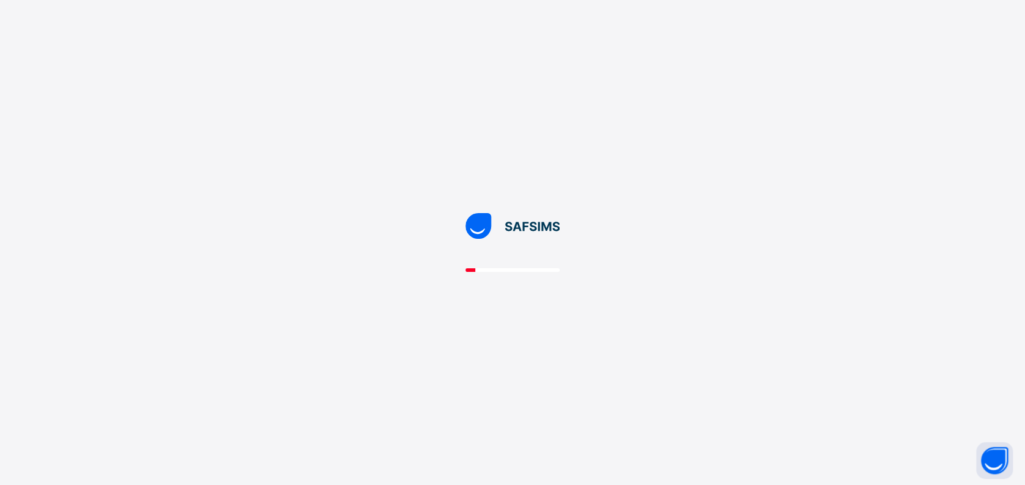
scroll to position [0, 0]
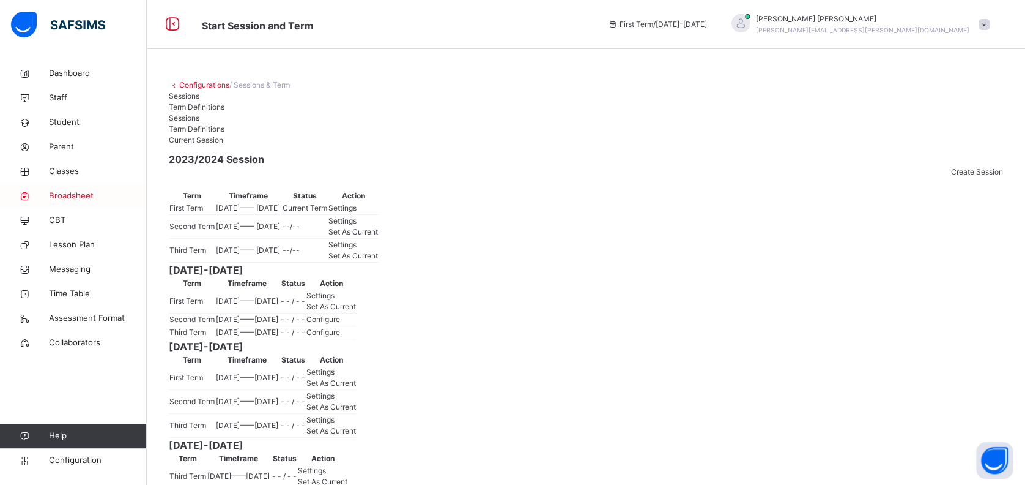
click at [69, 196] on span "Broadsheet" at bounding box center [98, 196] width 98 height 12
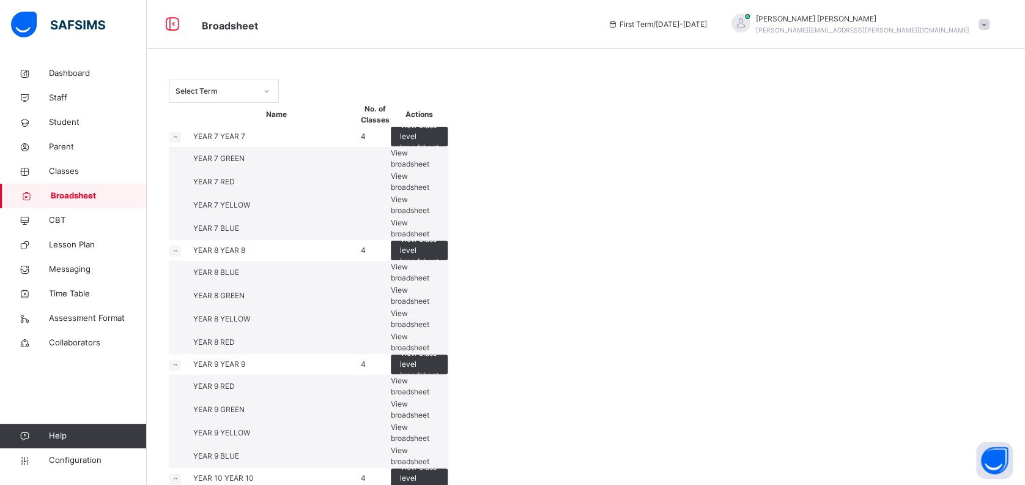
scroll to position [489, 0]
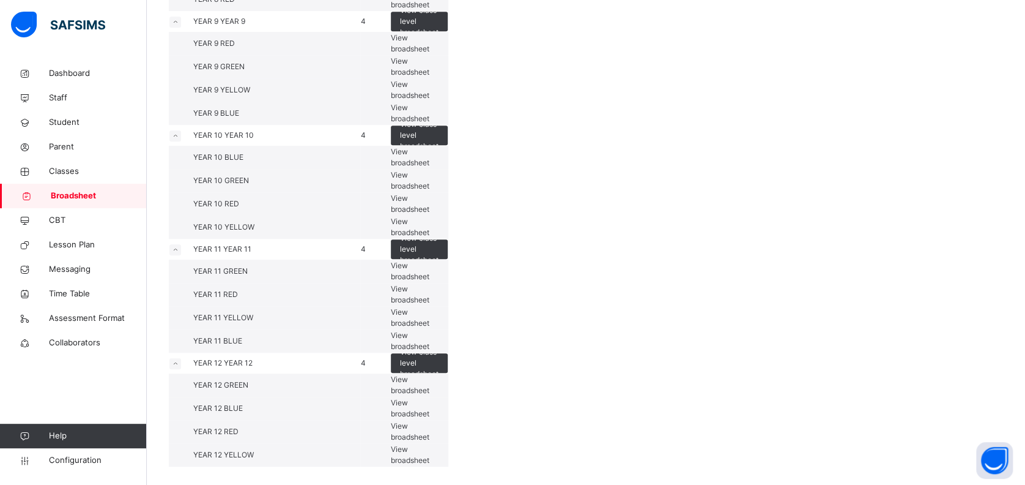
click at [429, 167] on span "View broadsheet" at bounding box center [410, 157] width 39 height 20
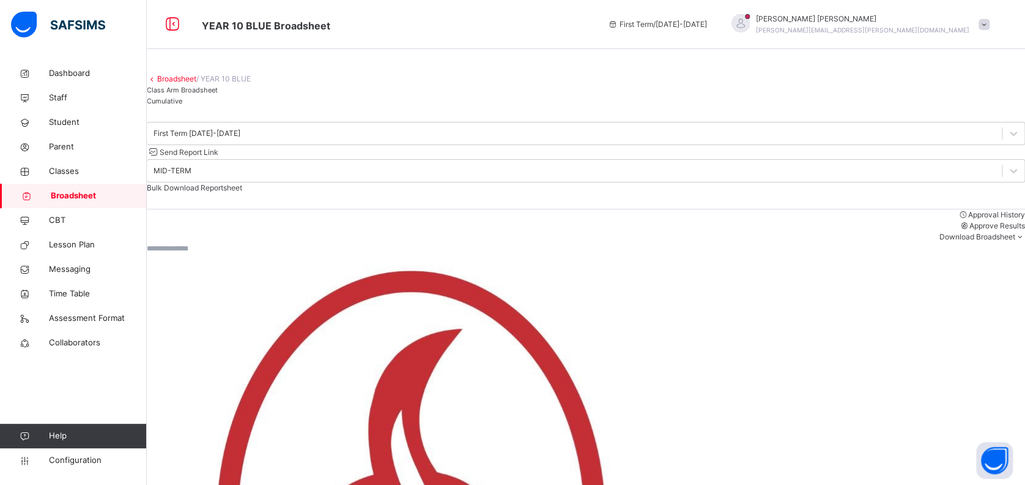
click at [220, 254] on input "text" at bounding box center [183, 248] width 73 height 11
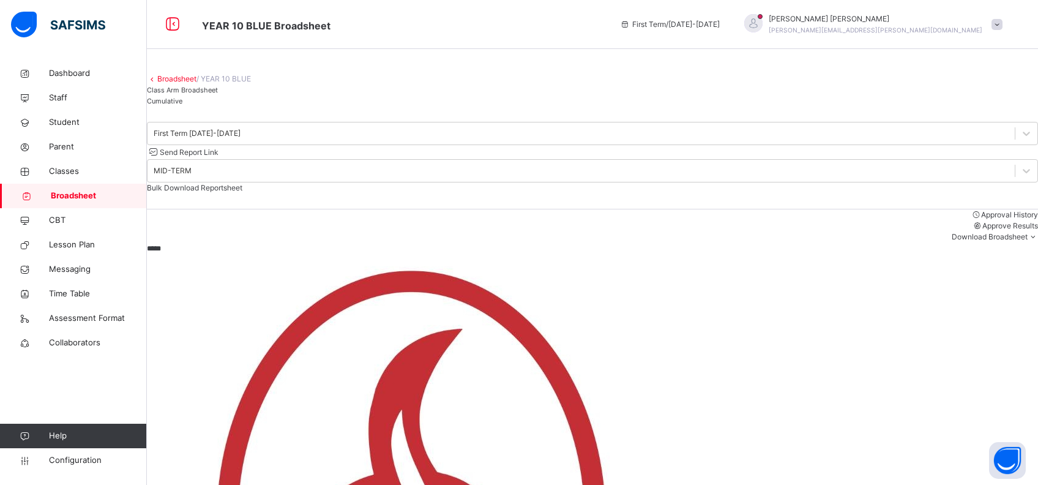
type input "*****"
click at [191, 176] on div "MID-TERM" at bounding box center [173, 170] width 38 height 11
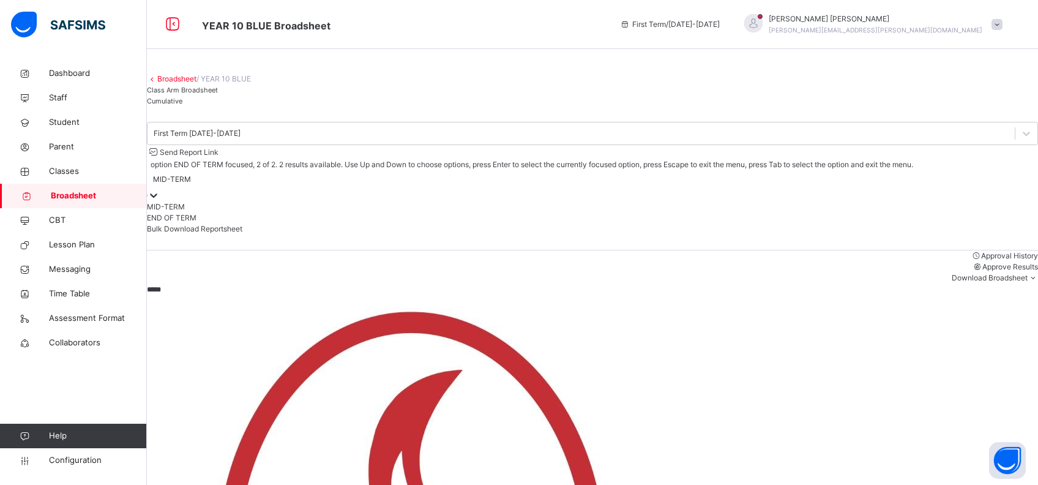
click at [827, 223] on div "END OF TERM" at bounding box center [592, 217] width 891 height 11
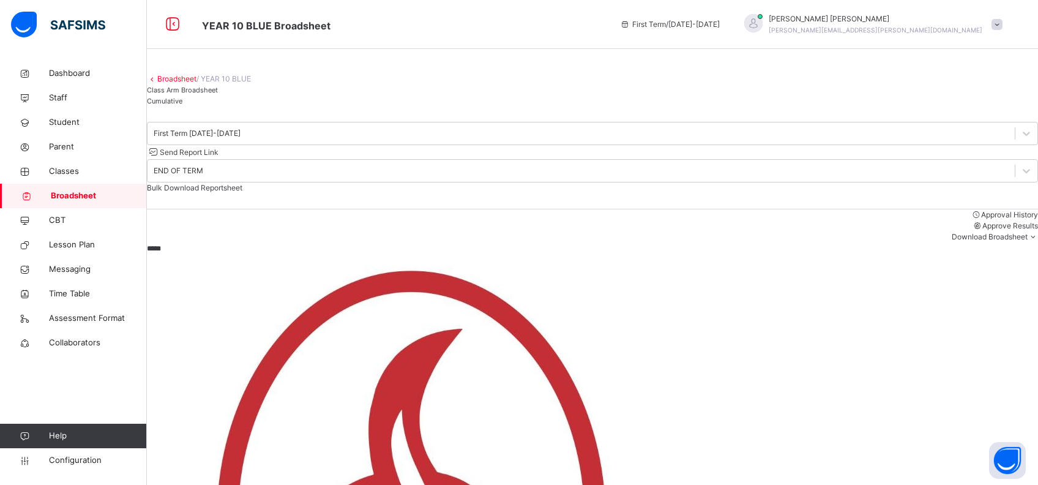
click at [560, 242] on div "Approval History Approve Results Download Broadsheet PDF Excel sheet" at bounding box center [592, 225] width 891 height 33
click at [68, 196] on span "Broadsheet" at bounding box center [99, 196] width 96 height 12
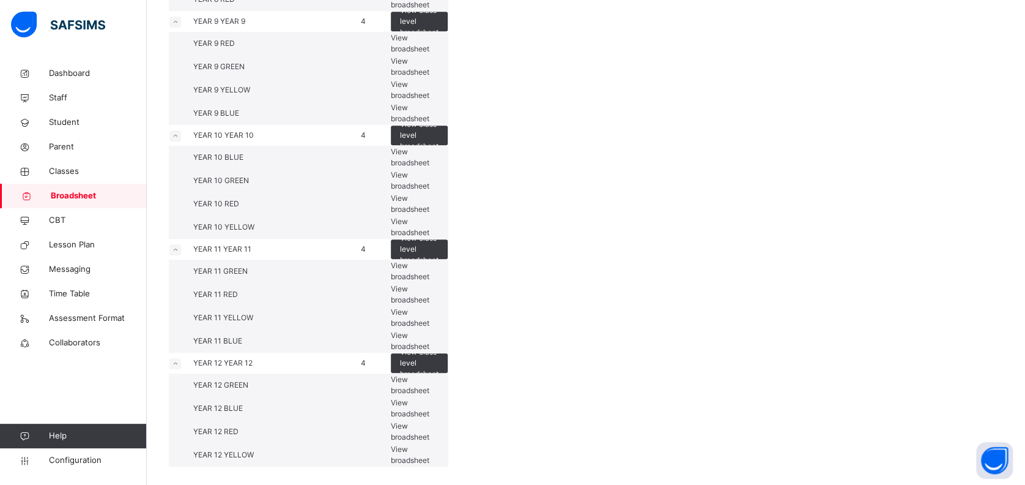
scroll to position [407, 0]
click at [429, 167] on span "View broadsheet" at bounding box center [410, 157] width 39 height 20
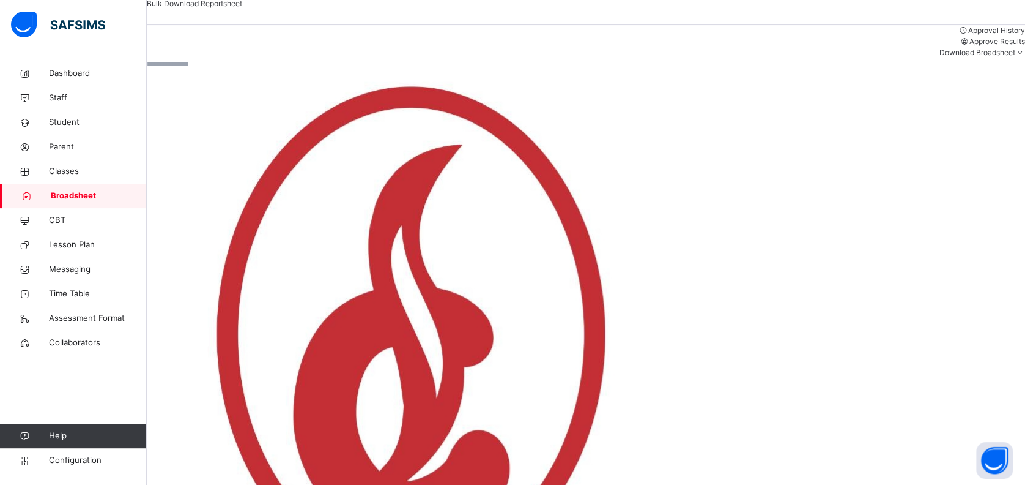
scroll to position [255, 0]
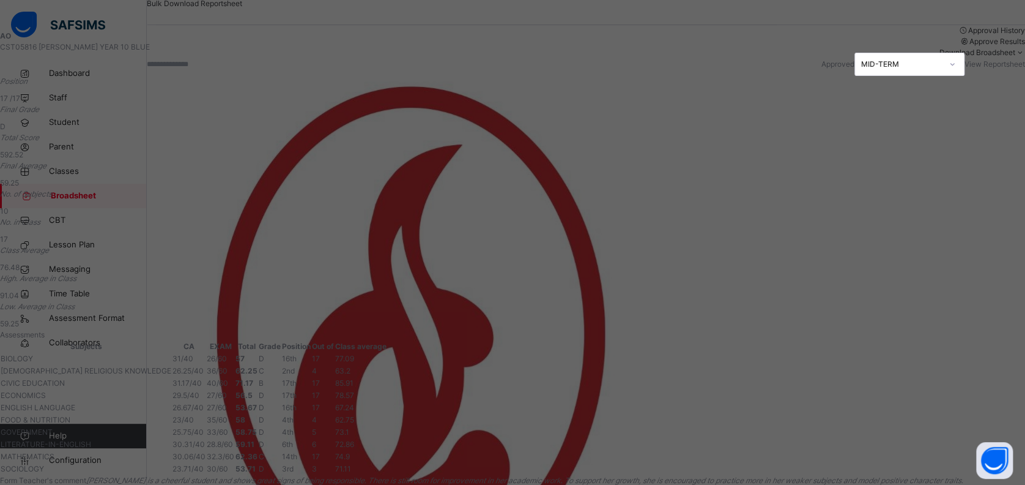
click at [855, 74] on div "MID-TERM" at bounding box center [898, 64] width 86 height 19
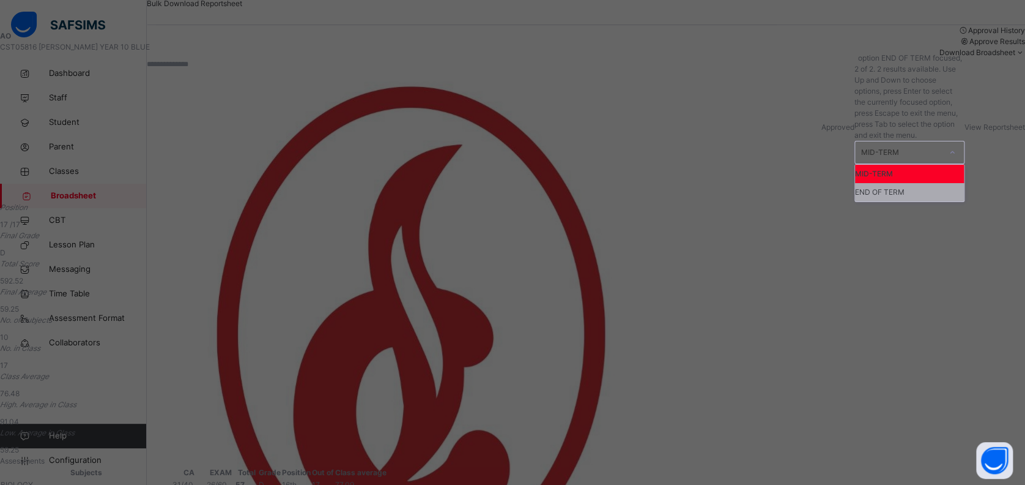
click at [855, 183] on div "END OF TERM" at bounding box center [909, 192] width 109 height 18
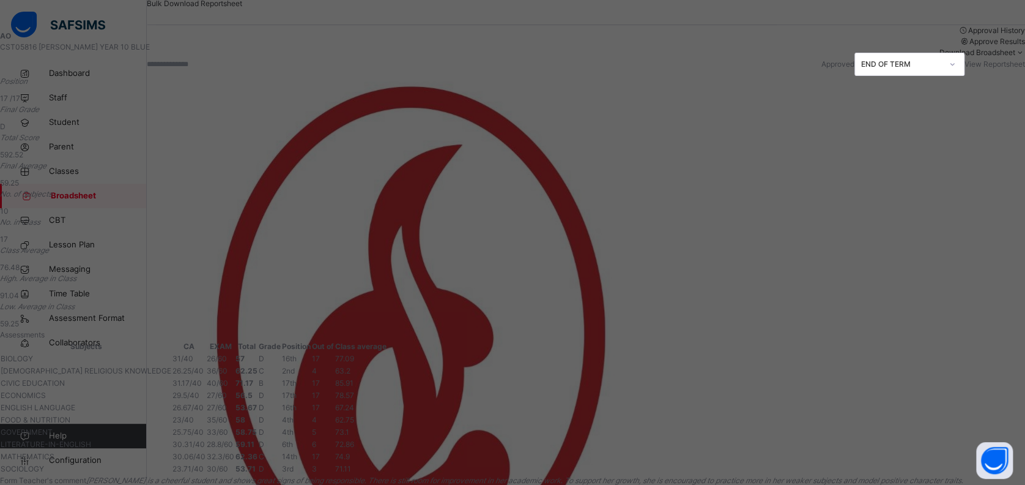
click at [965, 69] on span "View Reportsheet" at bounding box center [995, 63] width 61 height 9
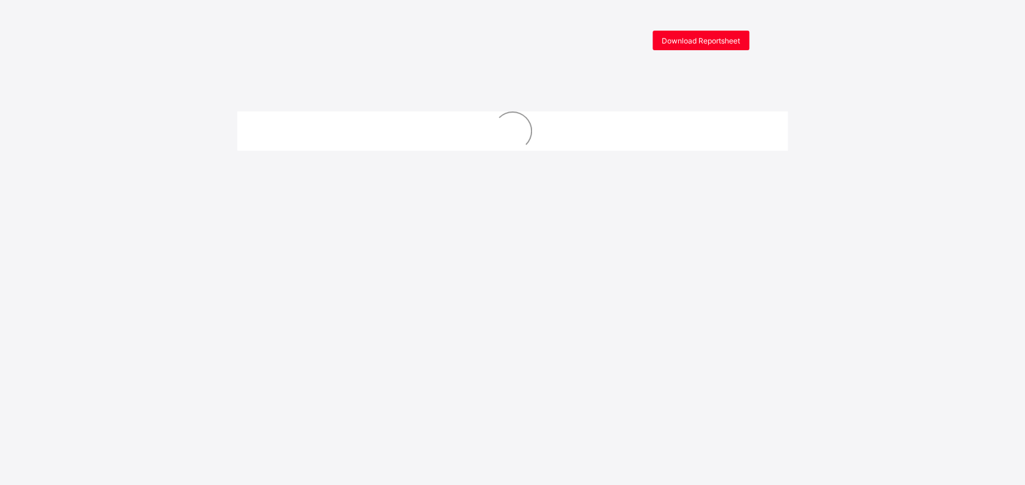
click at [719, 36] on span "Download Reportsheet" at bounding box center [701, 40] width 78 height 9
